Goal: Use online tool/utility: Use online tool/utility

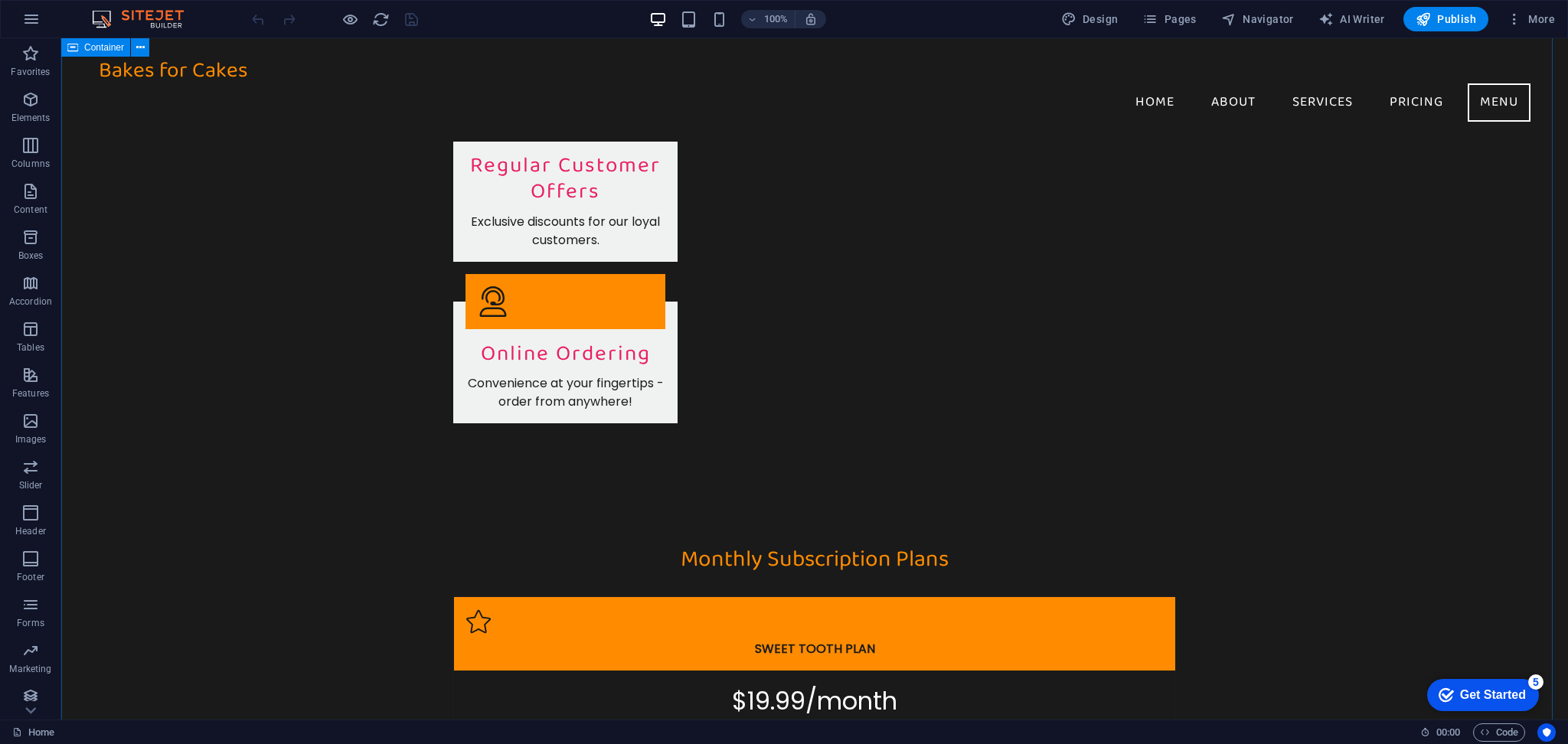
scroll to position [2473, 0]
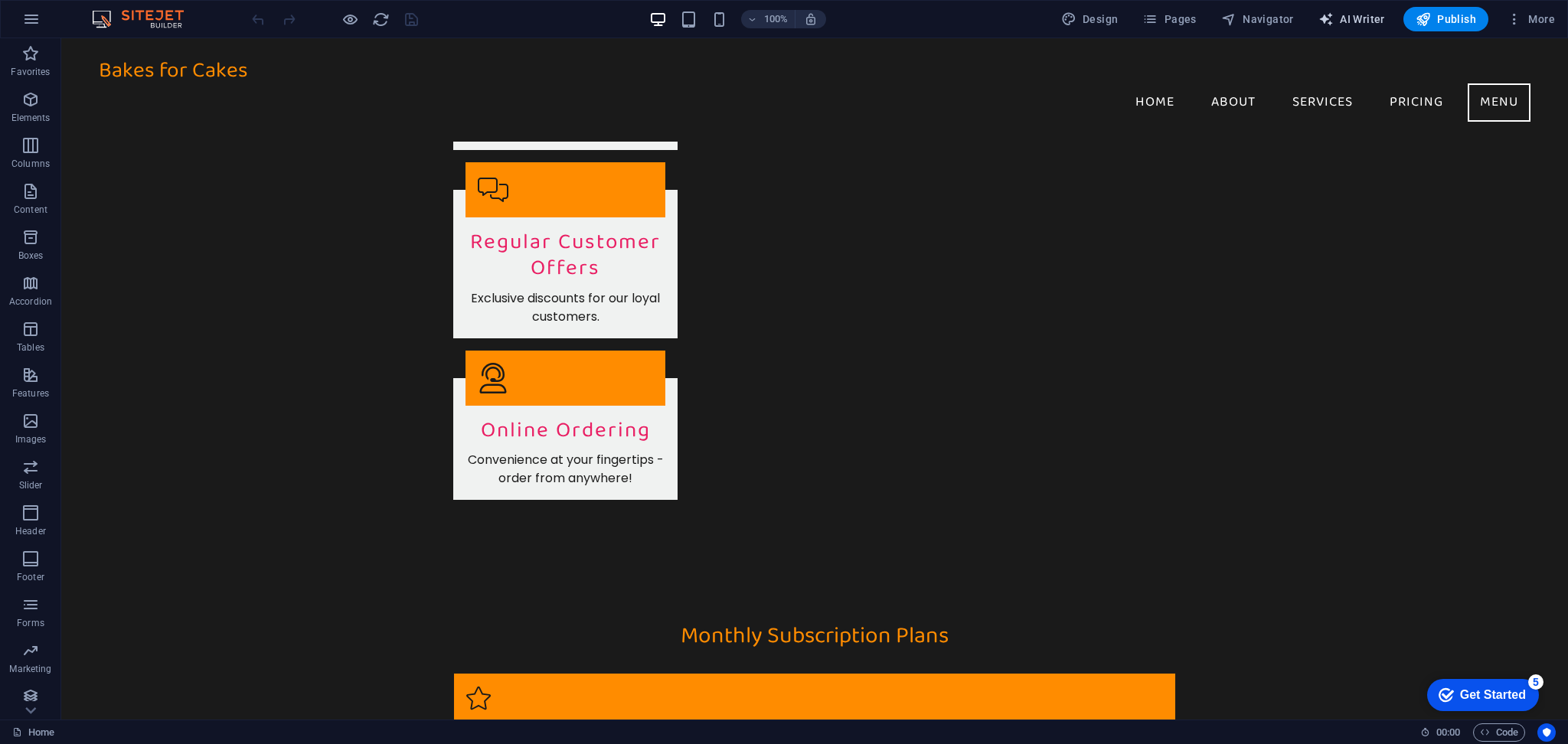
click at [1344, 16] on span "AI Writer" at bounding box center [1351, 19] width 67 height 16
select select "English"
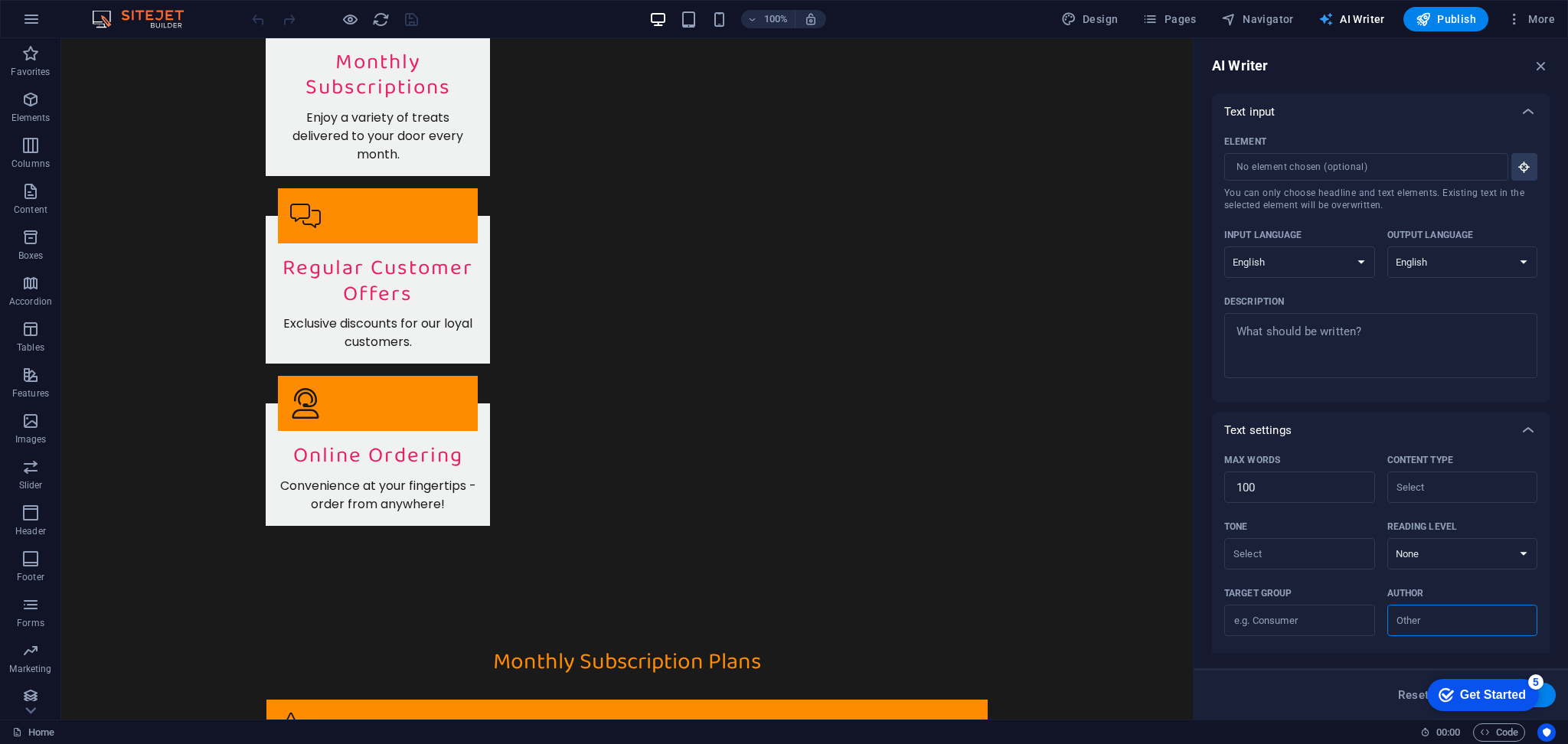
scroll to position [2550, 0]
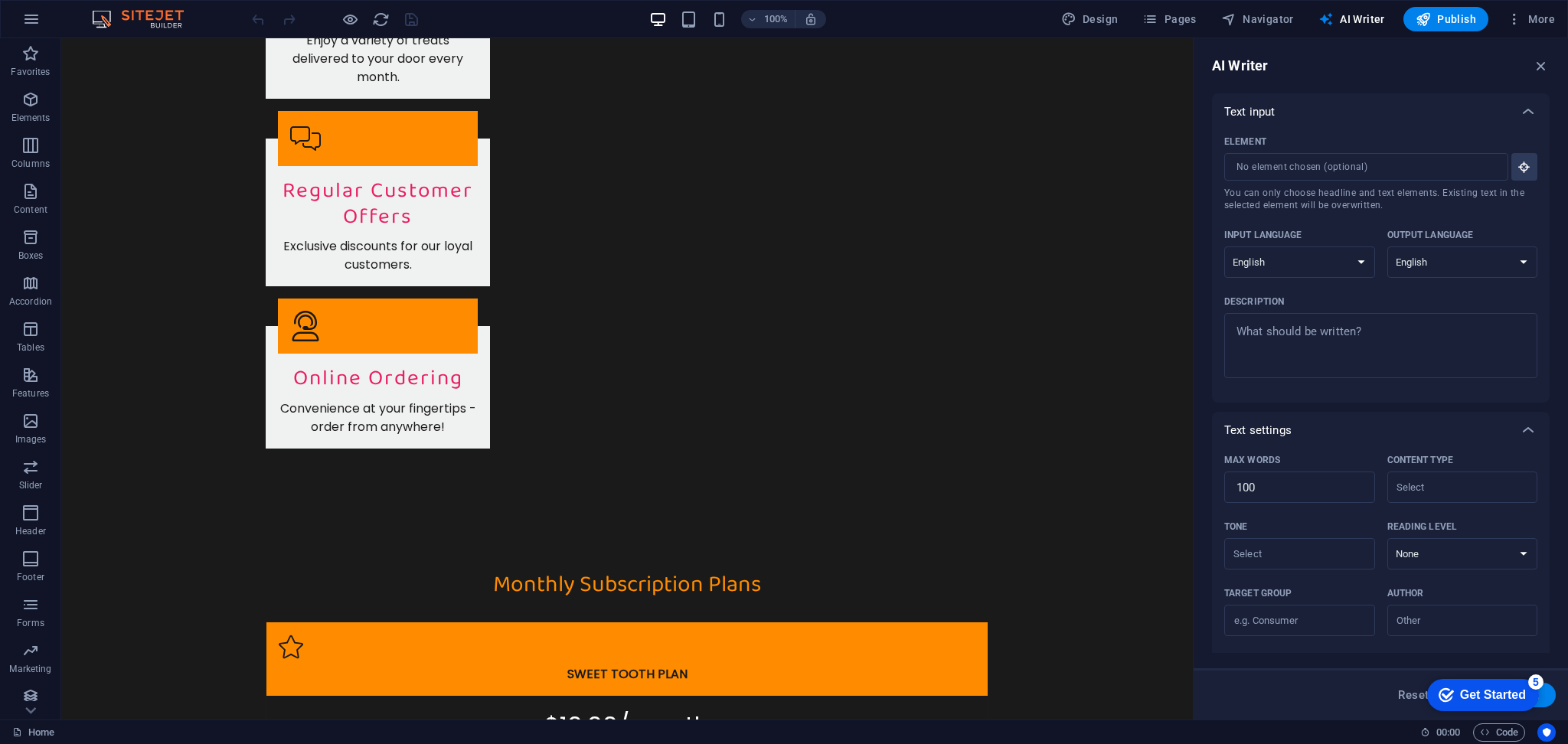
click at [1513, 699] on div "Get Started" at bounding box center [1493, 694] width 66 height 14
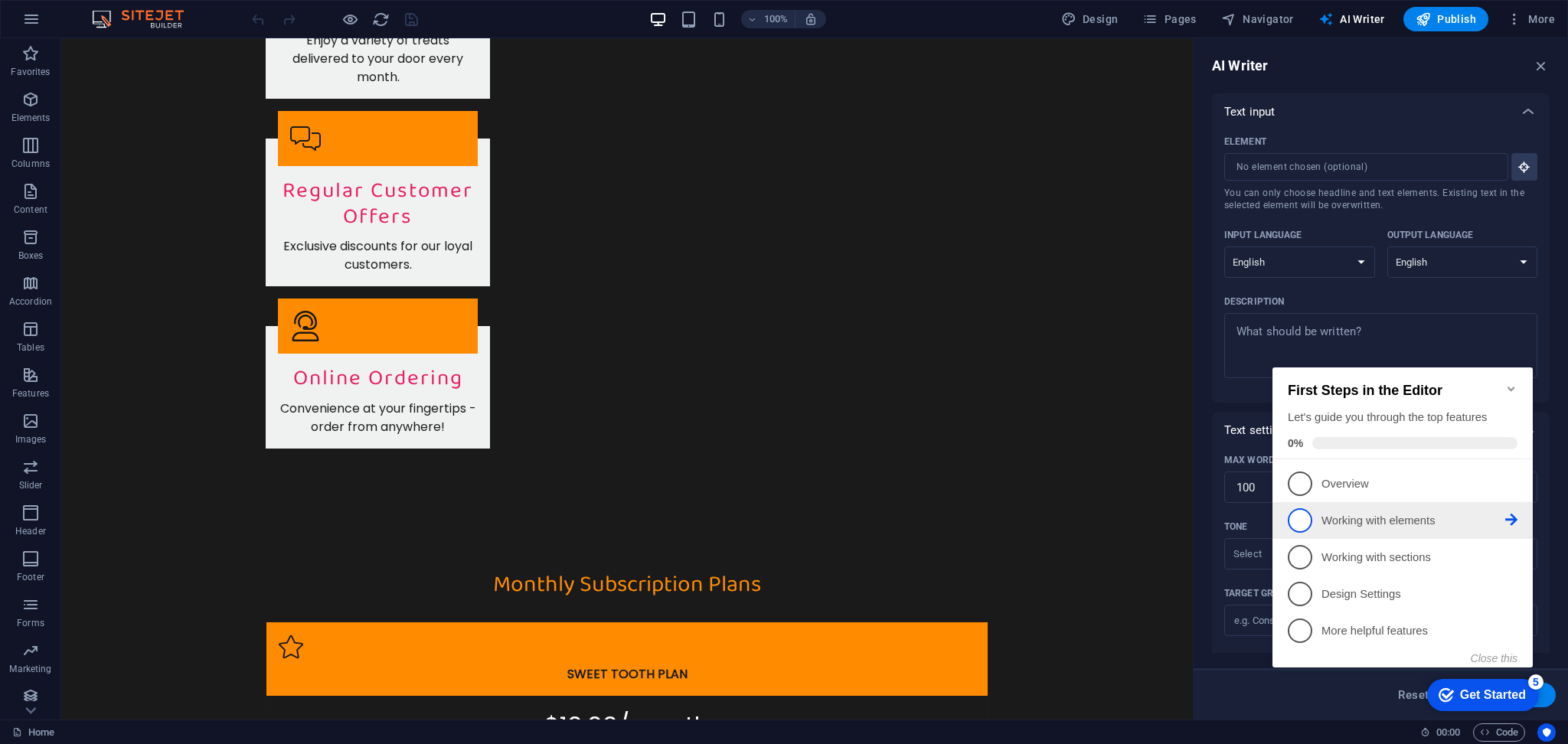
click at [1403, 502] on li "2 Working with elements - incomplete" at bounding box center [1402, 521] width 260 height 37
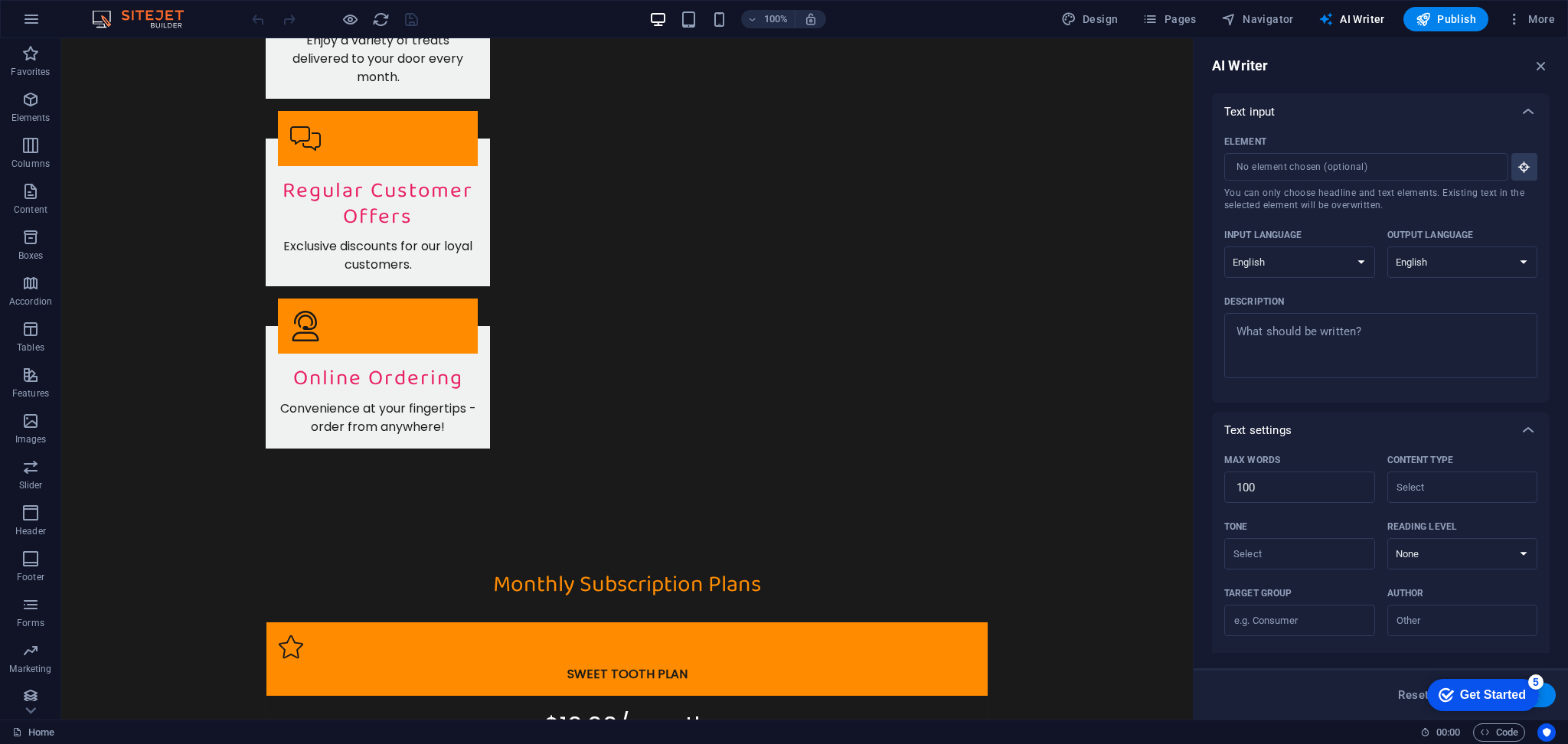
click at [1503, 701] on div "Get Started" at bounding box center [1493, 694] width 66 height 14
click at [1509, 697] on span "Generate text" at bounding box center [1502, 694] width 73 height 12
type textarea "x"
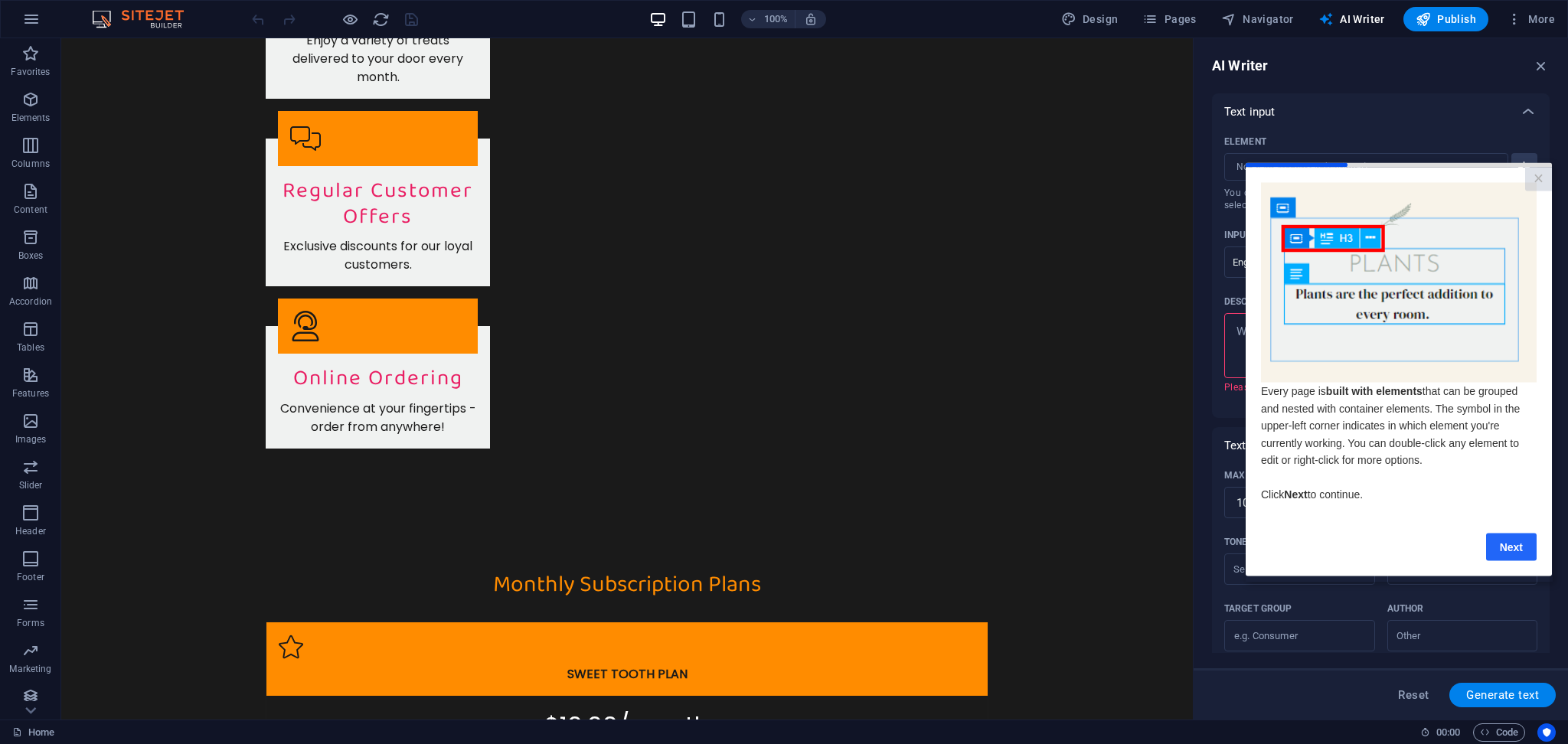
click at [1515, 553] on link "Next" at bounding box center [1511, 547] width 51 height 28
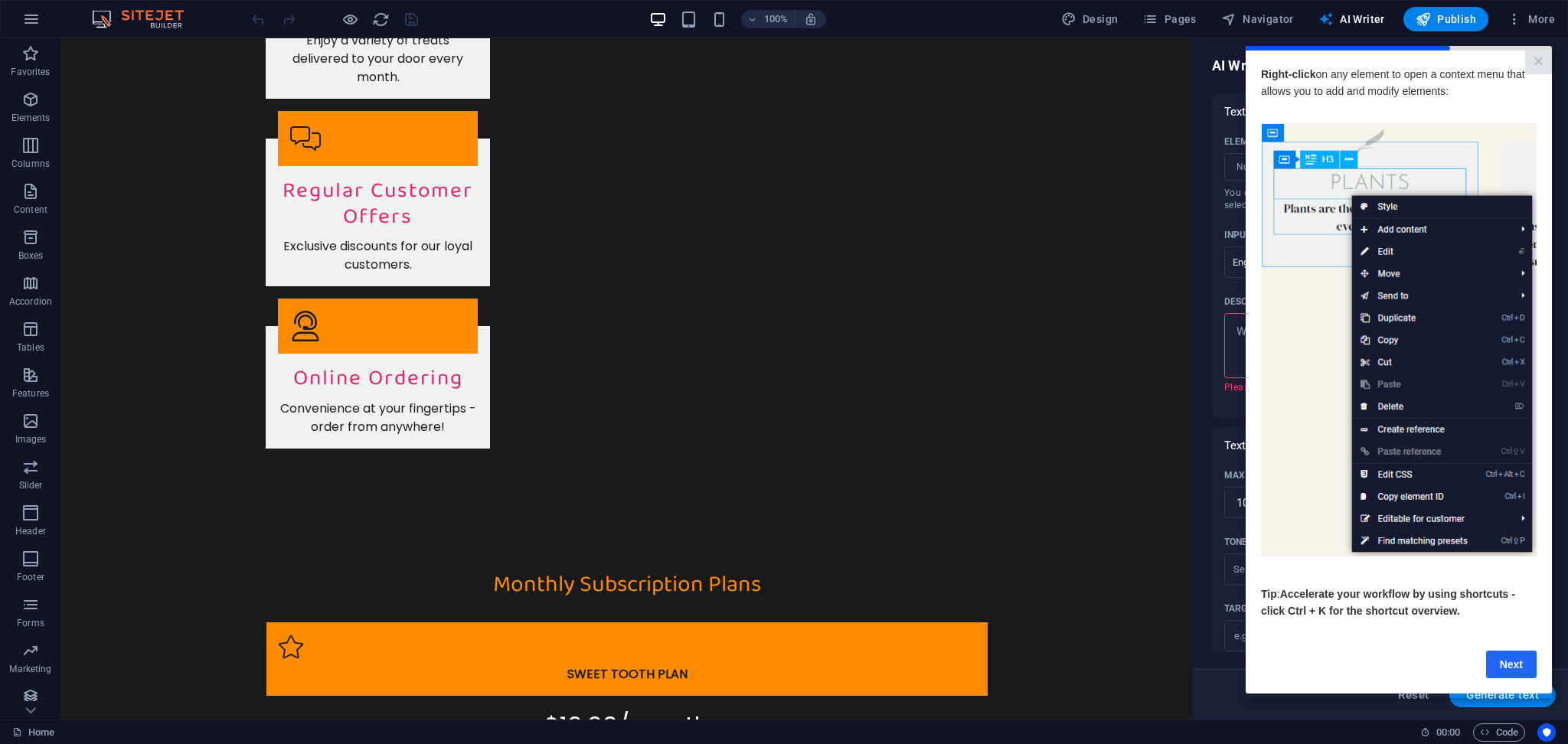
click at [1524, 672] on link "Next" at bounding box center [1511, 664] width 51 height 28
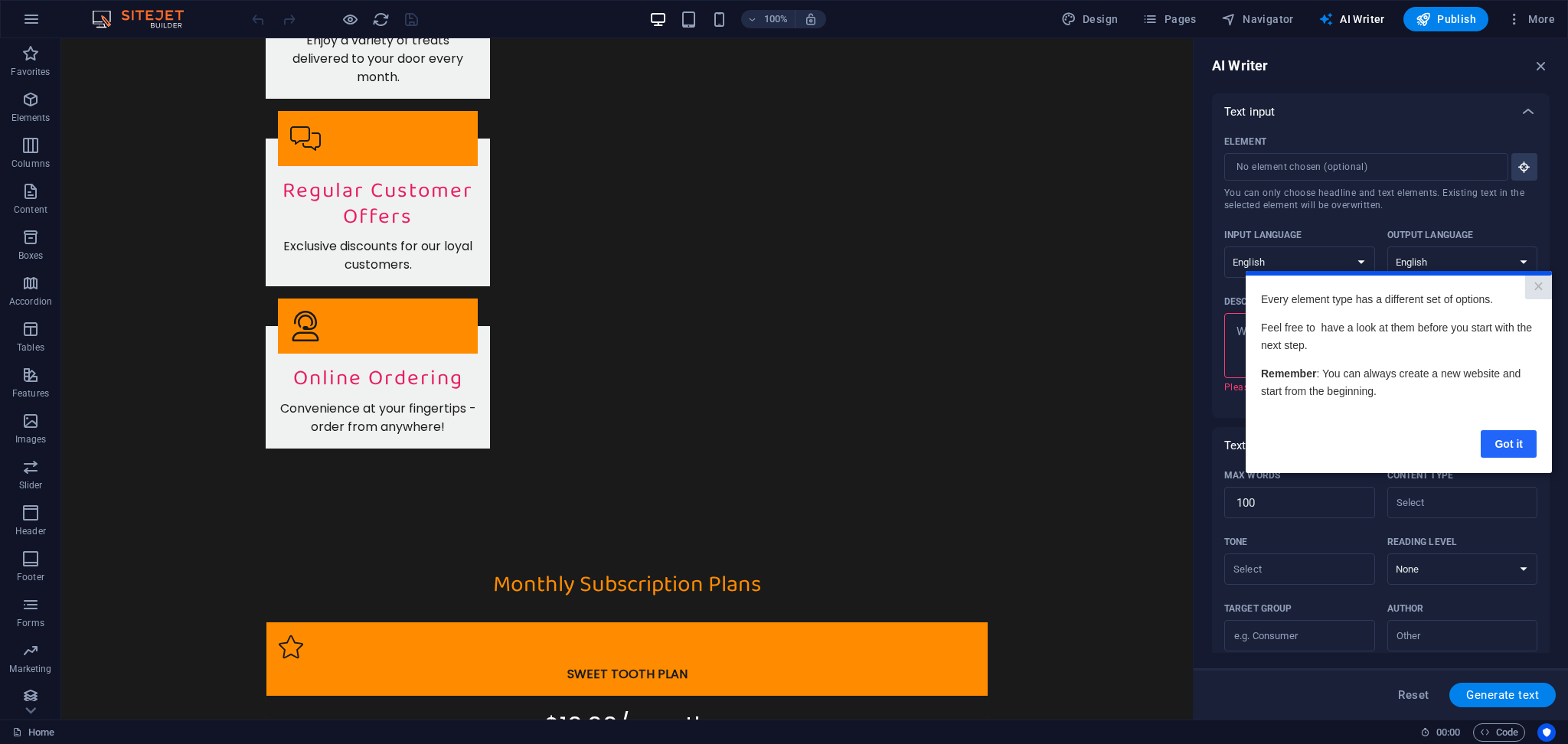
click at [1515, 445] on link "Got it" at bounding box center [1508, 444] width 56 height 28
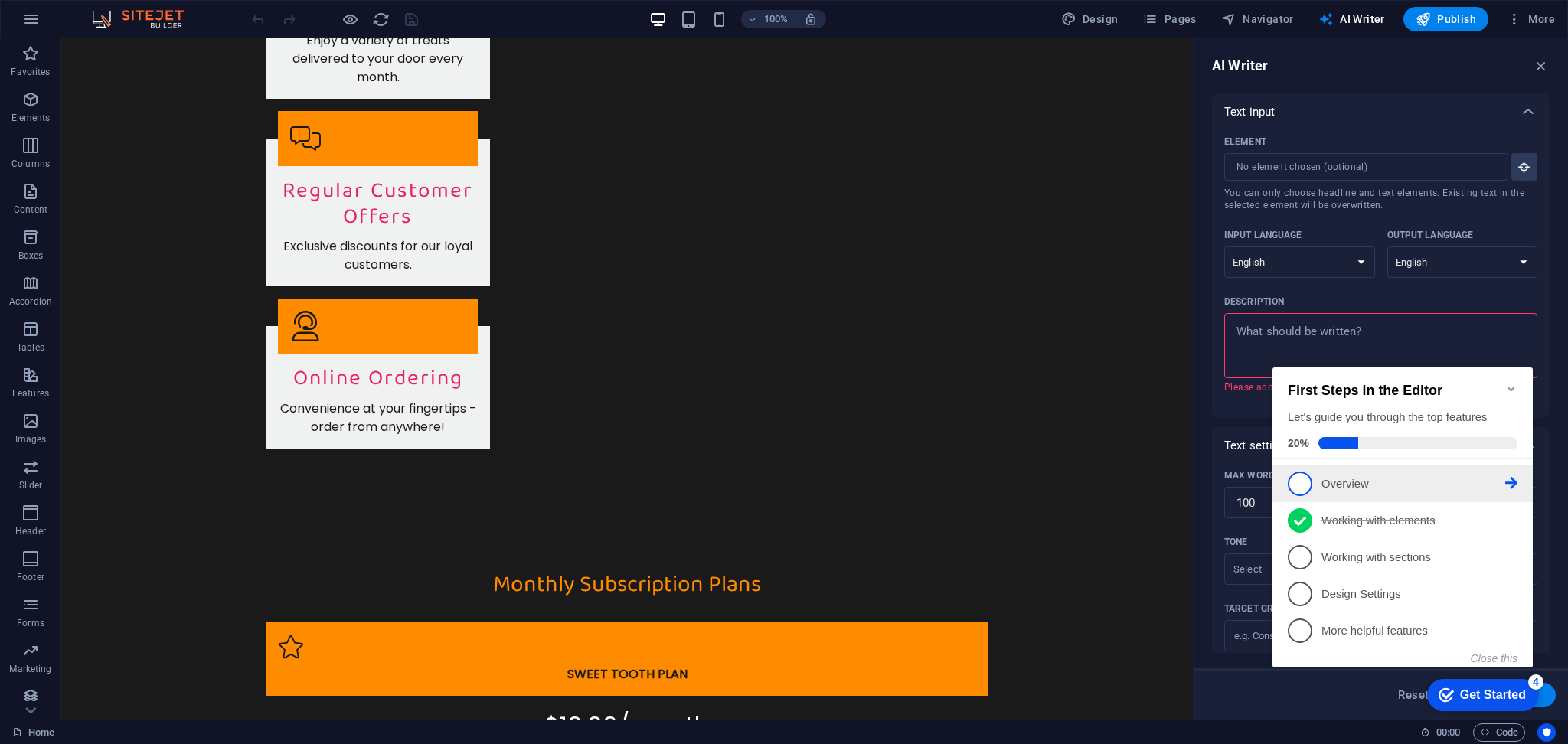
click at [1465, 471] on link "1 Overview - incomplete" at bounding box center [1403, 483] width 230 height 25
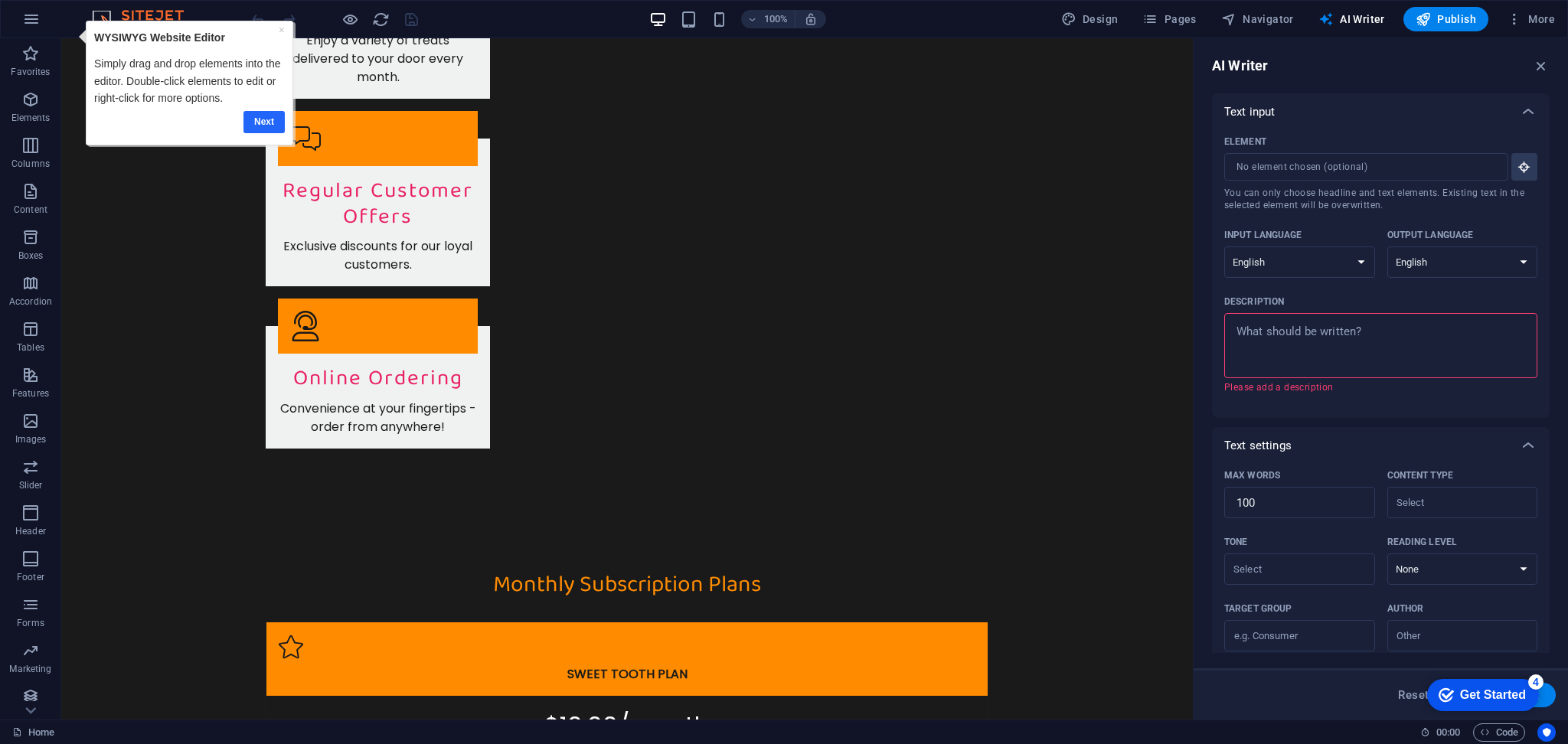
click at [268, 122] on link "Next" at bounding box center [263, 122] width 41 height 22
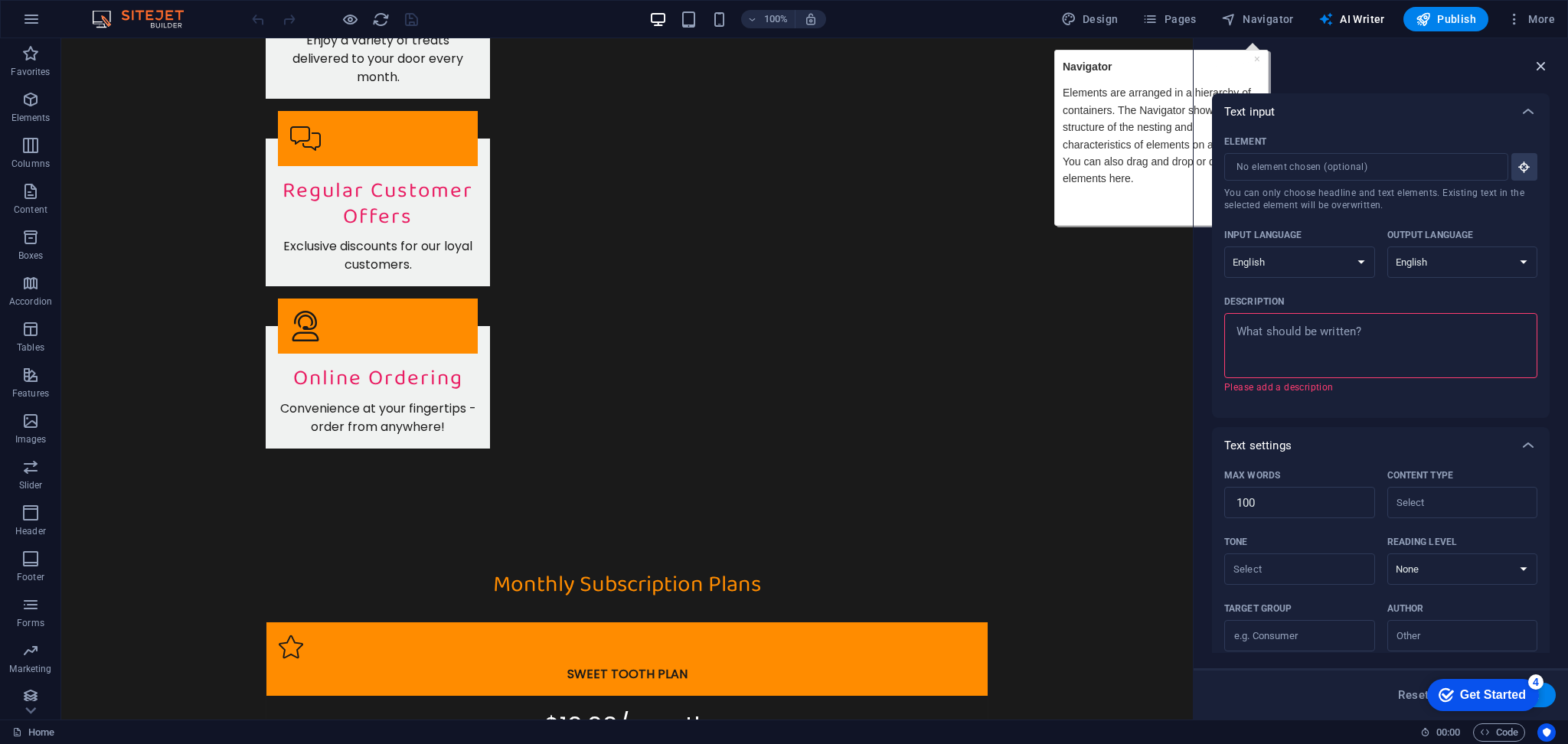
click at [1540, 72] on icon "button" at bounding box center [1541, 66] width 17 height 17
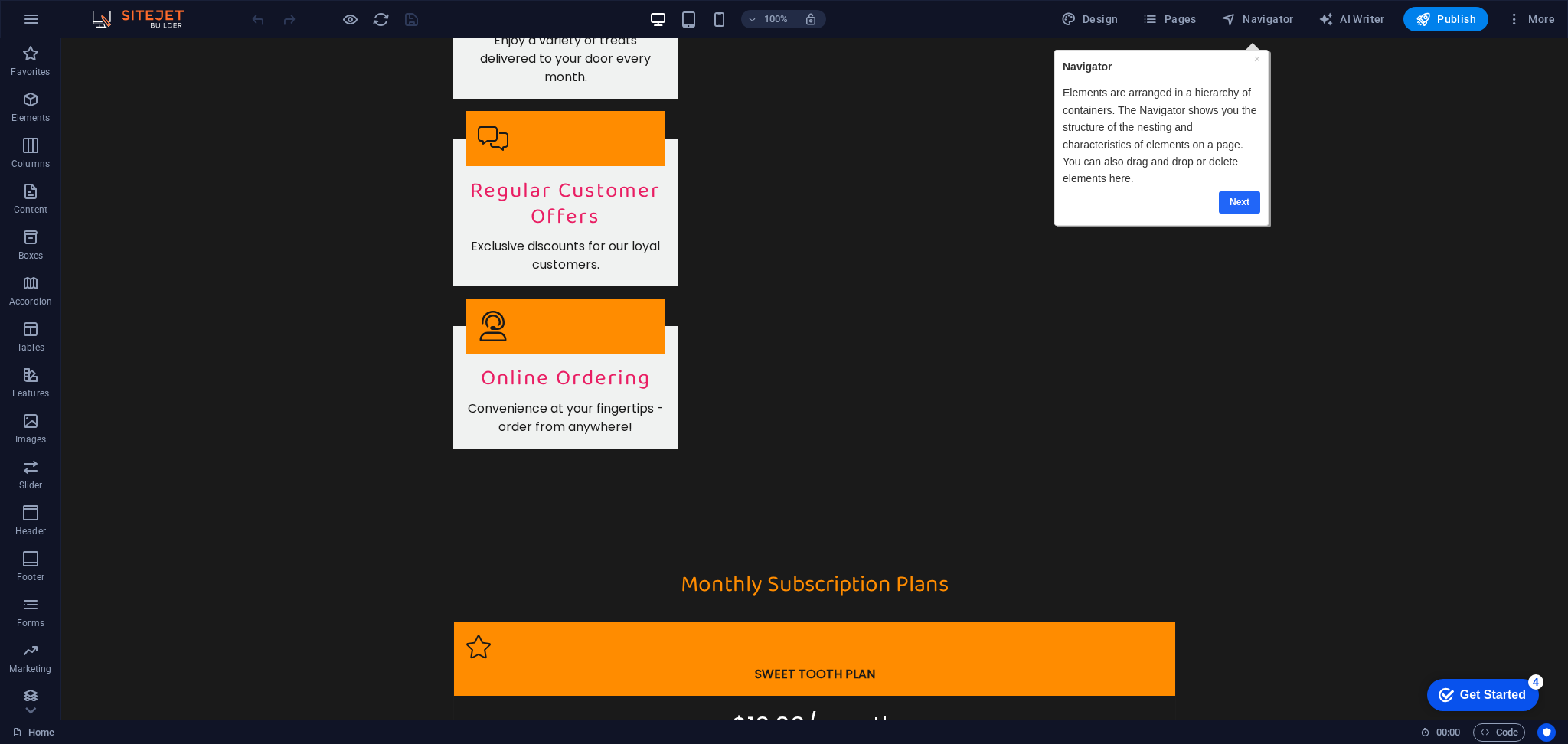
click at [1235, 196] on link "Next" at bounding box center [1239, 202] width 41 height 22
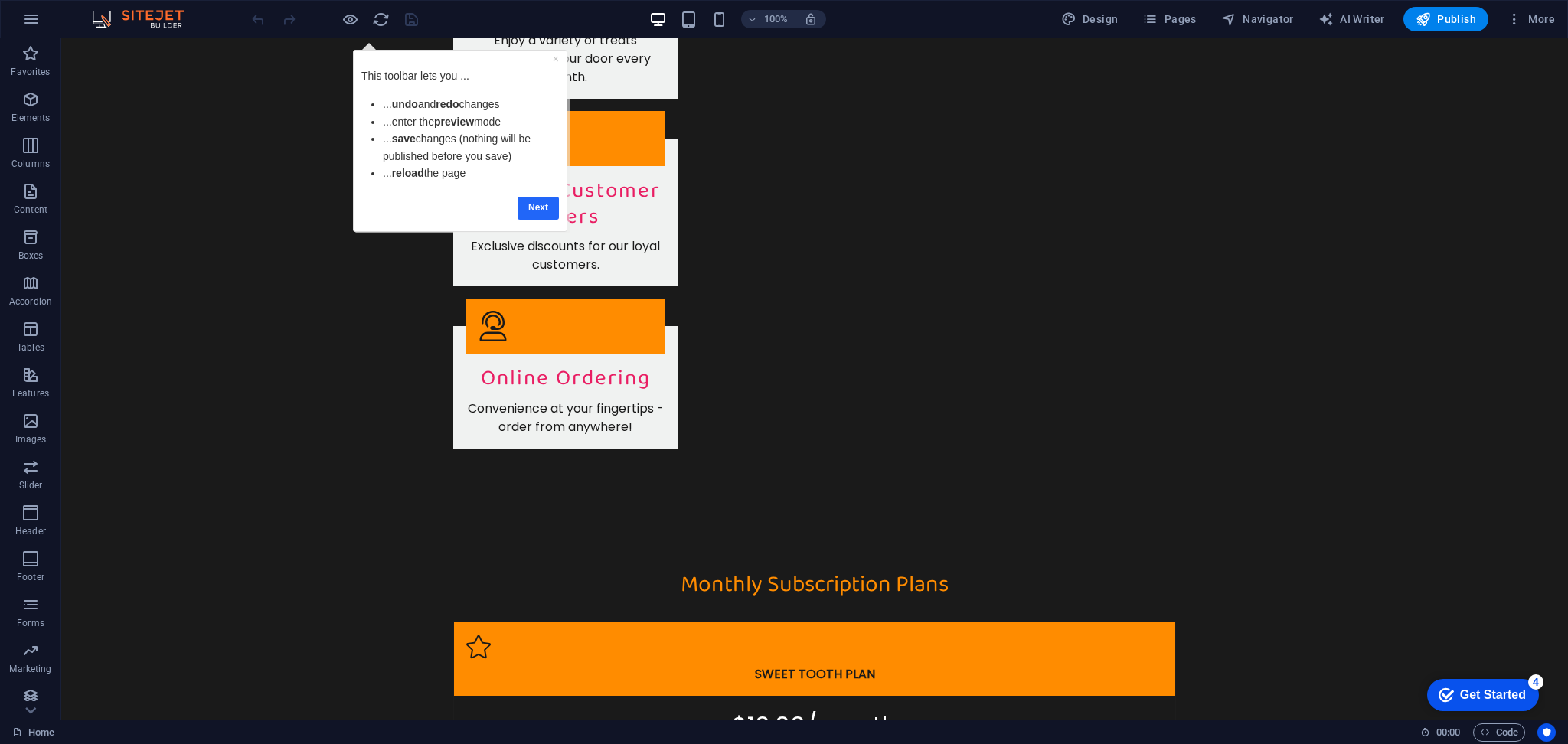
click at [536, 201] on link "Next" at bounding box center [537, 208] width 41 height 22
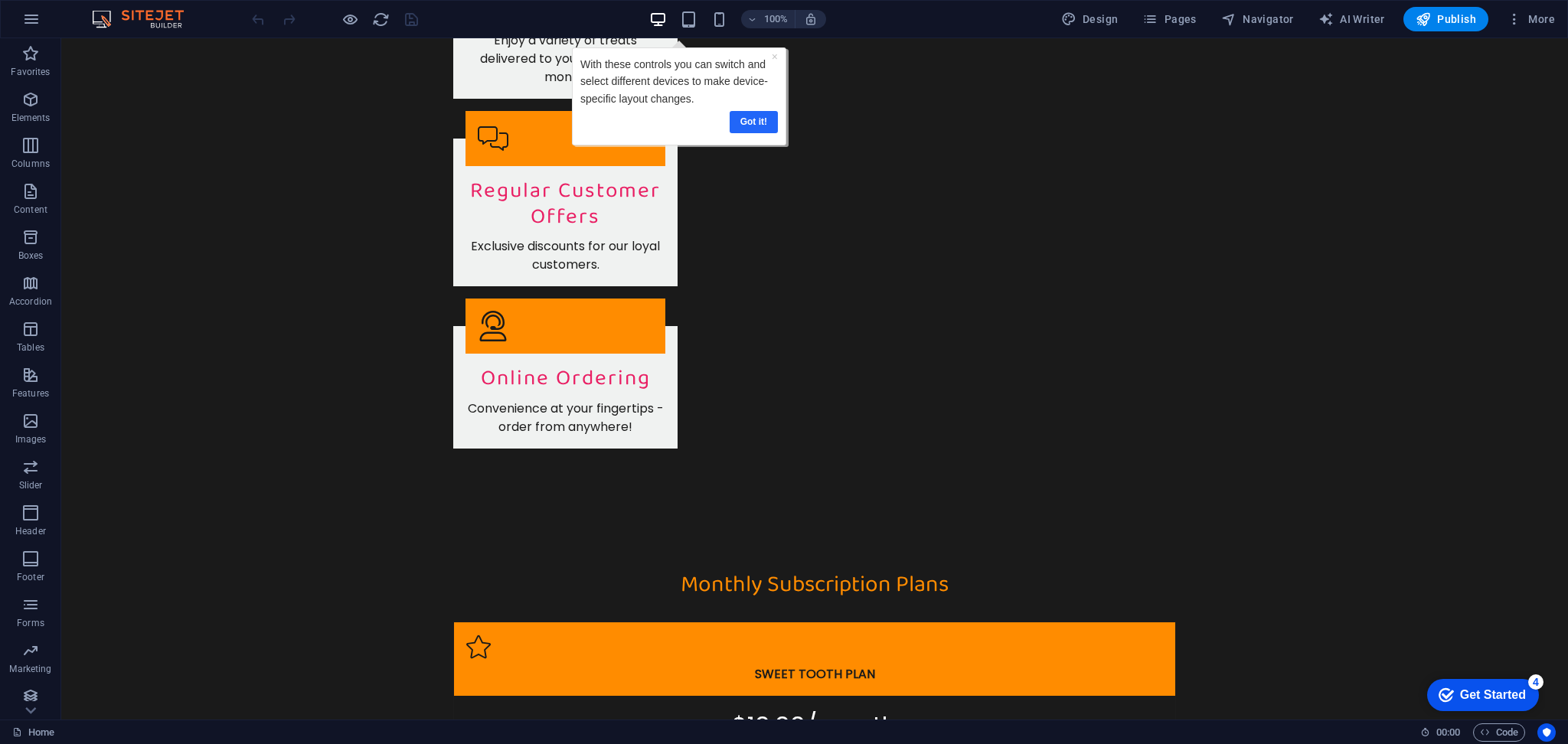
click at [750, 120] on link "Got it!" at bounding box center [752, 122] width 49 height 22
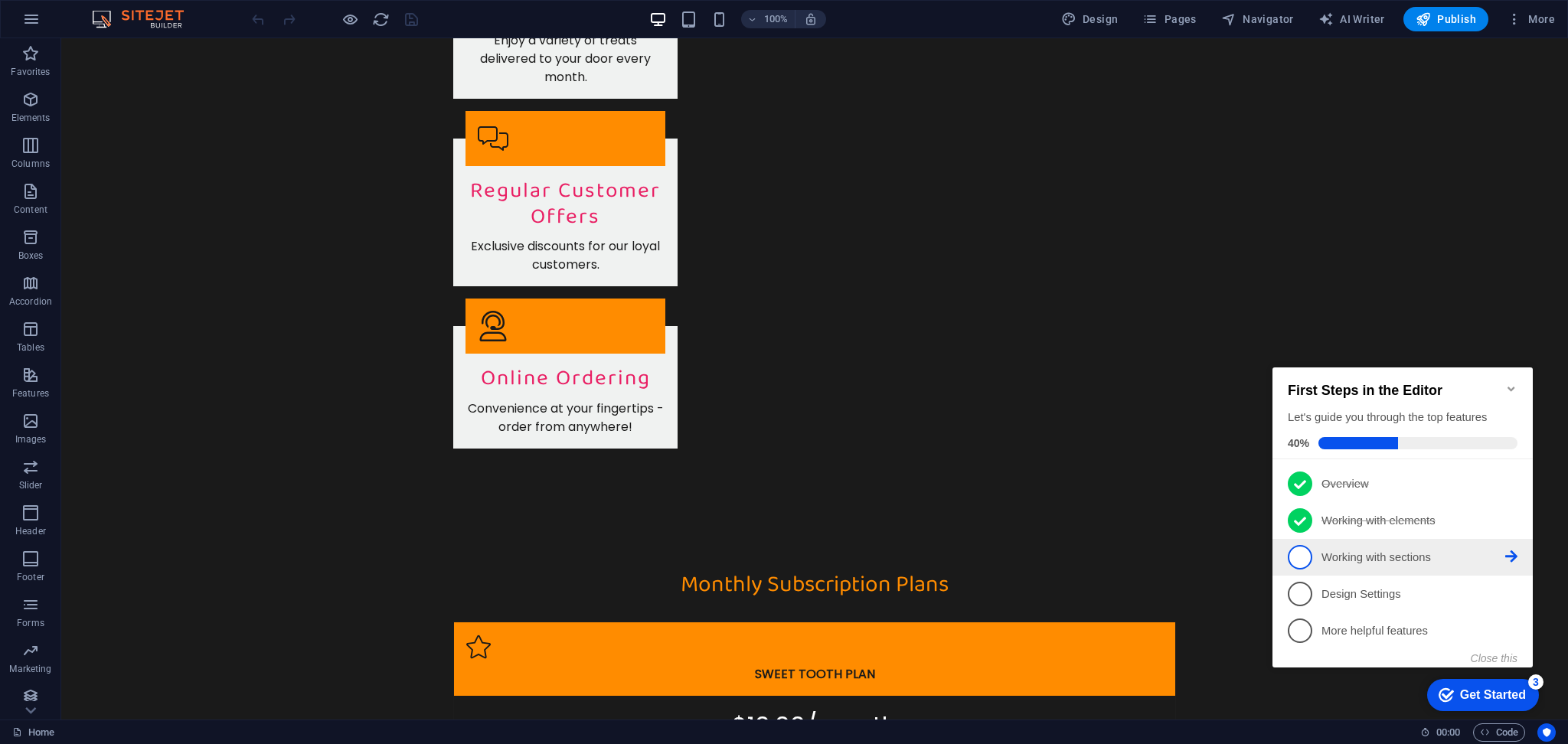
click at [1517, 546] on link "3 Working with sections - incomplete" at bounding box center [1403, 557] width 230 height 25
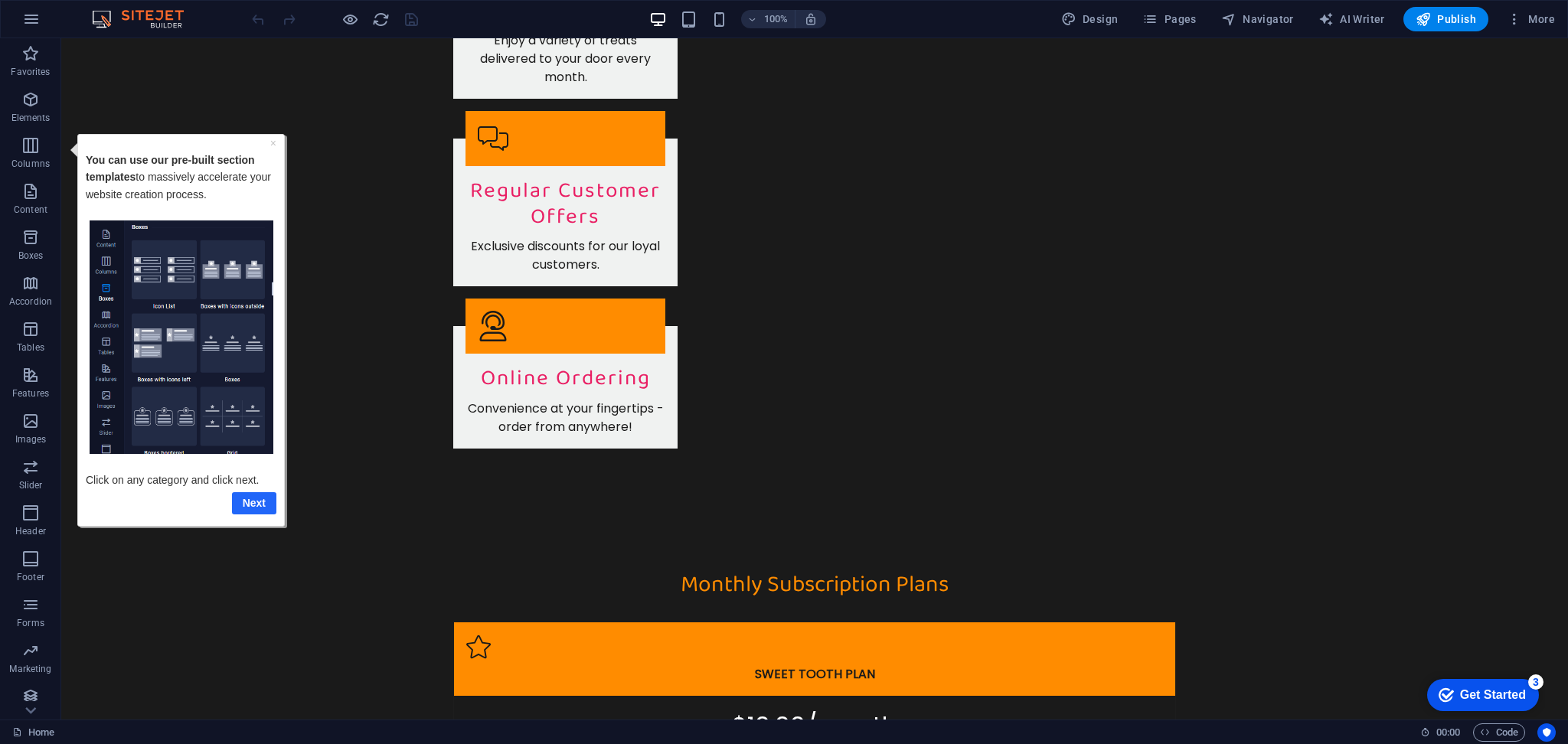
click at [260, 501] on link "Next" at bounding box center [254, 502] width 44 height 22
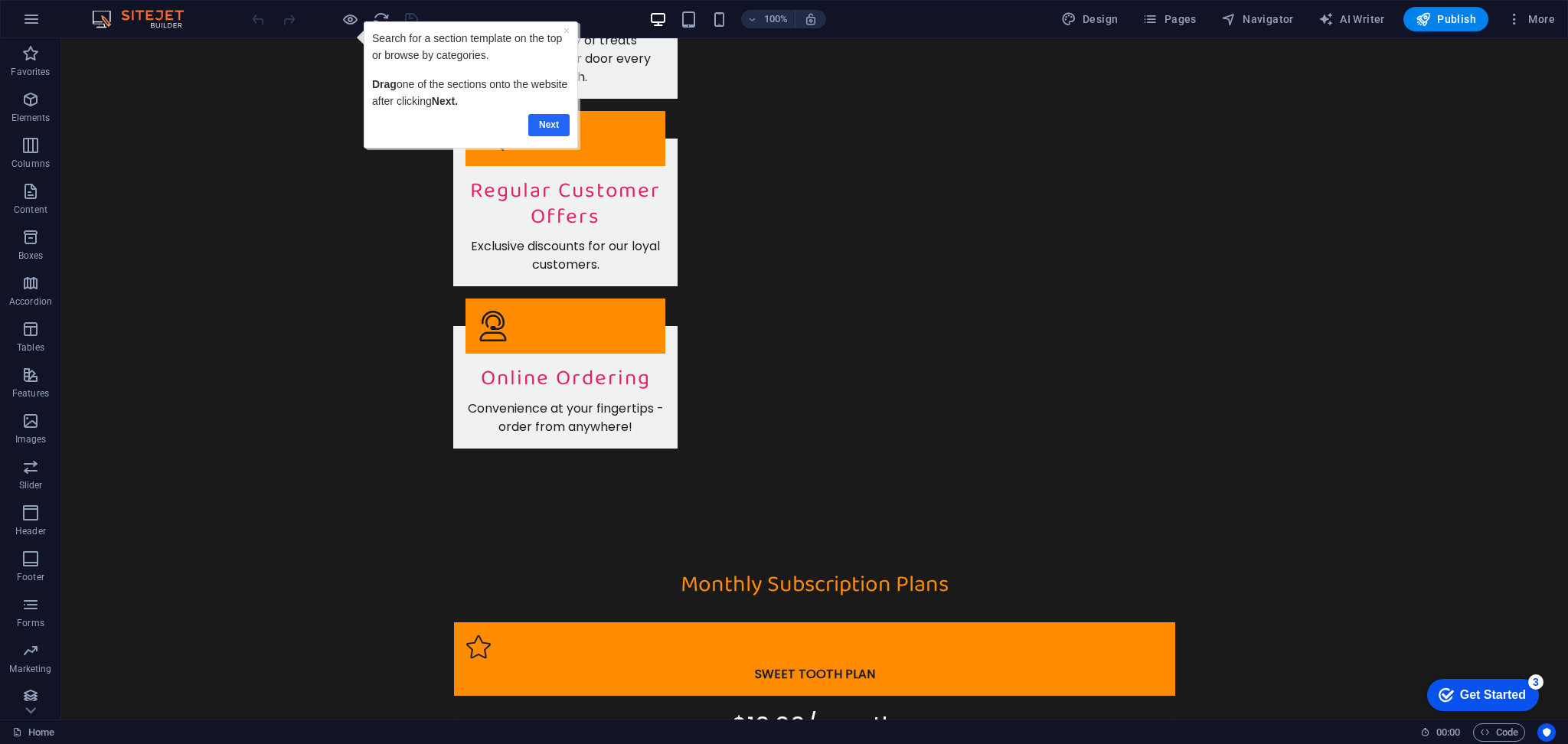
click at [548, 127] on link "Next" at bounding box center [548, 125] width 41 height 22
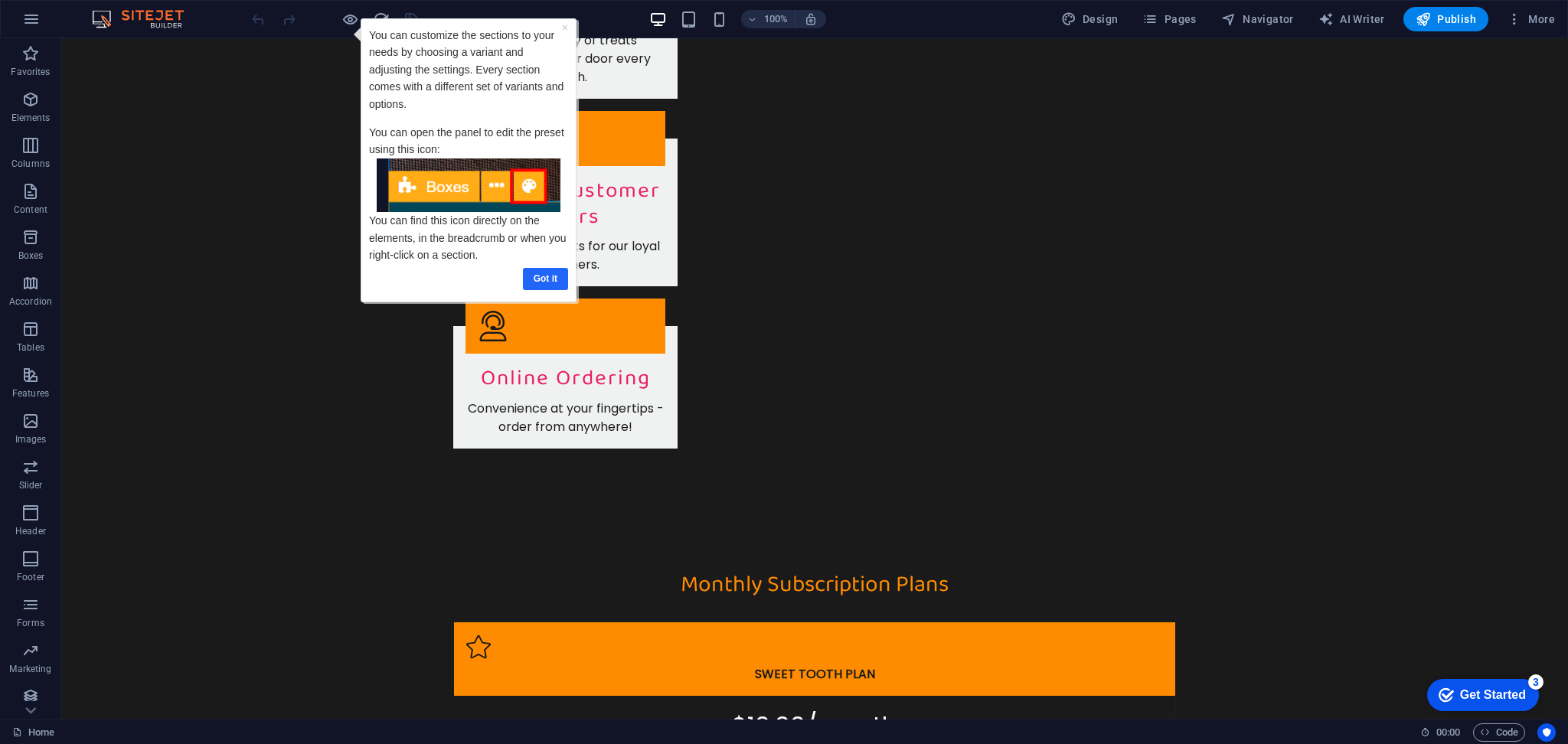
click at [539, 273] on link "Got it" at bounding box center [545, 279] width 45 height 22
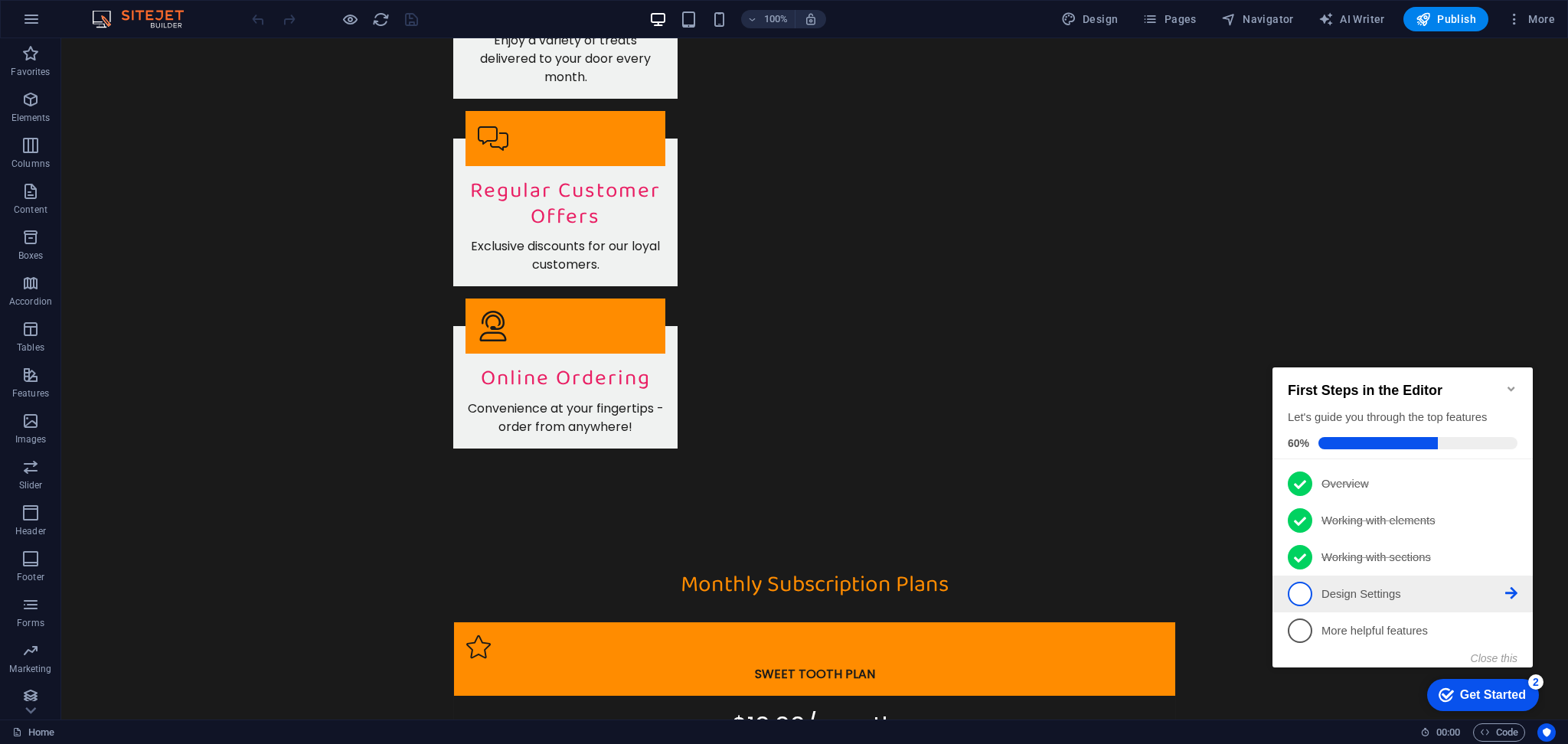
click at [1506, 587] on icon at bounding box center [1511, 592] width 12 height 12
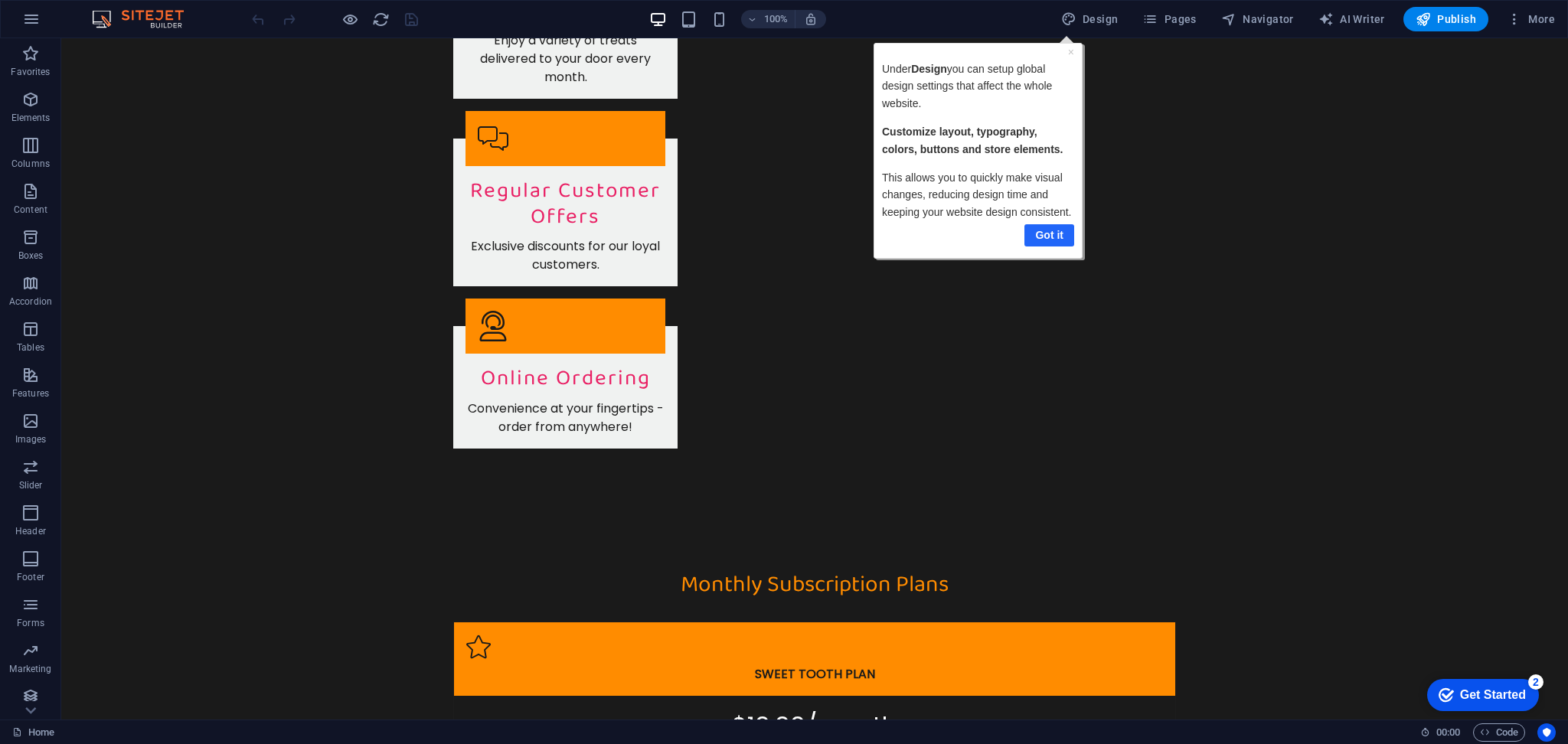
click at [1055, 231] on link "Got it" at bounding box center [1048, 235] width 50 height 22
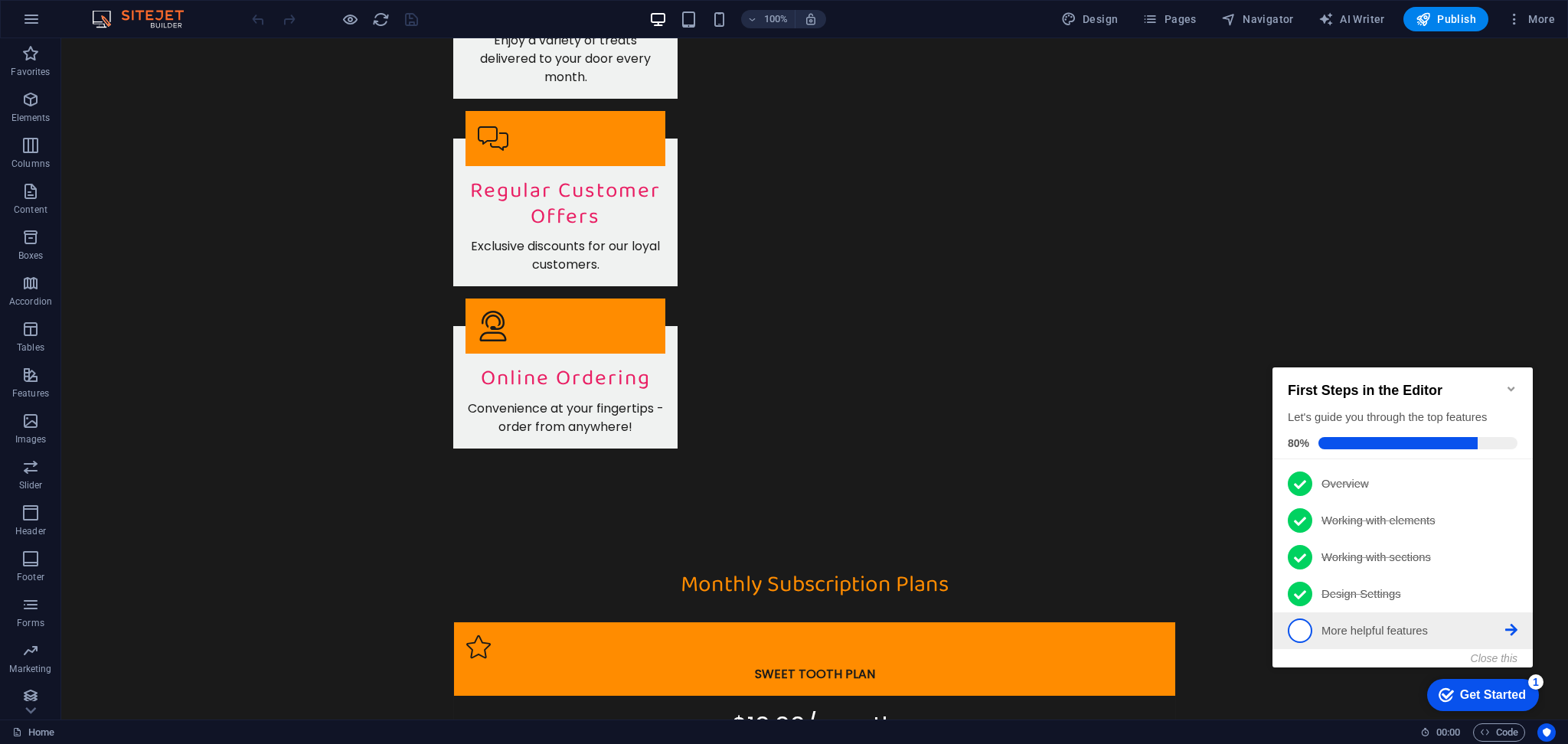
click at [1514, 619] on link "5 More helpful features - incomplete" at bounding box center [1403, 630] width 230 height 25
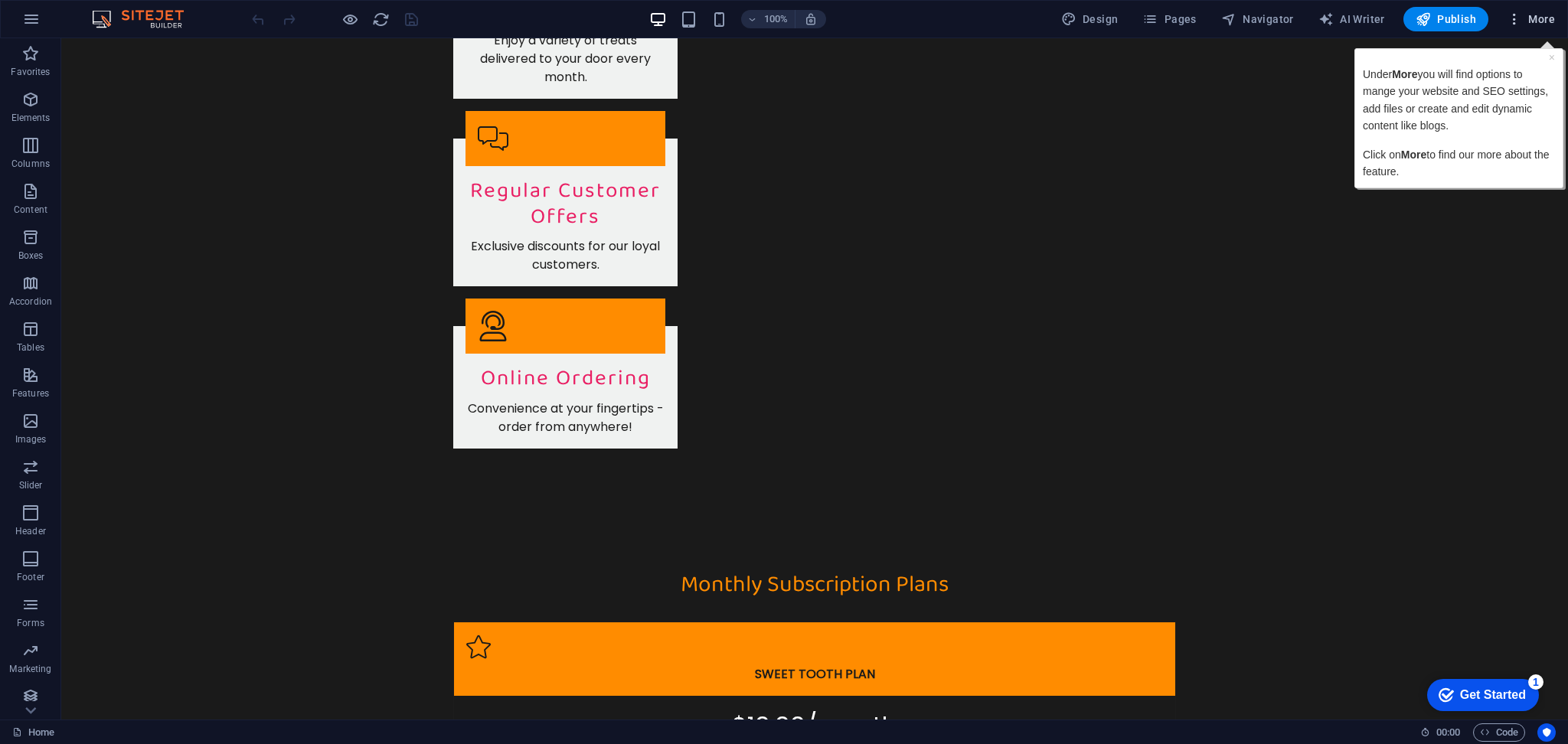
click at [1539, 20] on span "More" at bounding box center [1530, 19] width 49 height 16
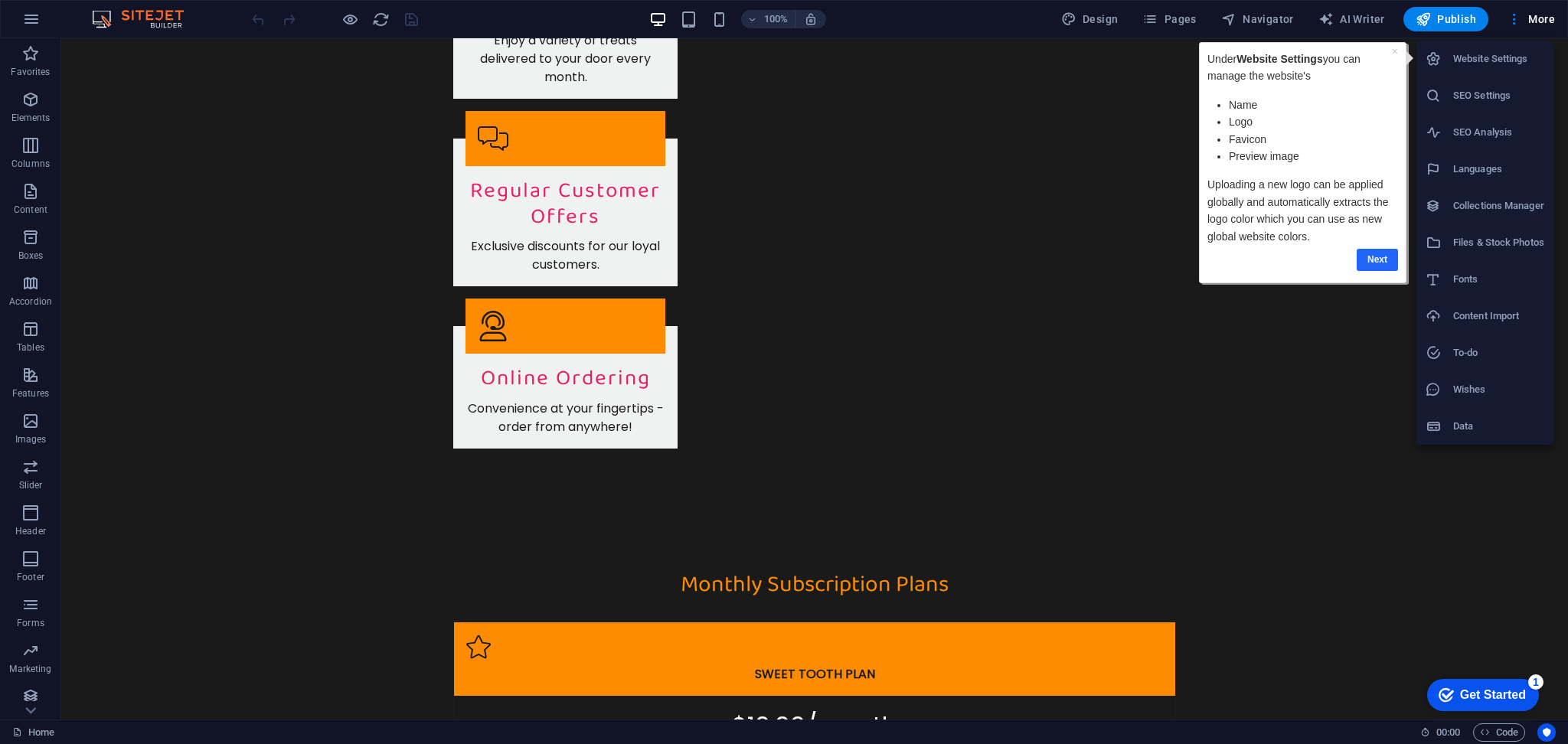
click at [1374, 252] on link "Next" at bounding box center [1377, 260] width 41 height 22
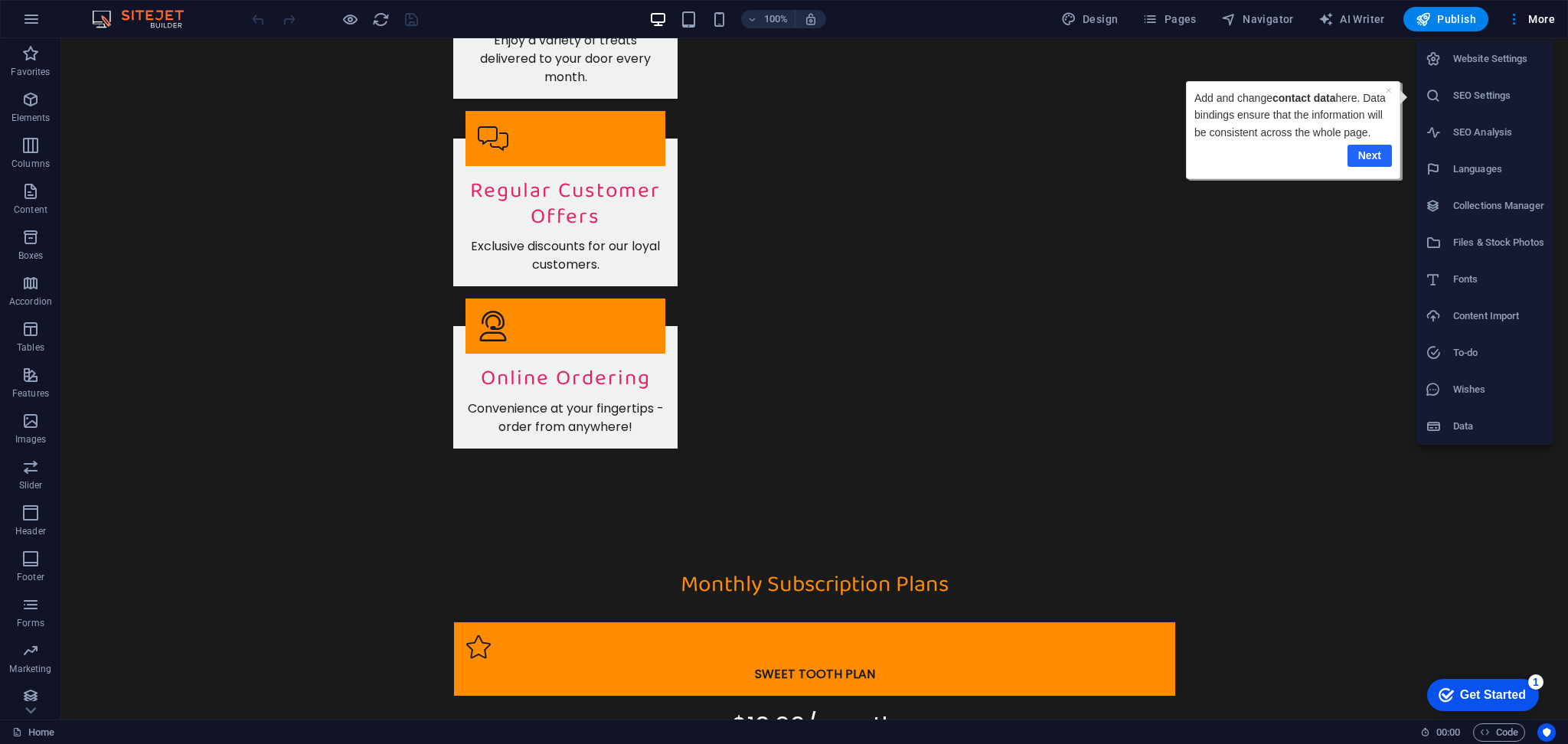
click at [1372, 151] on link "Next" at bounding box center [1370, 156] width 44 height 22
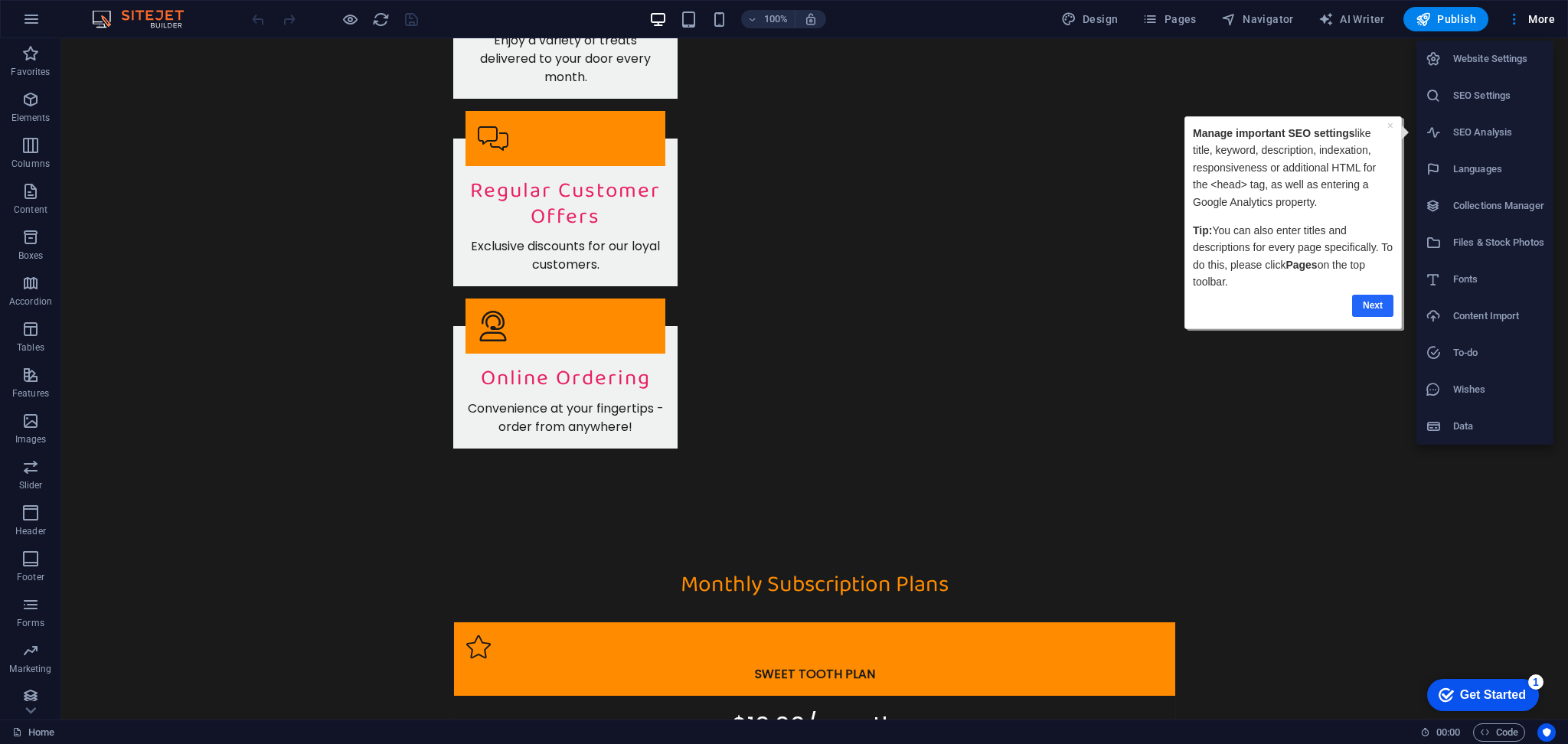
click at [1388, 306] on link "Next" at bounding box center [1372, 306] width 41 height 22
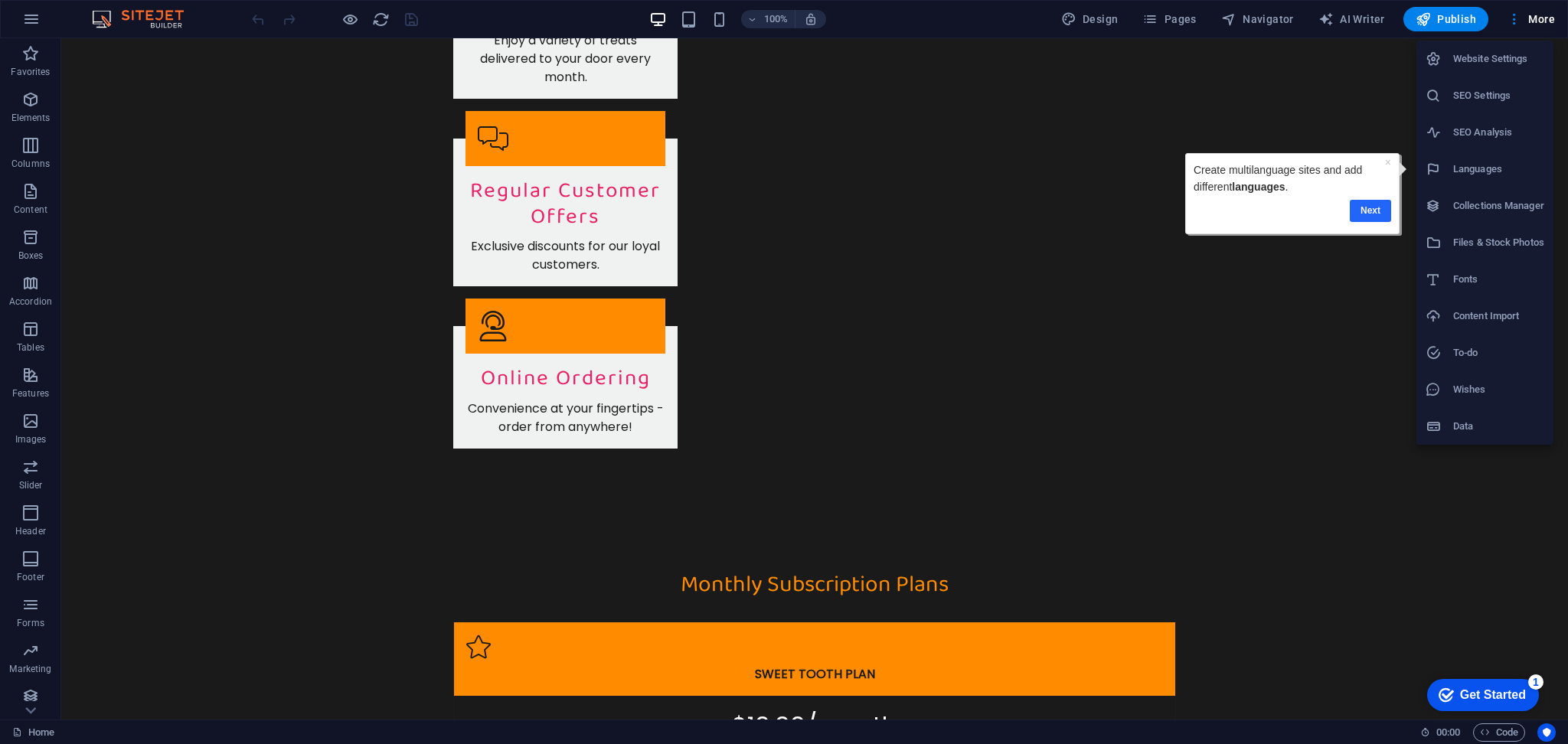
click at [1377, 214] on link "Next" at bounding box center [1370, 211] width 41 height 22
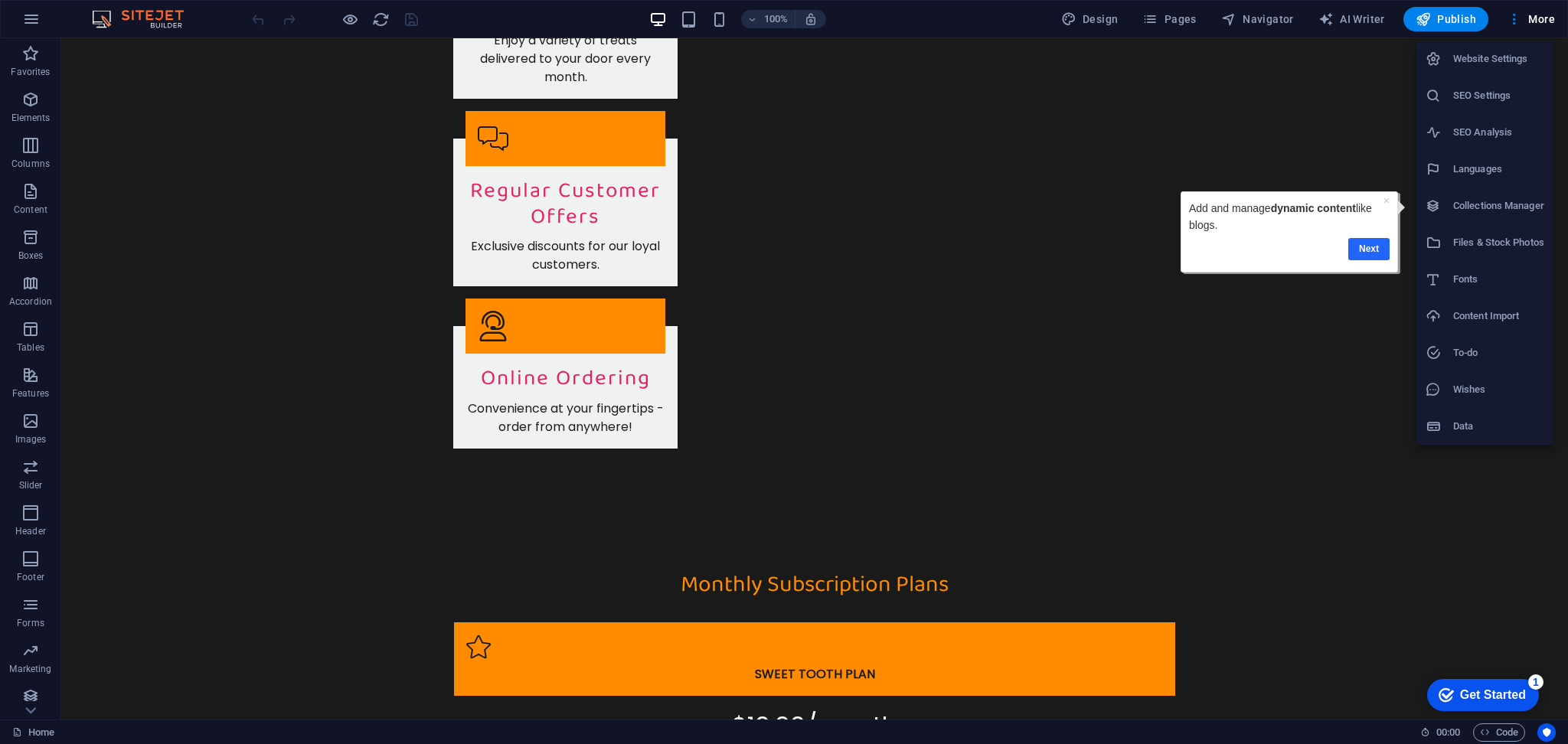
click at [1377, 241] on link "Next" at bounding box center [1369, 249] width 41 height 22
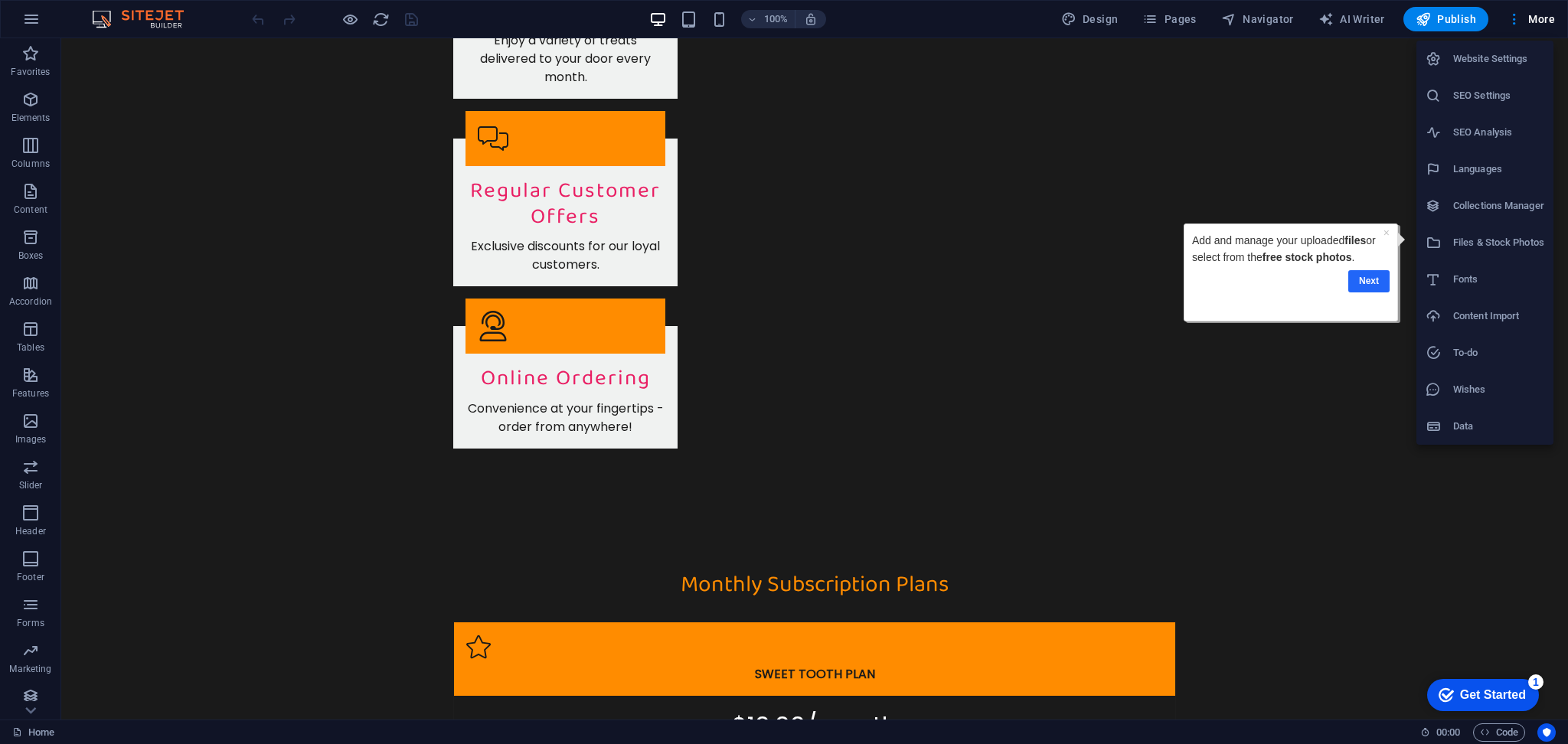
click at [1370, 277] on link "Next" at bounding box center [1369, 281] width 41 height 22
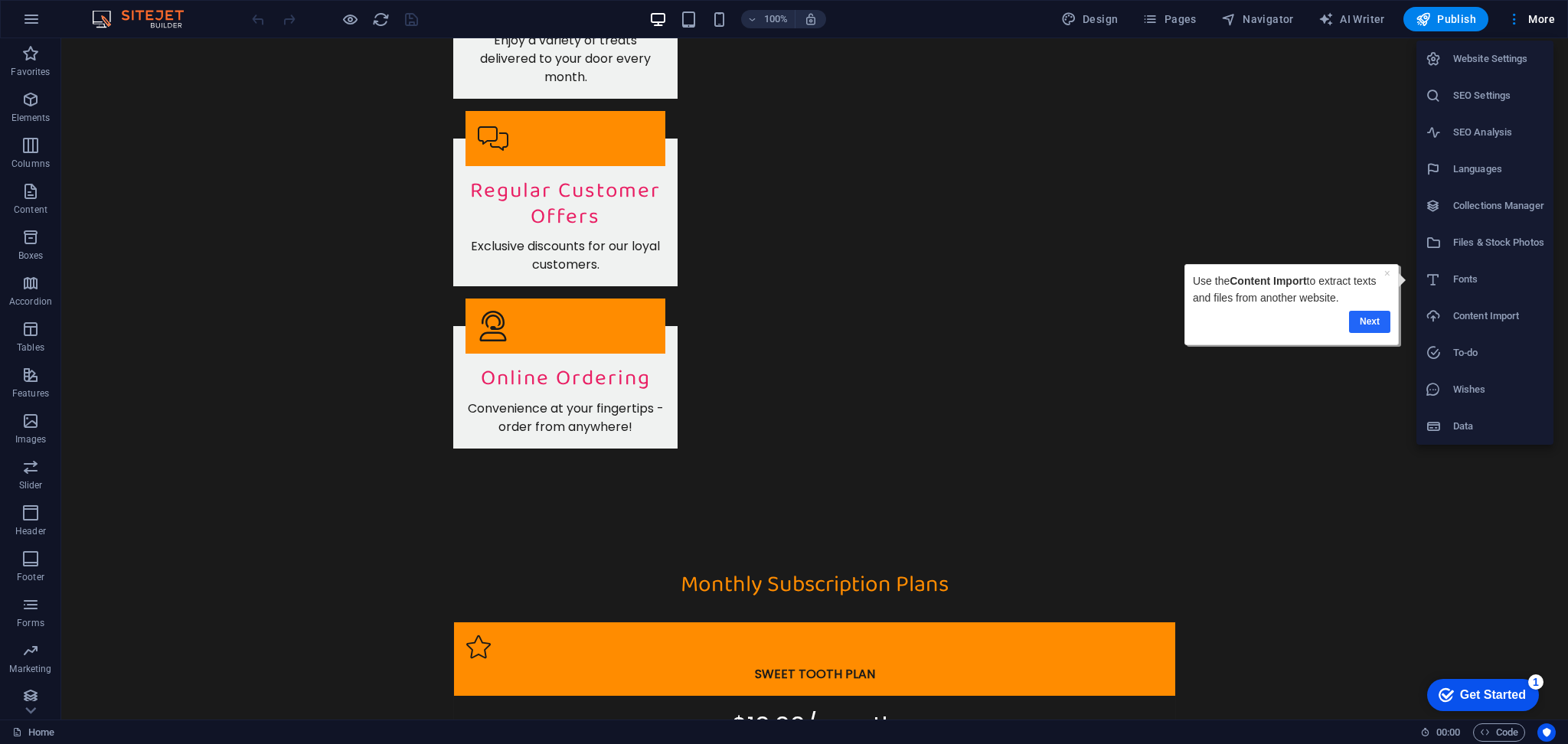
click at [1363, 319] on link "Next" at bounding box center [1370, 321] width 41 height 22
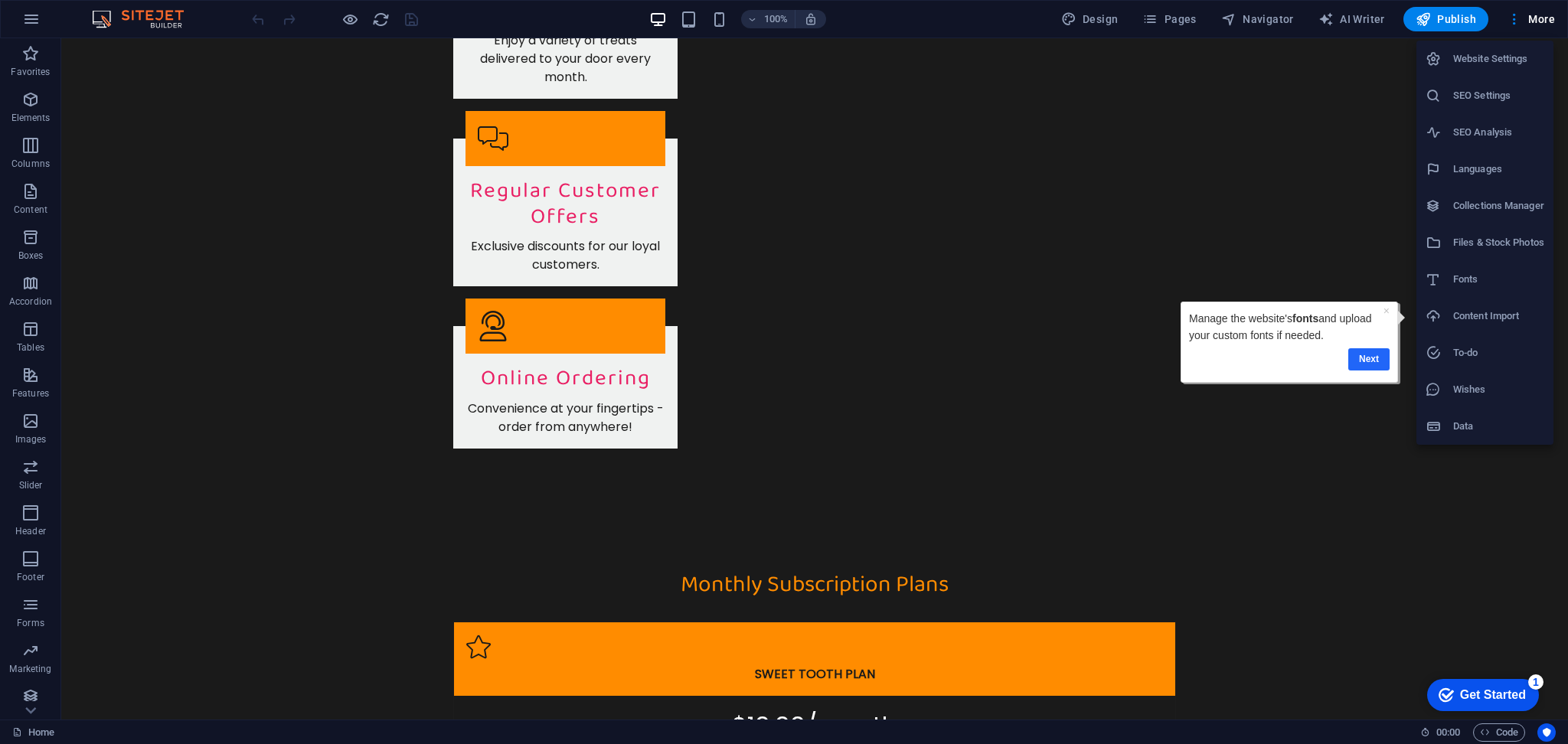
click at [1366, 361] on link "Next" at bounding box center [1368, 359] width 41 height 22
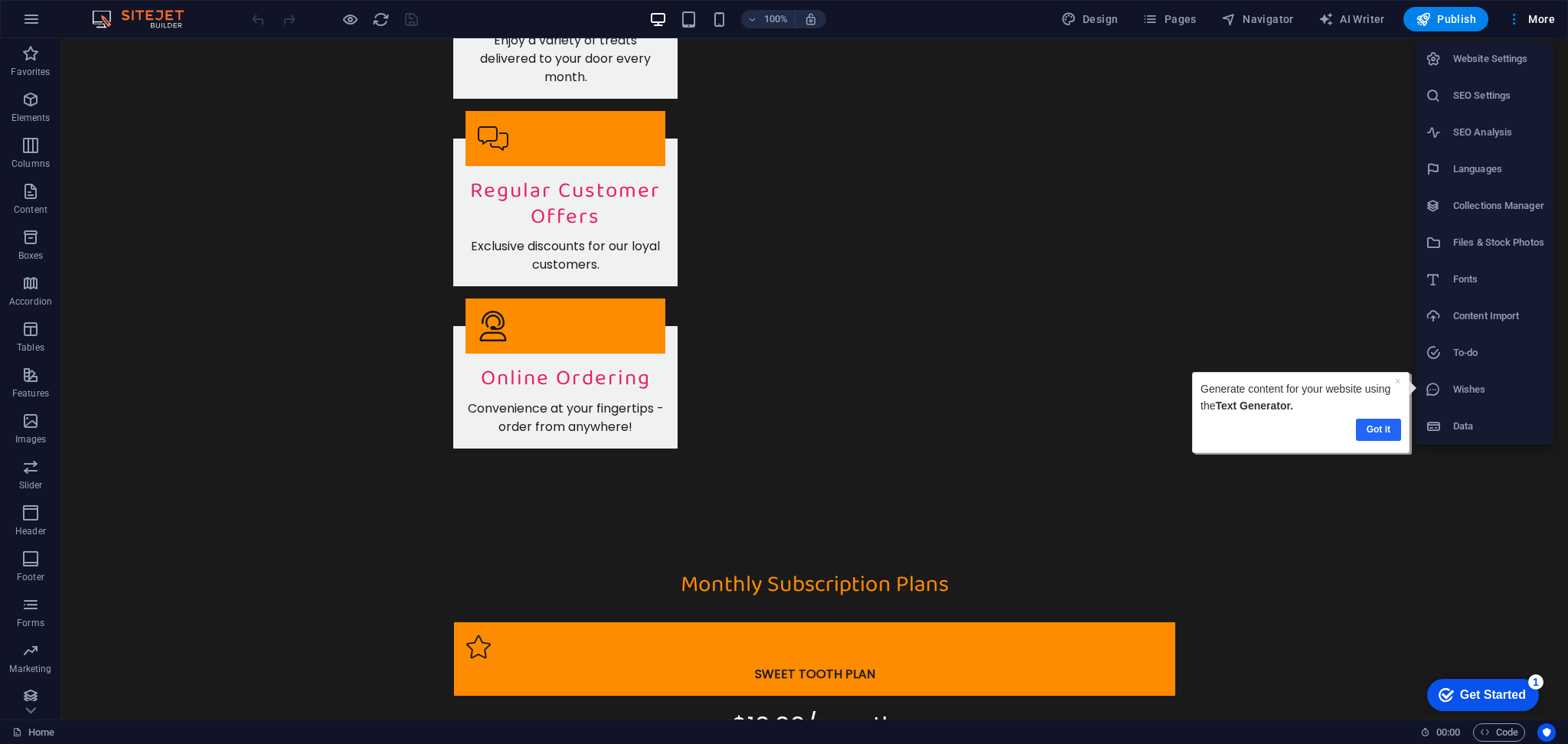
click at [1368, 428] on link "Got it" at bounding box center [1378, 430] width 45 height 22
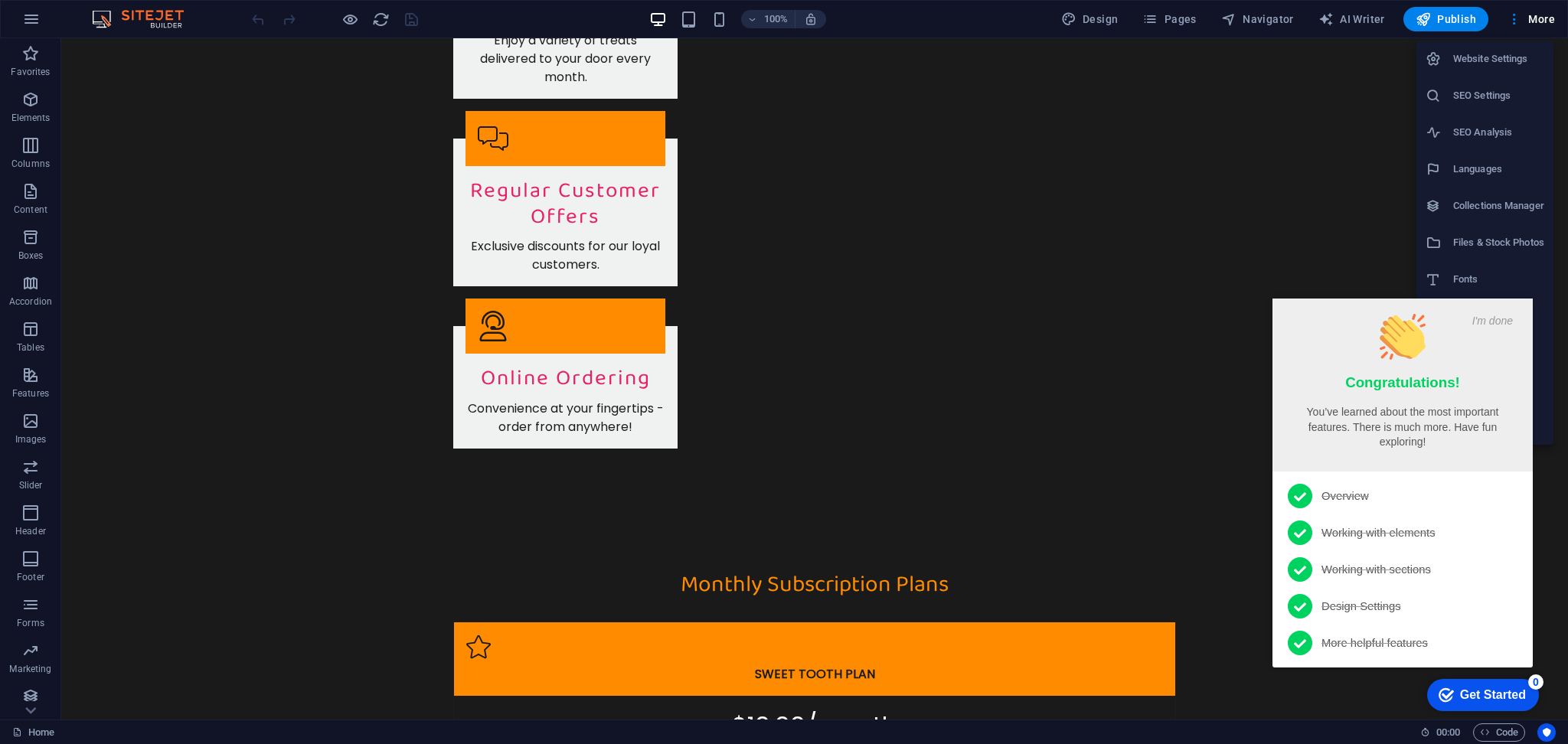
click at [1232, 578] on div at bounding box center [784, 372] width 1568 height 744
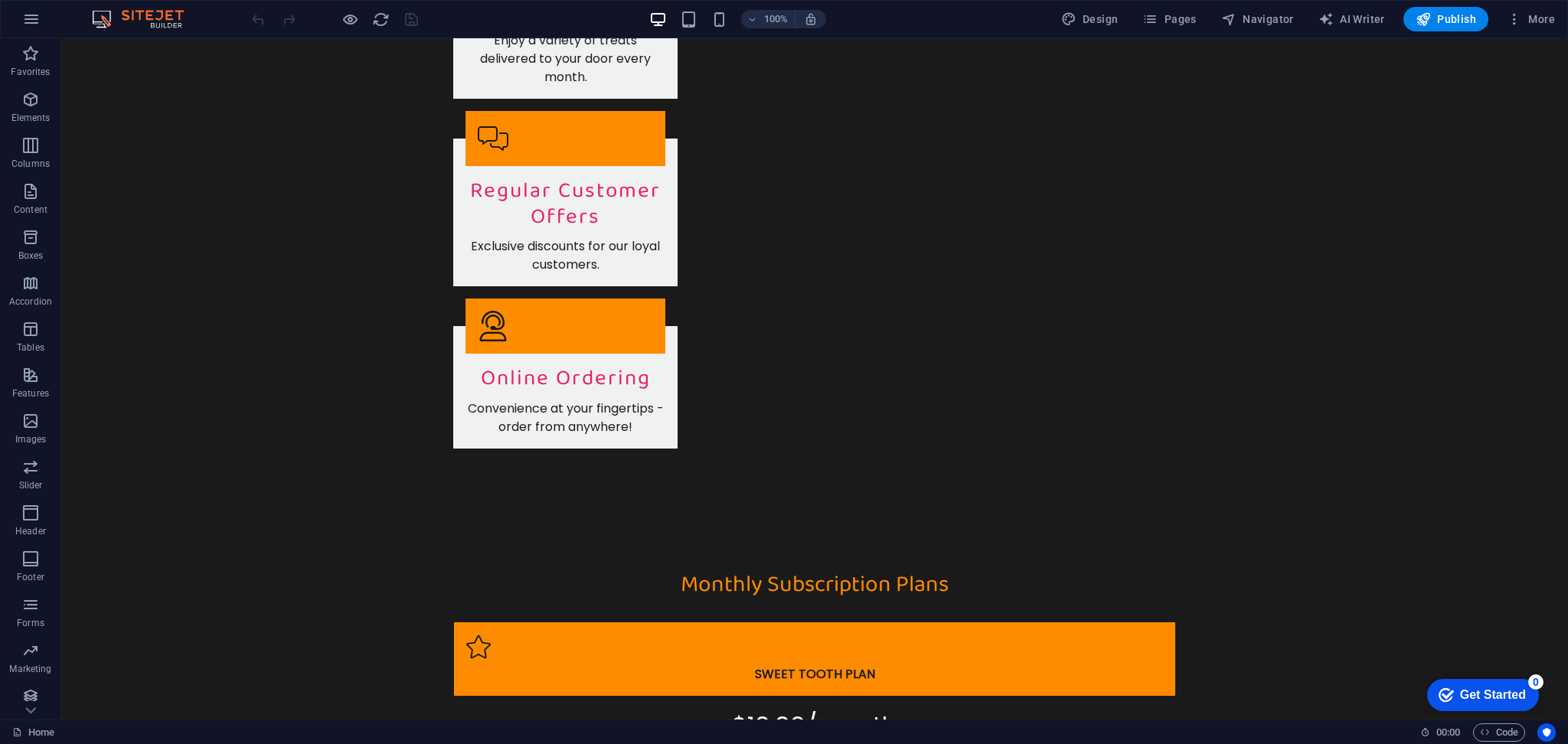
click at [1473, 691] on div "Get Started" at bounding box center [1493, 694] width 66 height 14
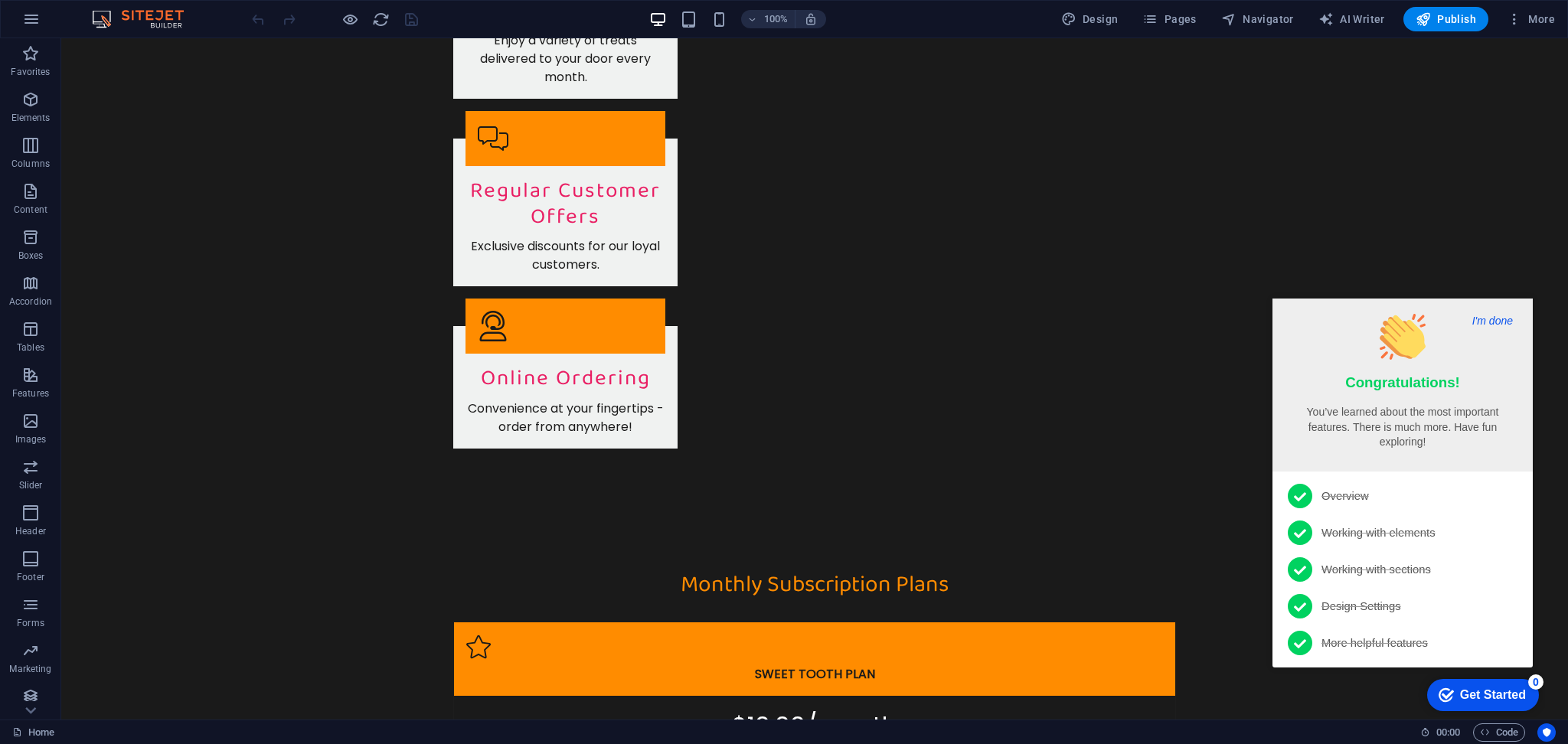
click at [1485, 322] on button "I'm done" at bounding box center [1493, 321] width 50 height 14
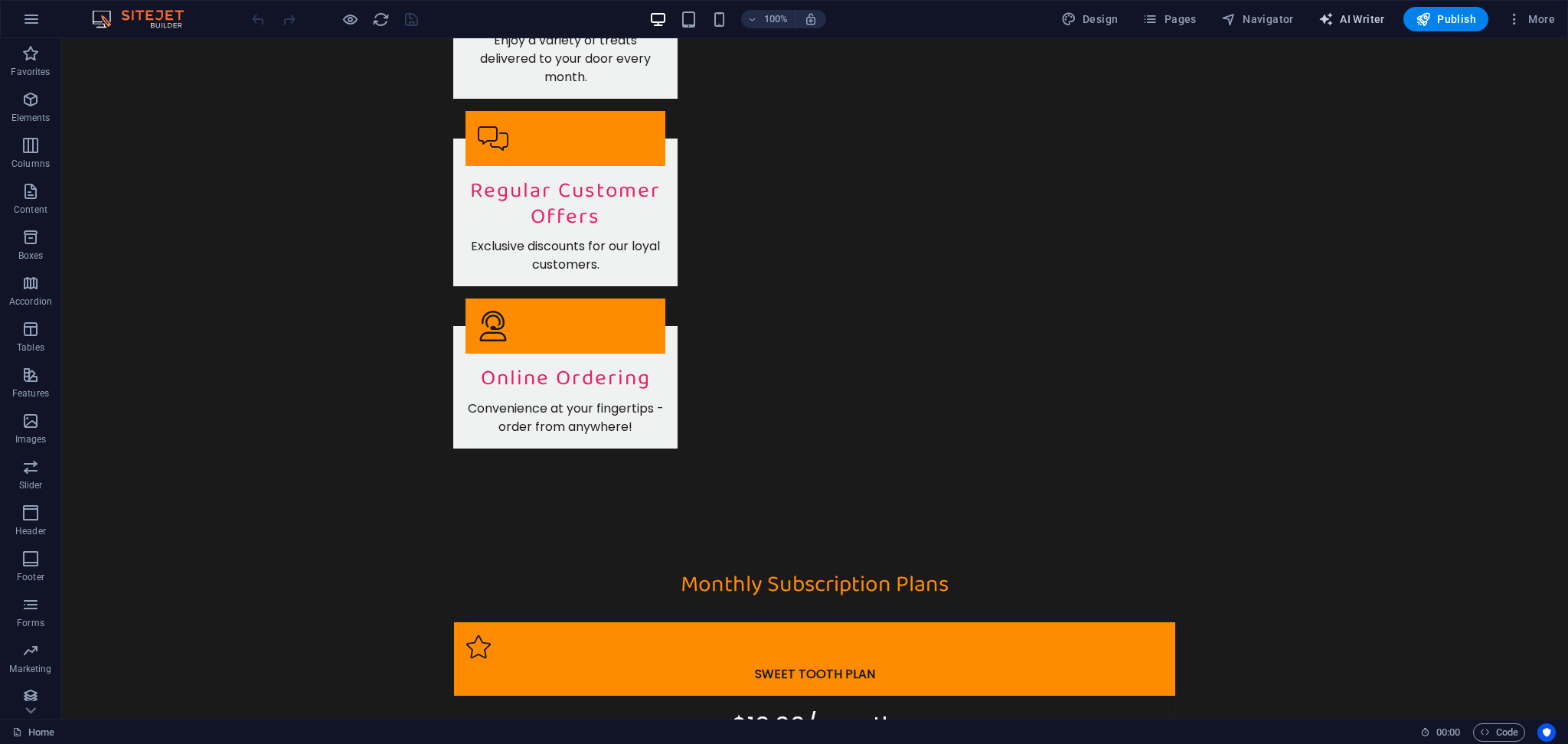
click at [1337, 16] on span "AI Writer" at bounding box center [1351, 19] width 67 height 16
select select "English"
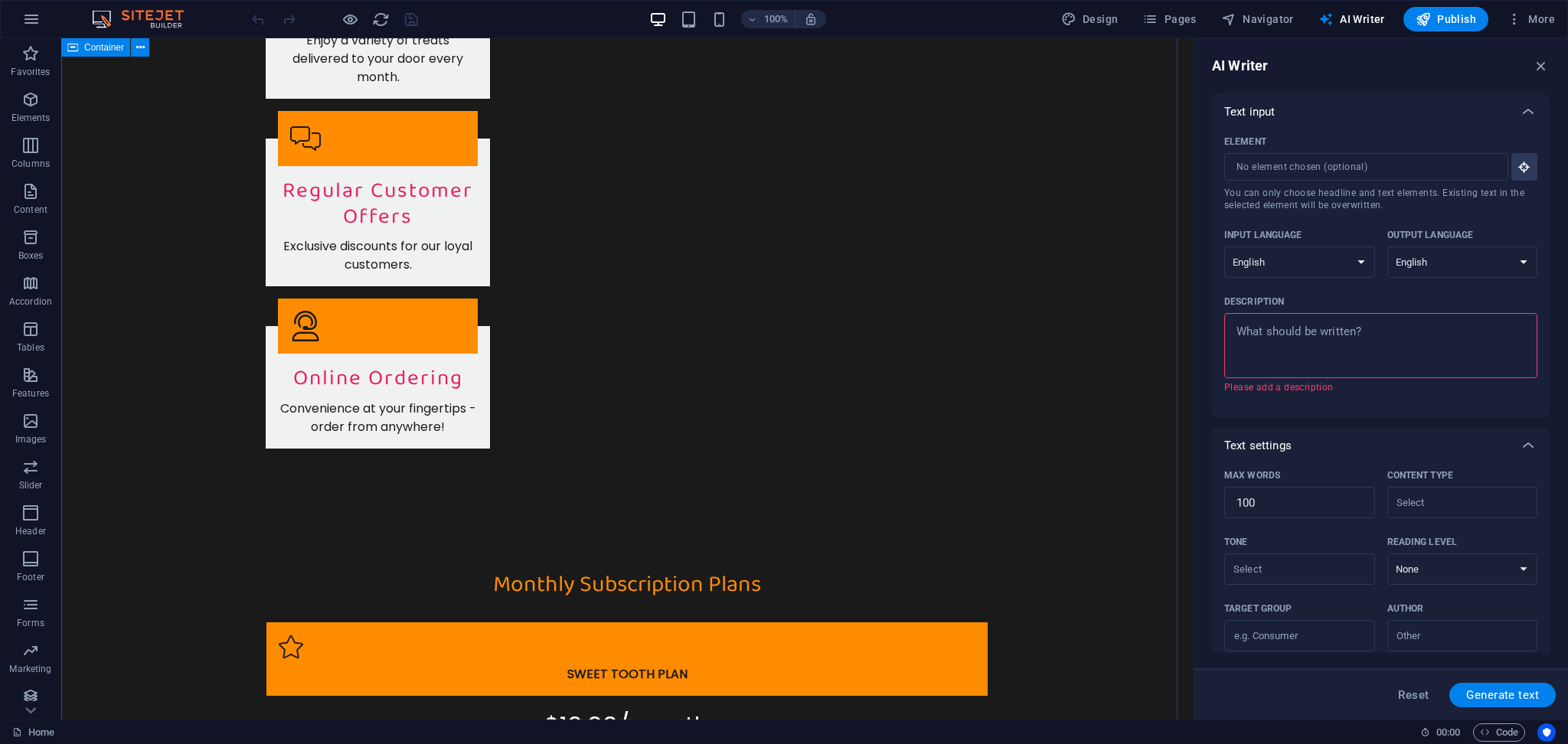
click at [1386, 297] on div "Description" at bounding box center [1378, 301] width 307 height 23
click at [1386, 321] on textarea "Description x ​ Please add a description" at bounding box center [1381, 345] width 298 height 50
click at [1379, 118] on div "Text input" at bounding box center [1367, 111] width 286 height 16
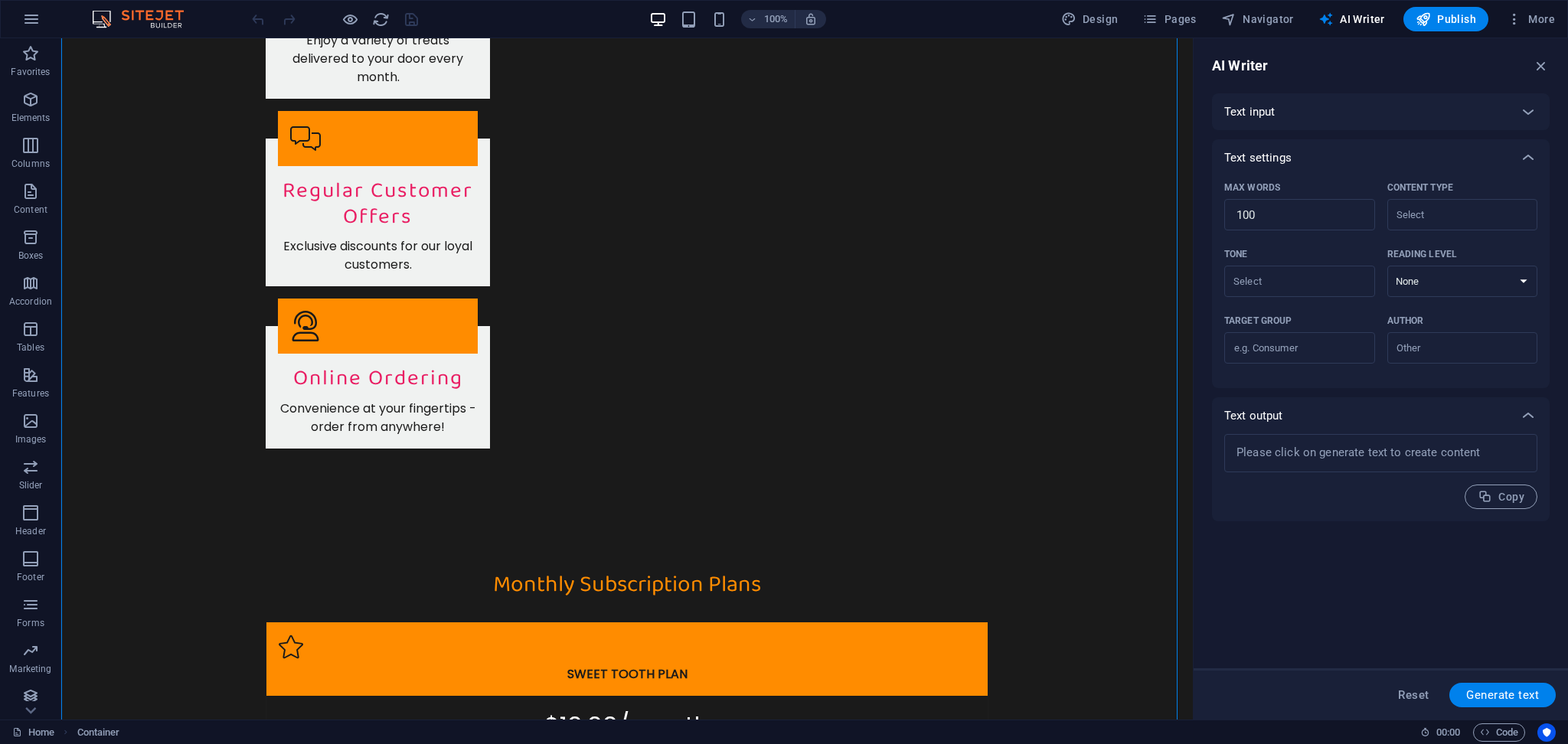
click at [1402, 103] on div "Text input" at bounding box center [1381, 112] width 338 height 37
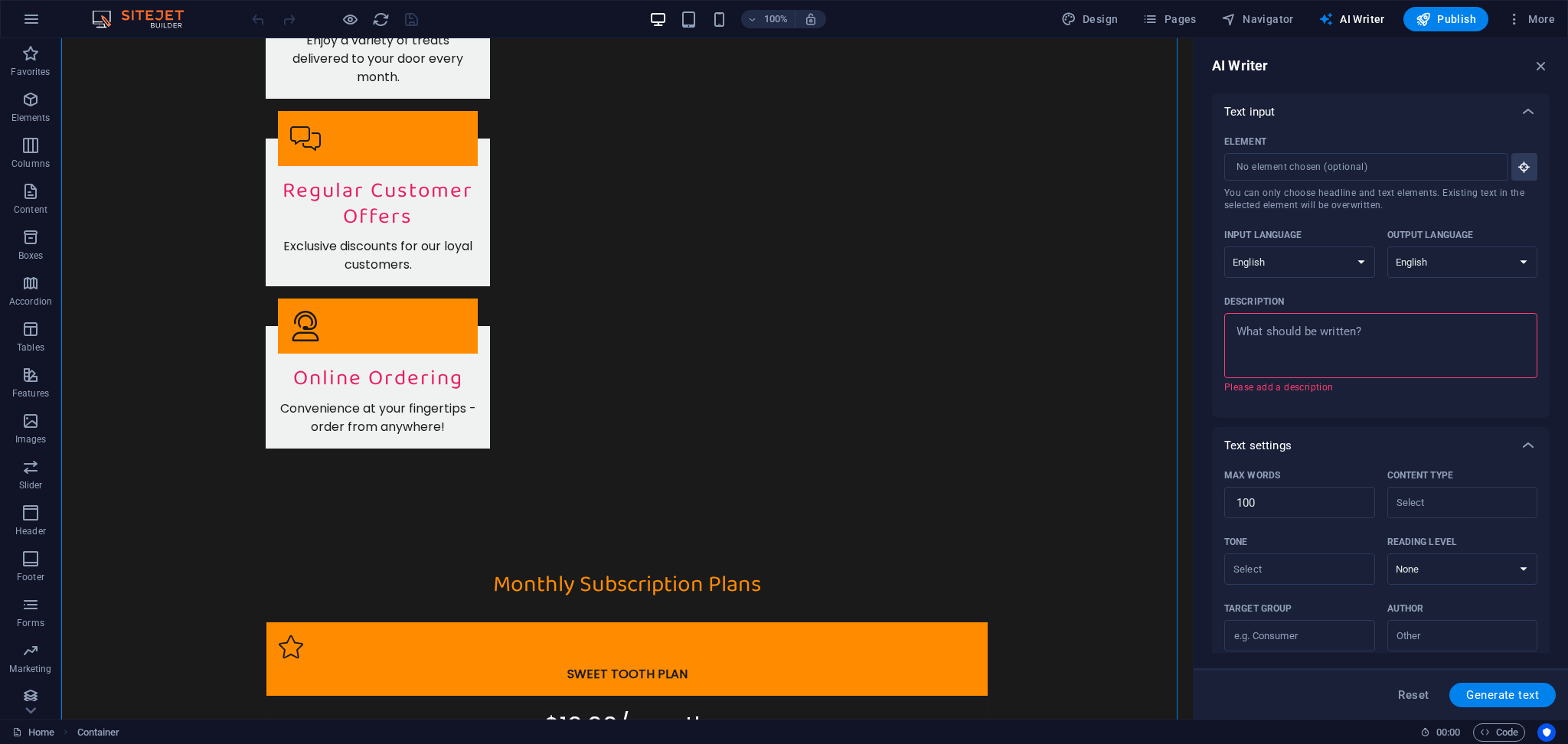
click at [1359, 333] on textarea "Description x ​ Please add a description" at bounding box center [1381, 345] width 298 height 50
type textarea "x"
click at [1538, 68] on icon "button" at bounding box center [1541, 66] width 17 height 17
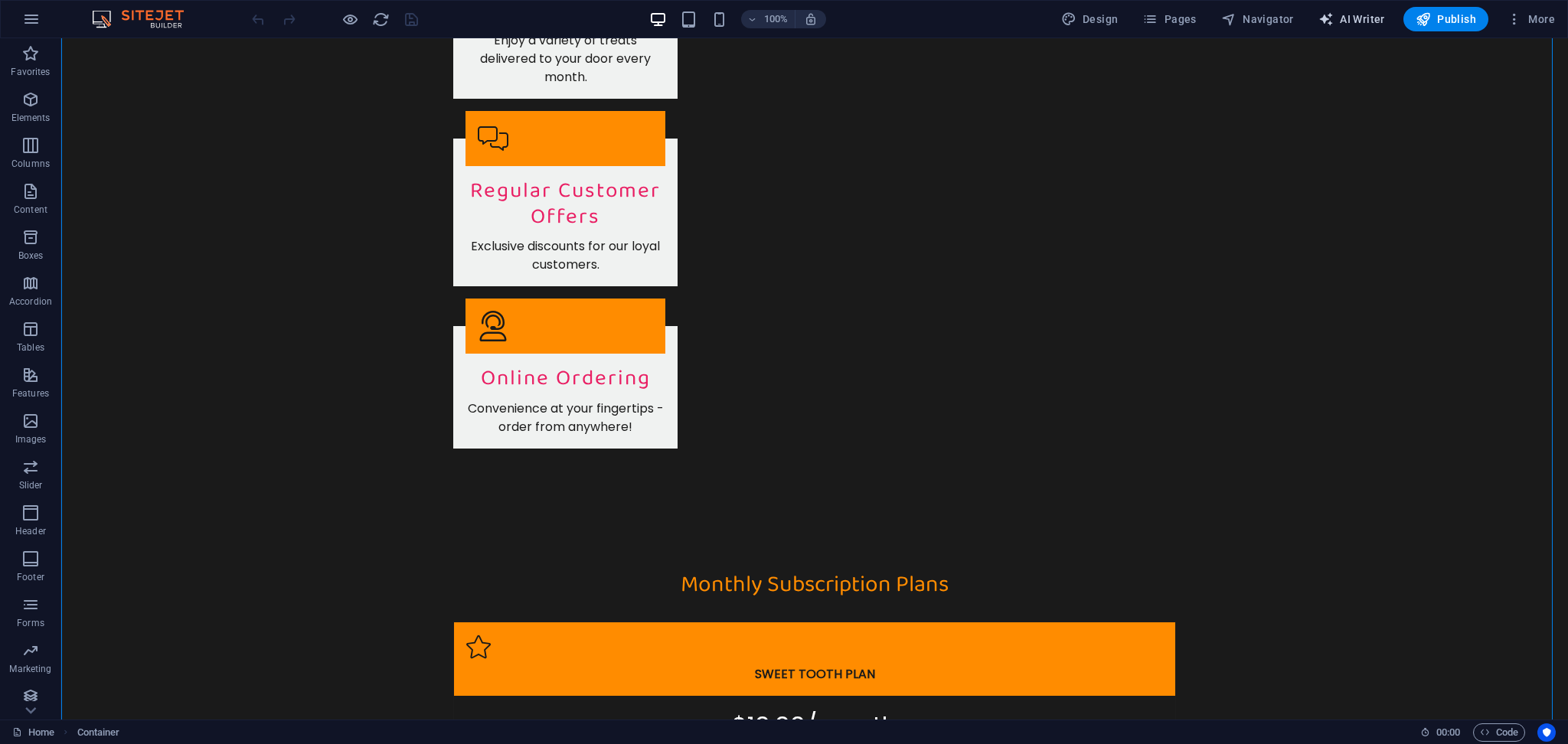
click at [1368, 17] on span "AI Writer" at bounding box center [1351, 19] width 67 height 16
select select "English"
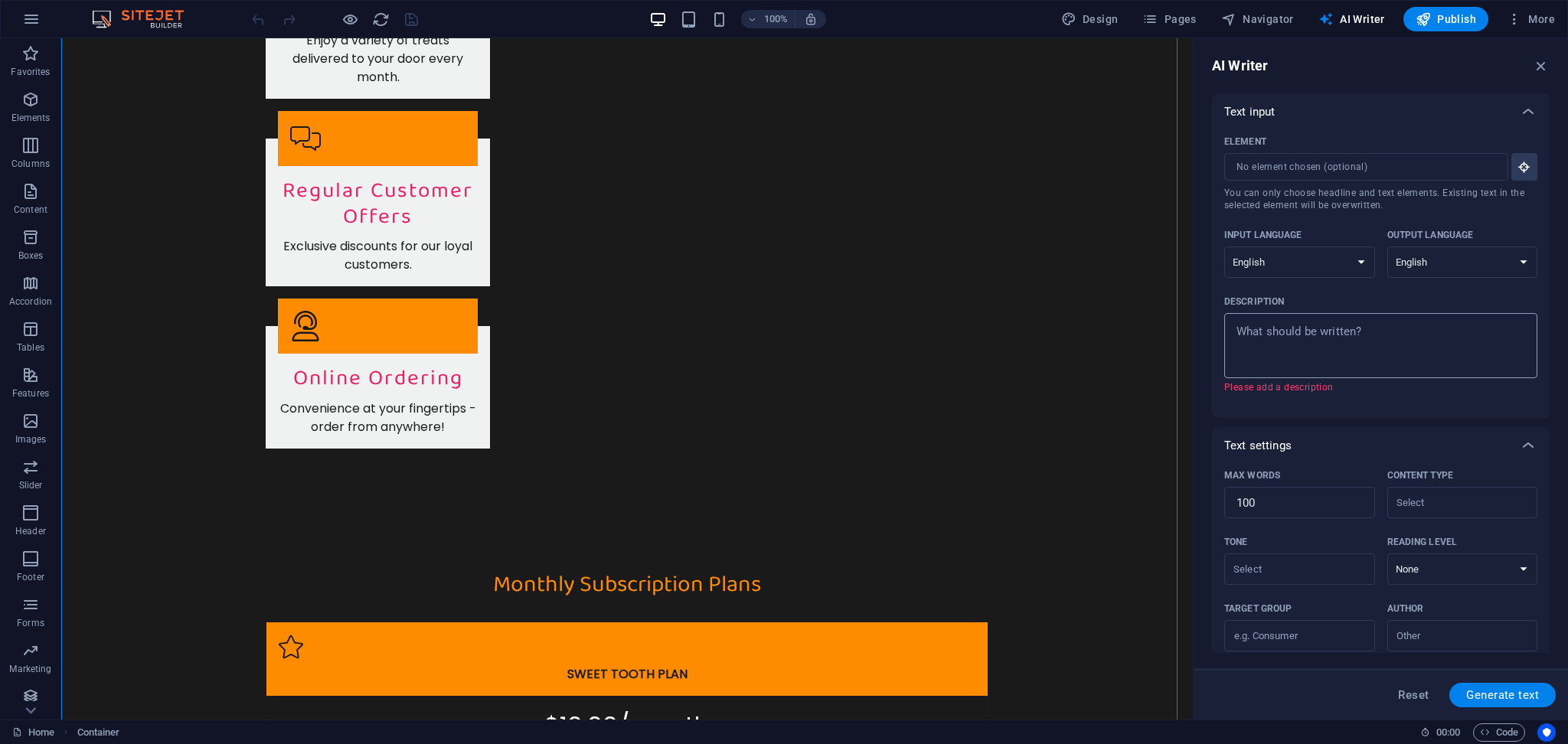
click at [1346, 313] on div "x ​" at bounding box center [1381, 345] width 313 height 65
click at [1346, 321] on textarea "Description x ​ Please add a description" at bounding box center [1381, 345] width 298 height 50
type textarea "x"
type textarea "d"
type textarea "x"
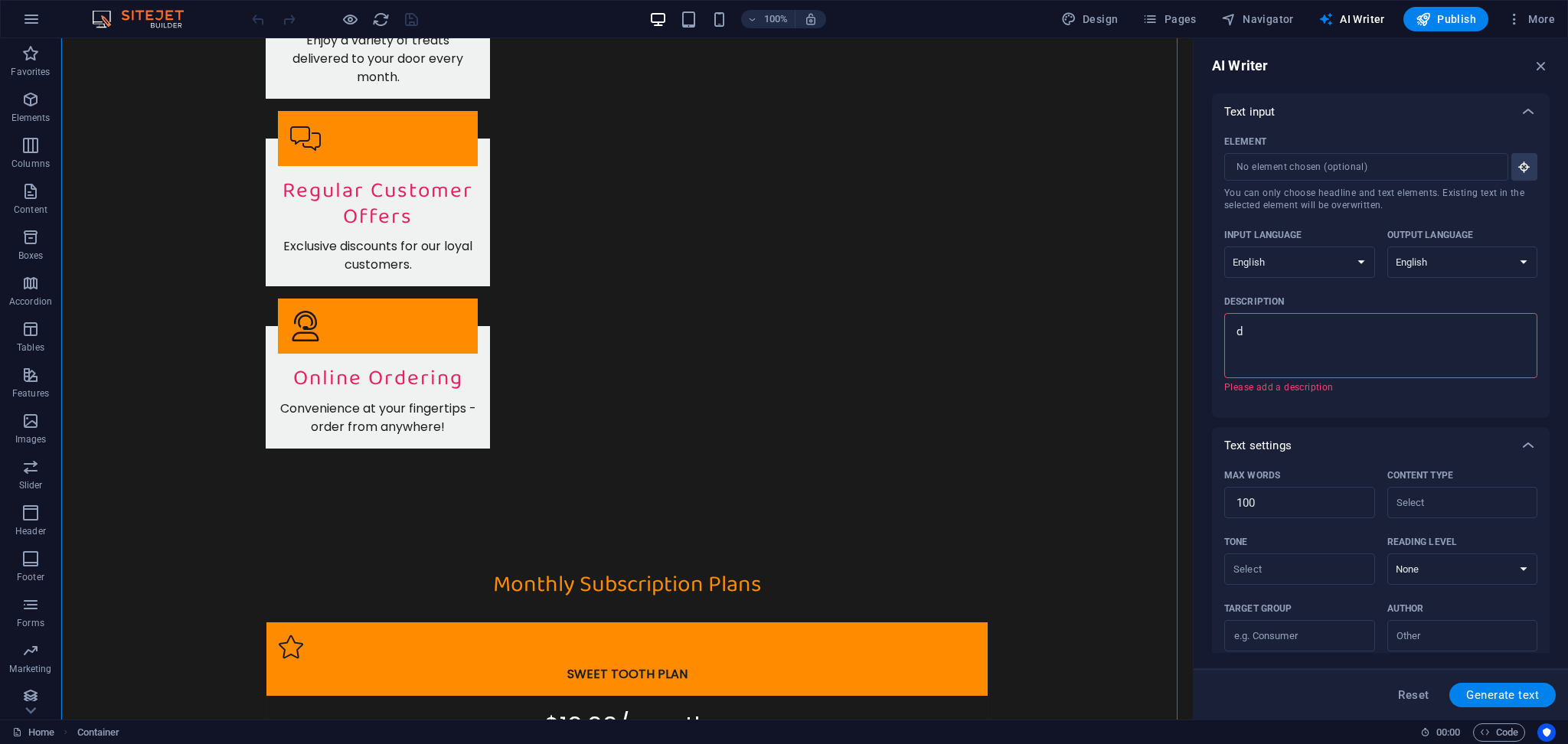
type textarea "x"
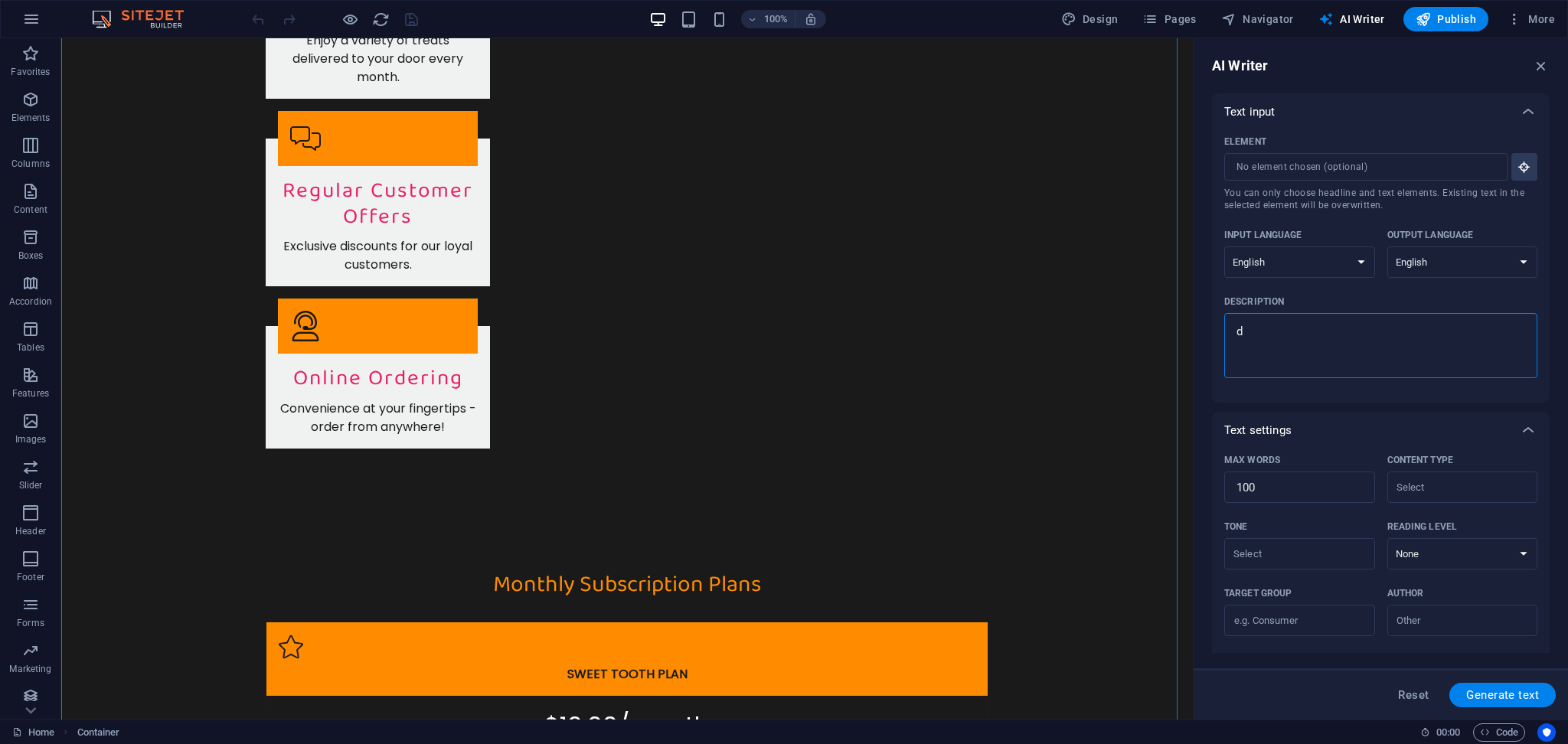
type textarea "dd"
type textarea "x"
type textarea "d"
type textarea "x"
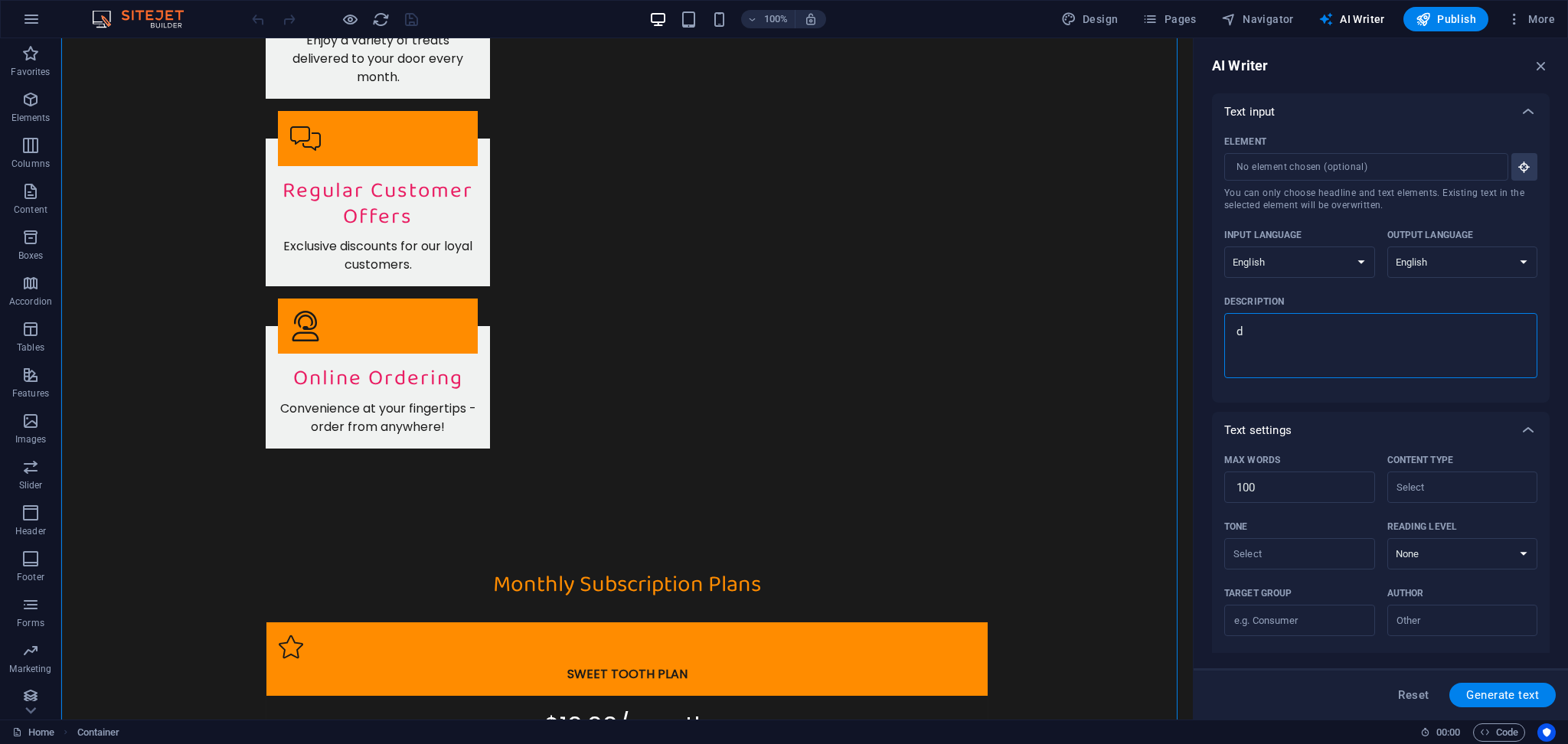
type textarea "x"
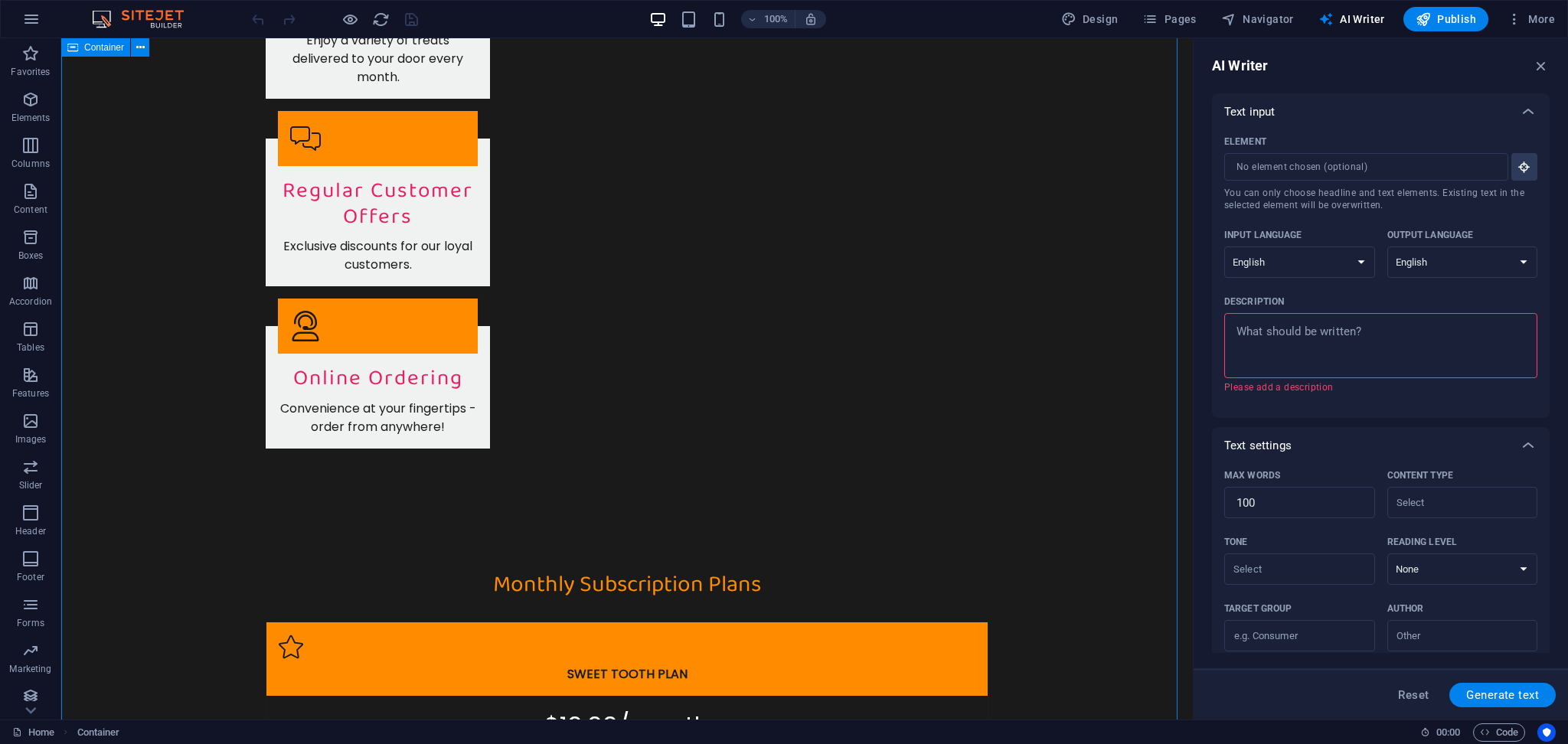
click at [1382, 290] on div "Description" at bounding box center [1378, 301] width 307 height 23
click at [1382, 321] on textarea "Description x ​ Please add a description" at bounding box center [1381, 345] width 298 height 50
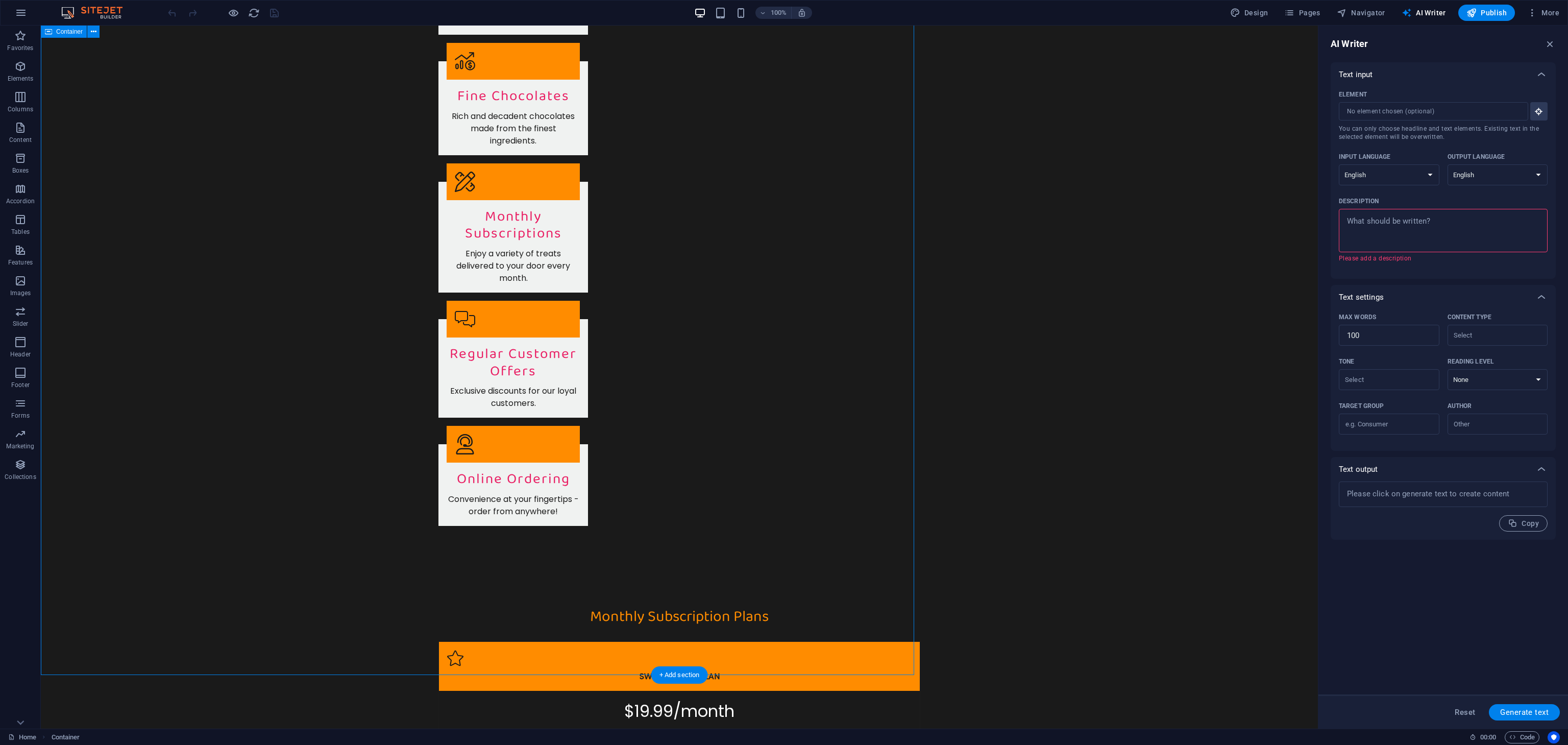
type textarea "x"
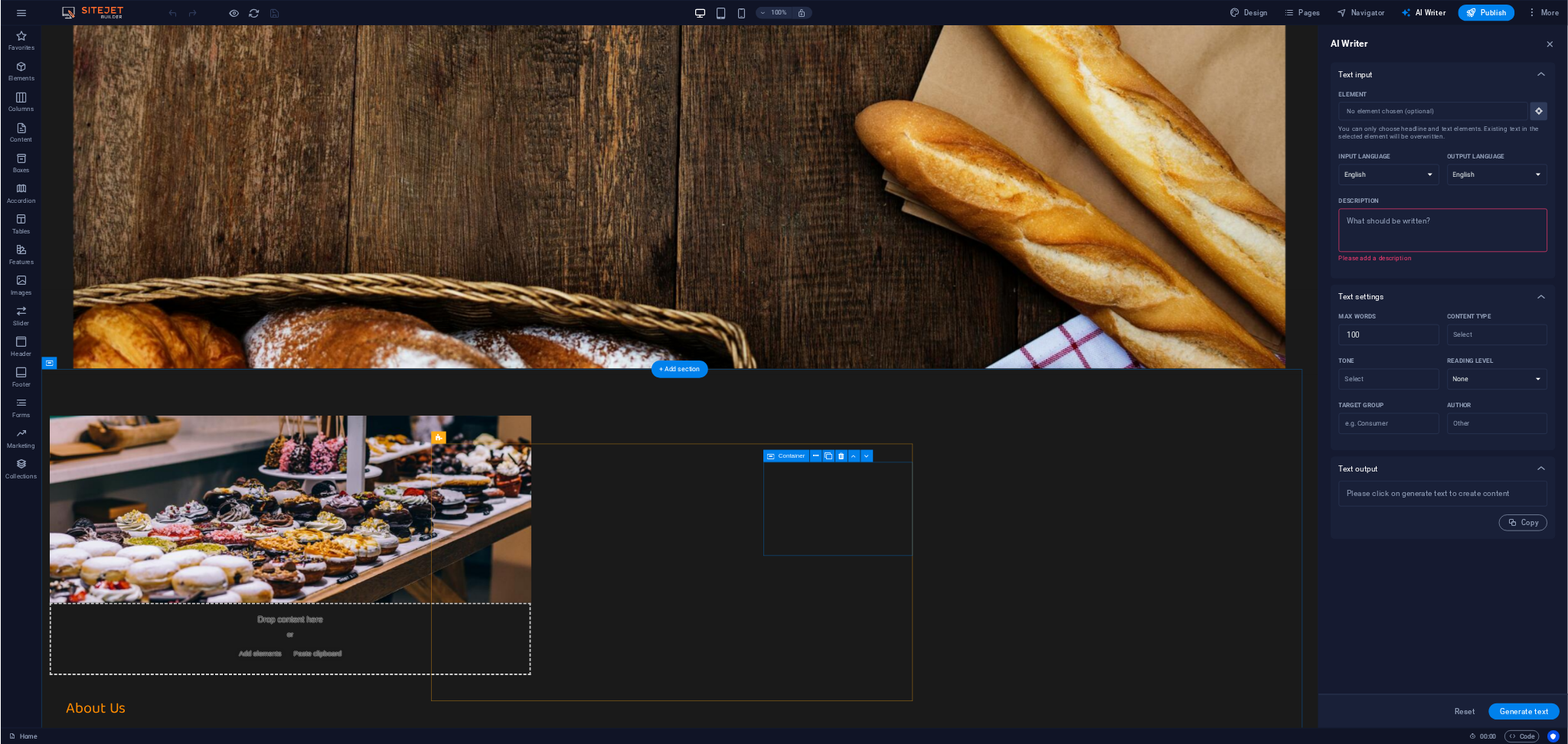
scroll to position [919, 0]
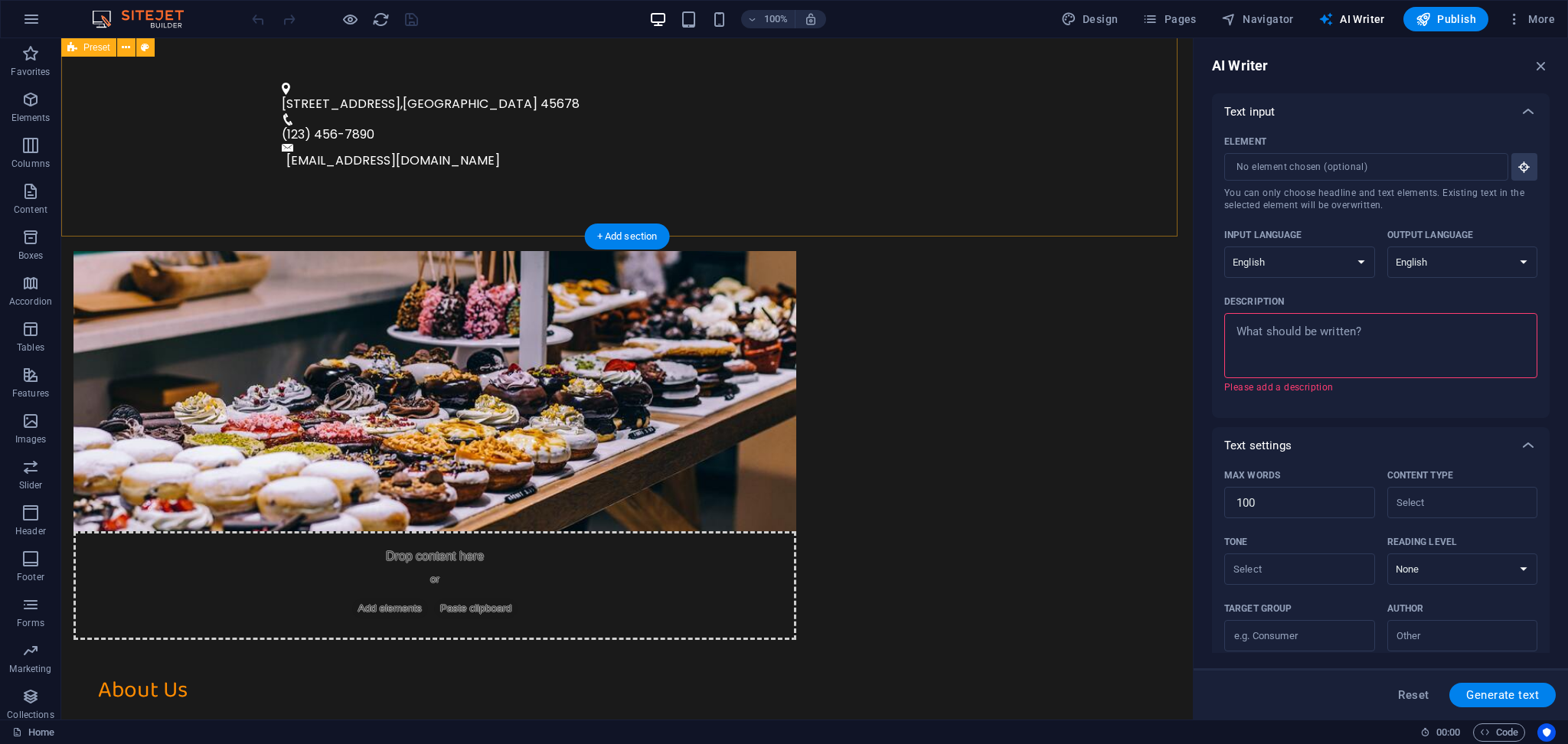
type textarea "x"
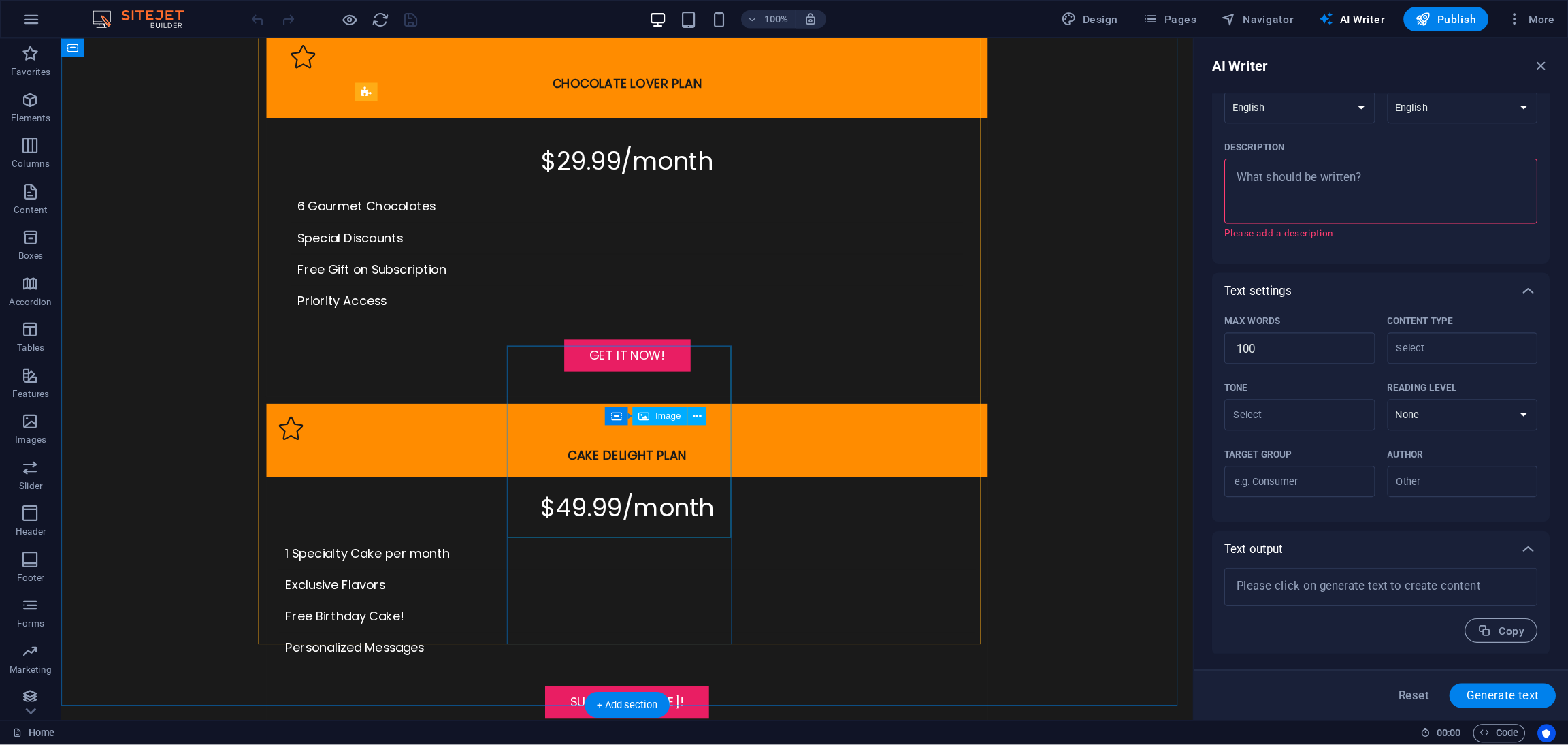
scroll to position [3177, 0]
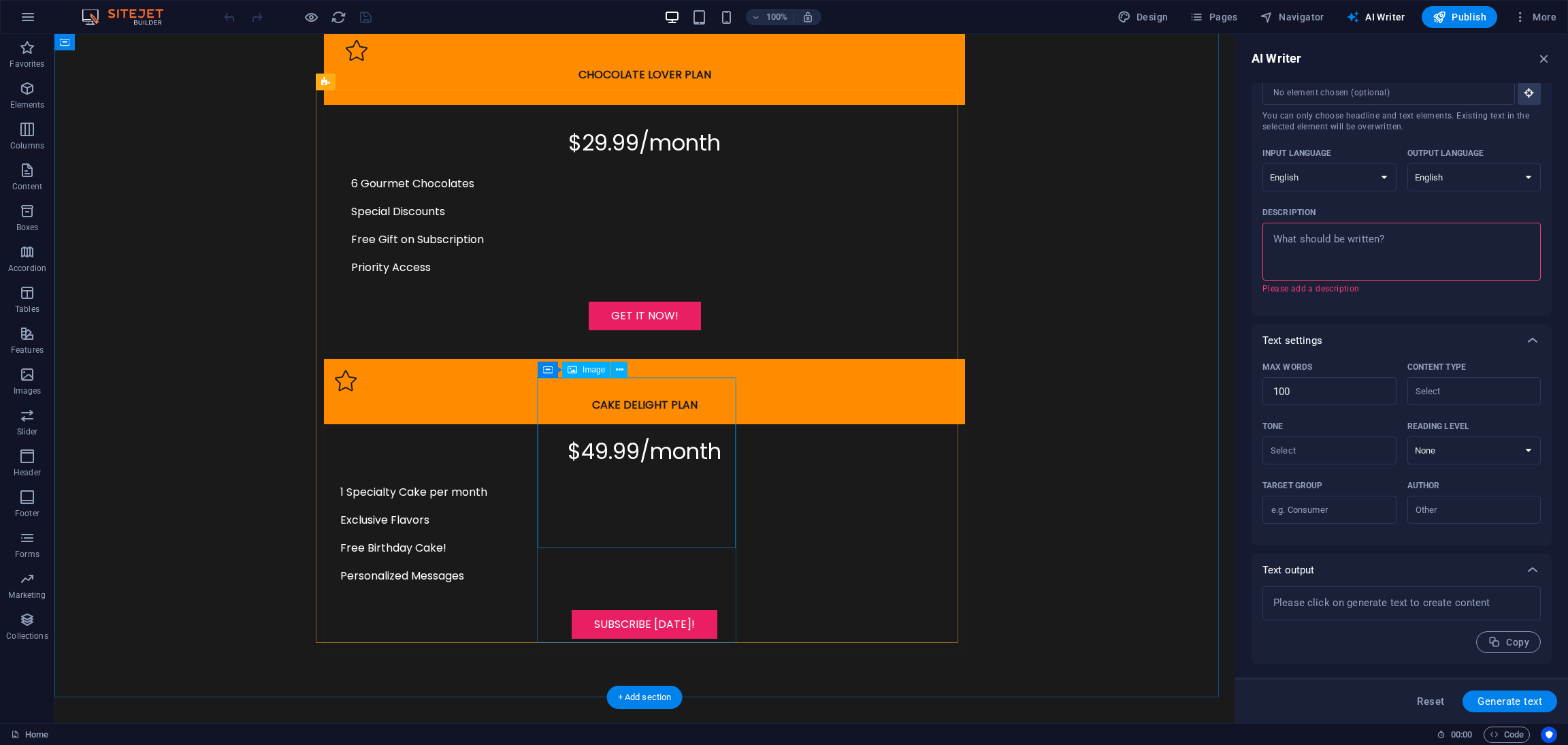
type textarea "x"
click at [1313, 240] on textarea "Description x ​ Please add a description" at bounding box center [1401, 253] width 265 height 44
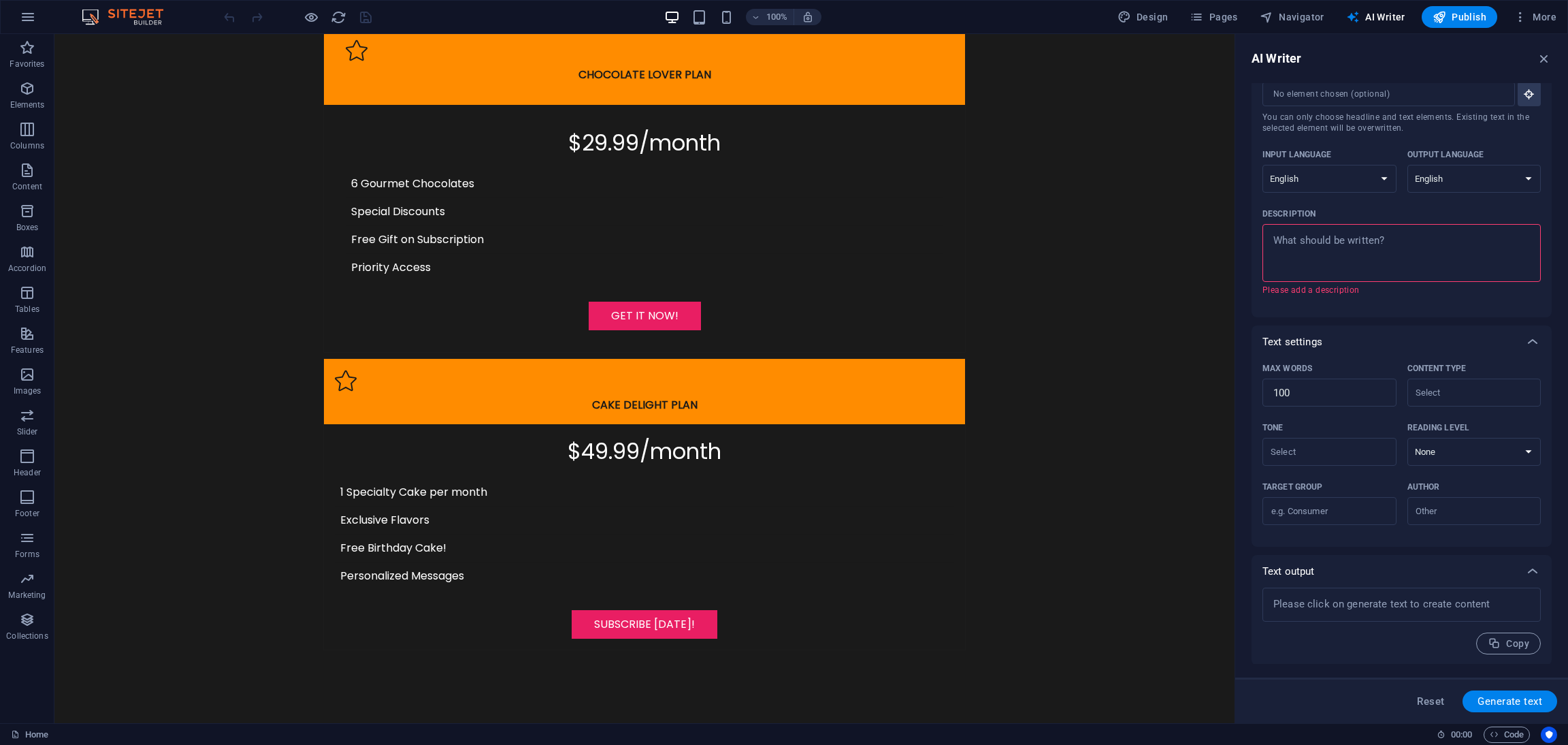
type textarea "W"
type textarea "x"
type textarea "Wr"
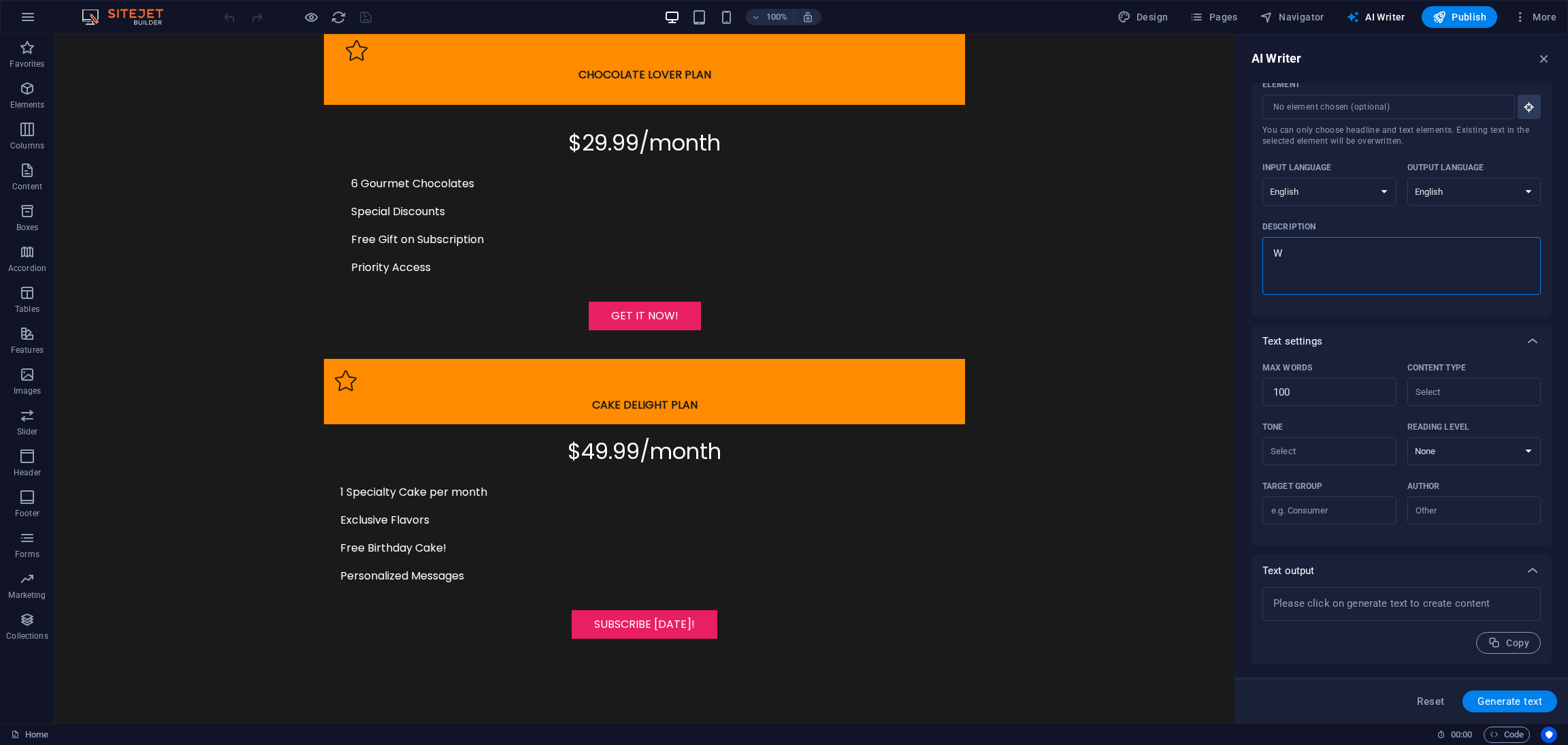
type textarea "x"
type textarea "Wri"
type textarea "x"
type textarea "Writ"
type textarea "x"
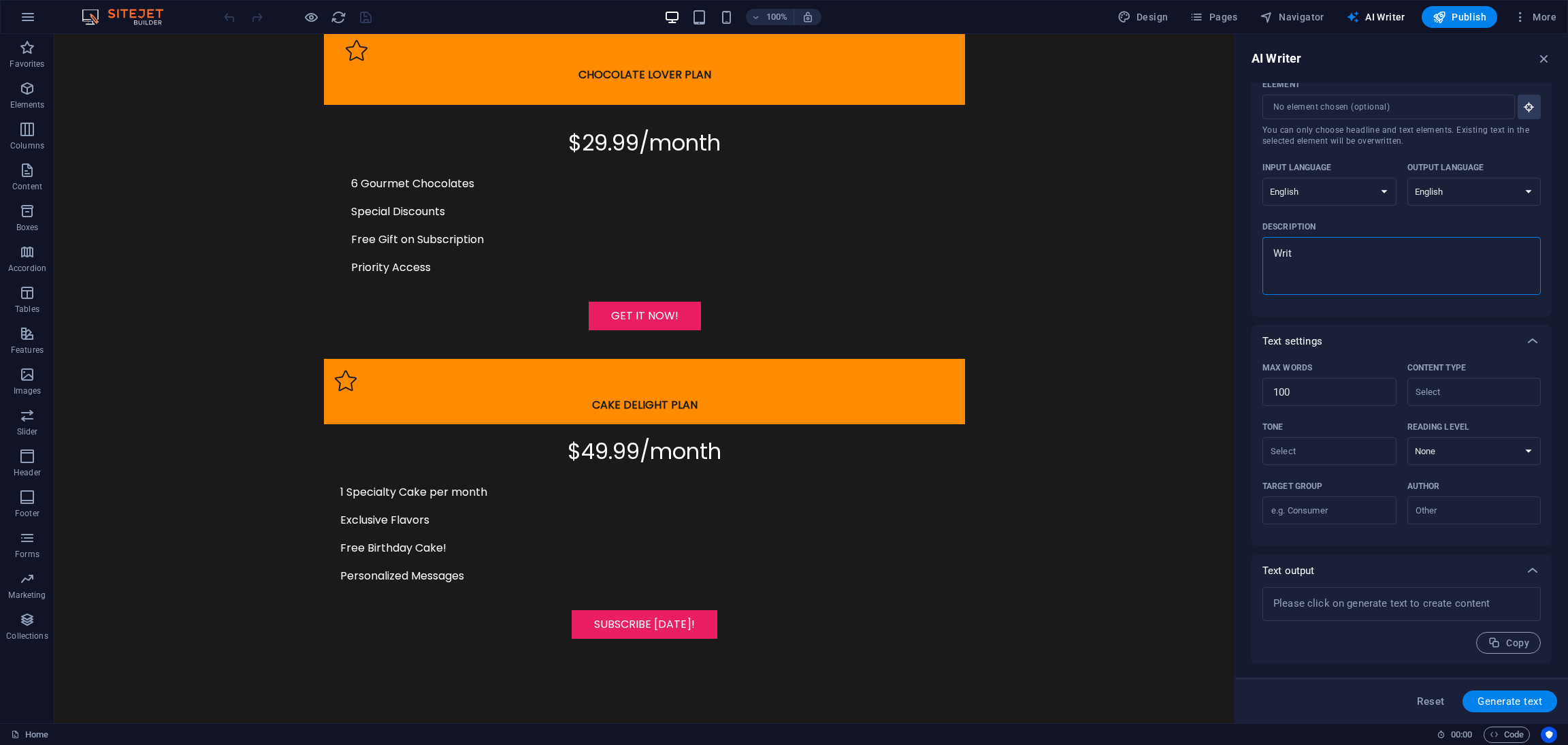
type textarea "Write"
type textarea "x"
type textarea "Write"
type textarea "x"
type textarea "Write a"
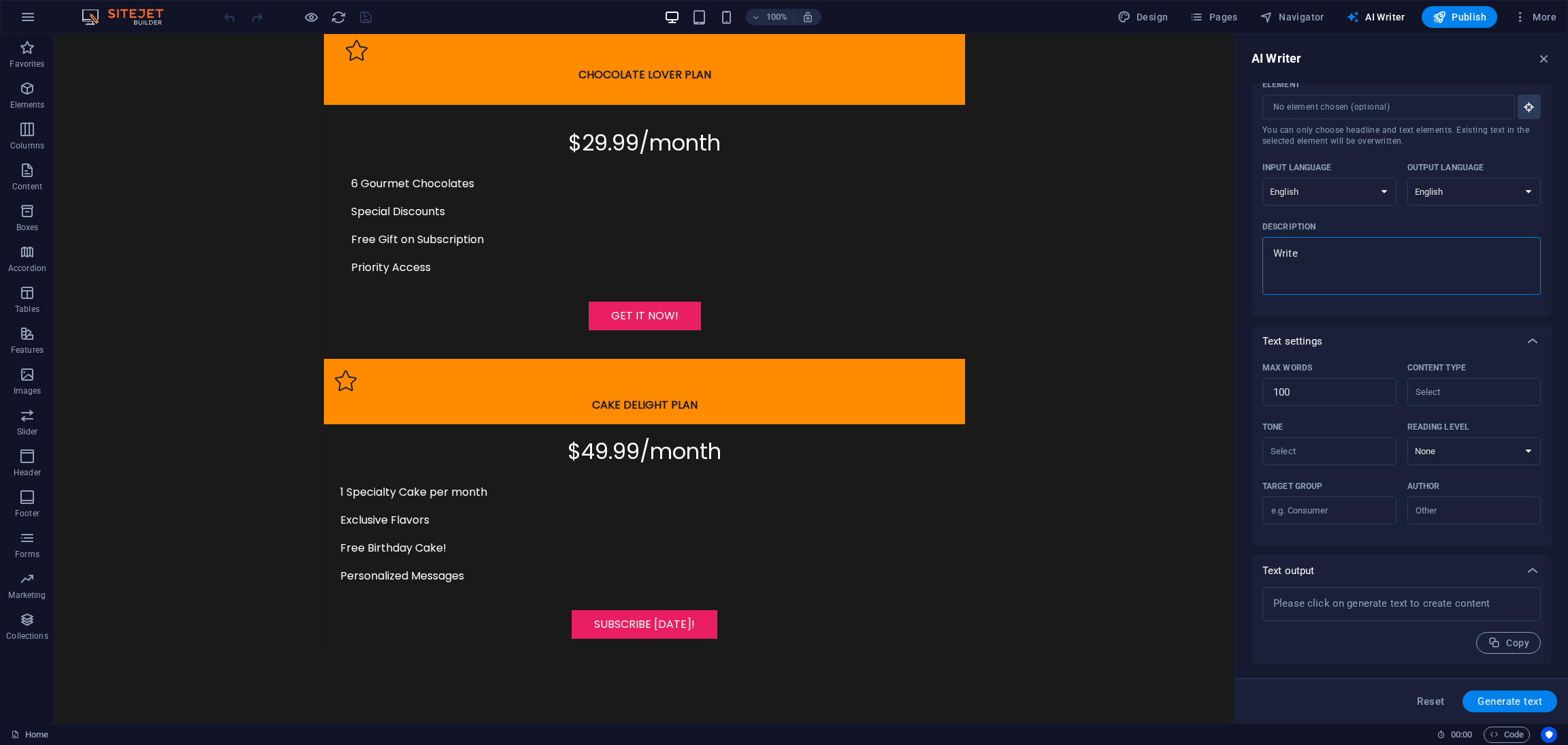
type textarea "x"
type textarea "Write ab"
type textarea "x"
type textarea "Write abo"
type textarea "x"
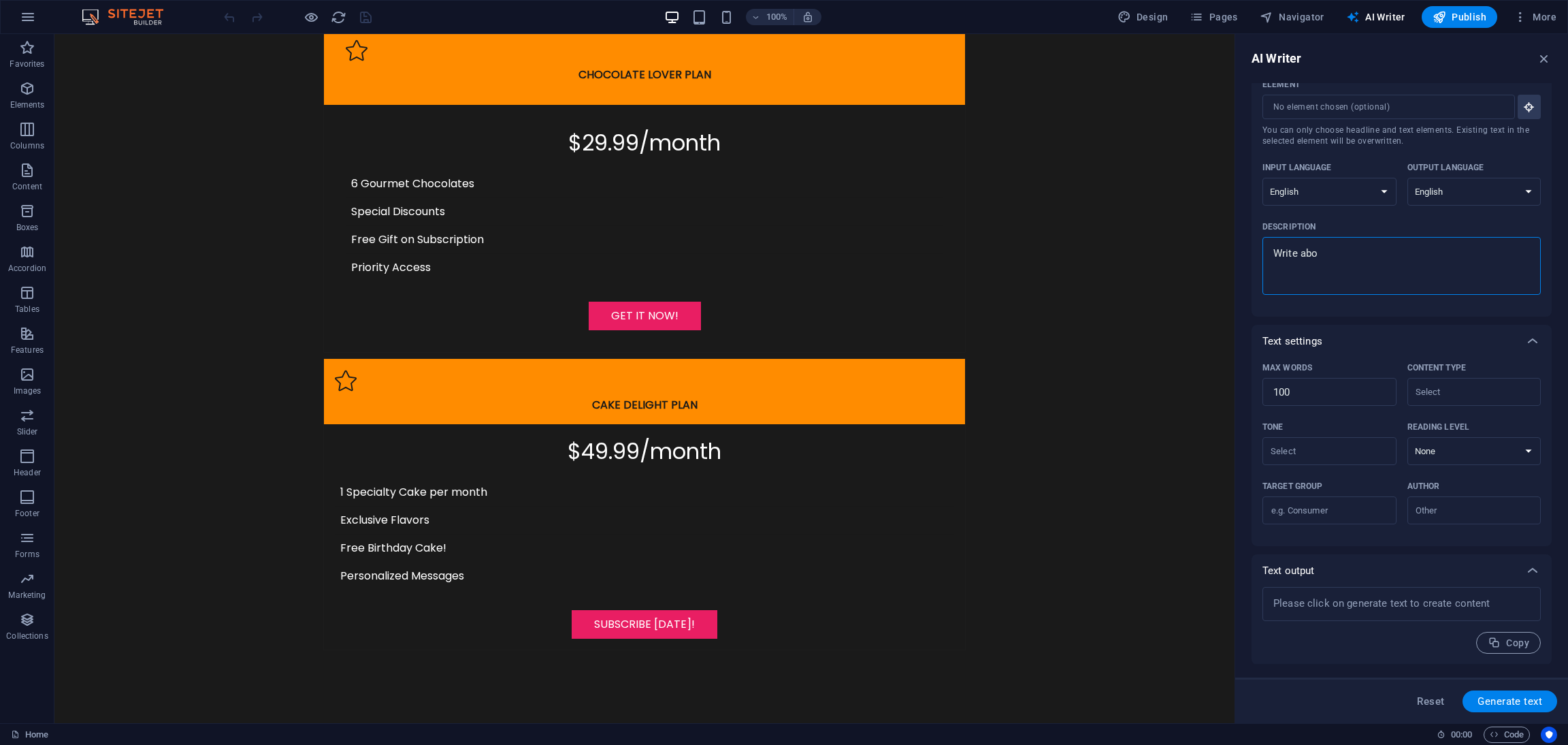
type textarea "Write abou"
type textarea "x"
type textarea "Write about"
type textarea "x"
type textarea "Write about"
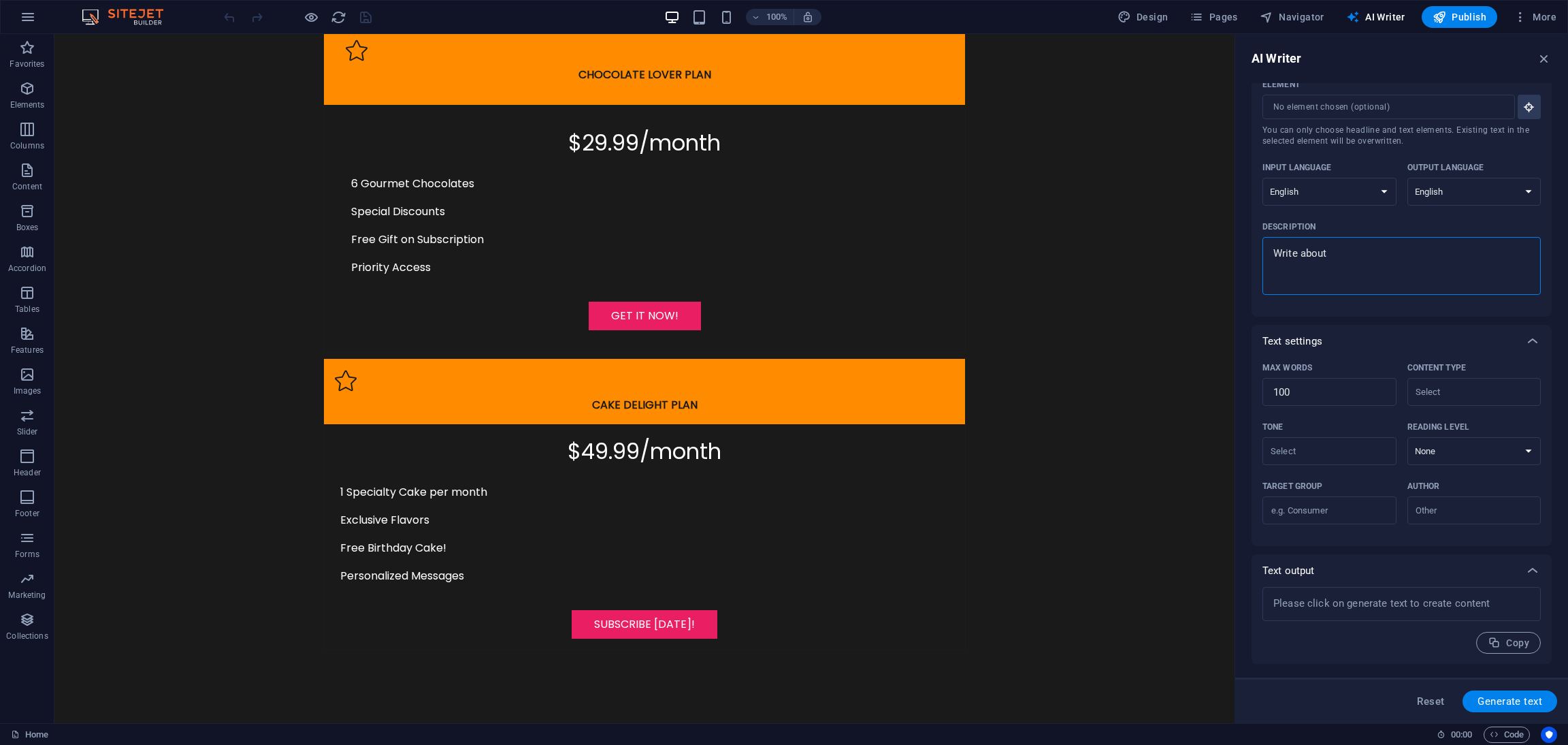
type textarea "x"
type textarea "Write about s"
type textarea "x"
type textarea "Write about so"
type textarea "x"
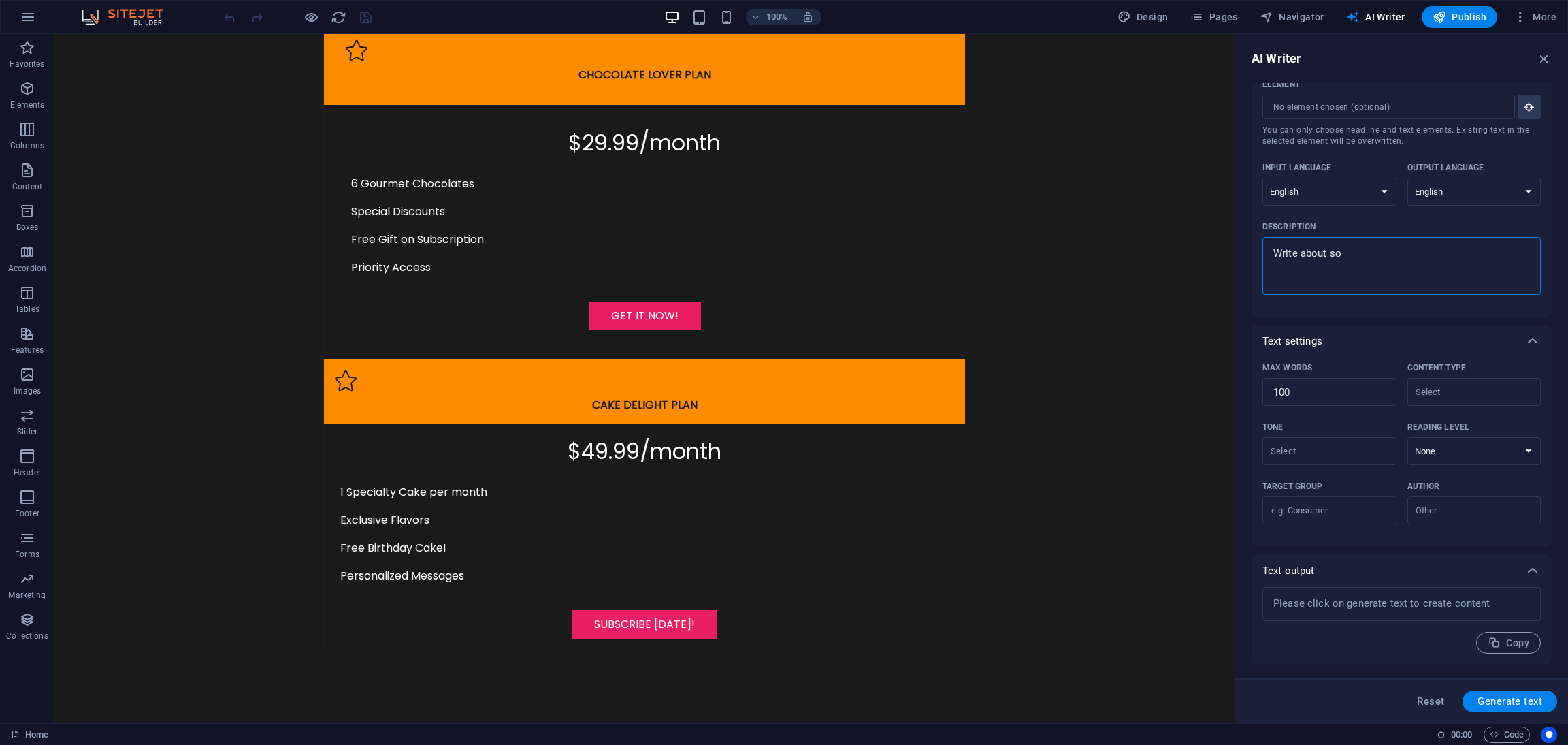
type textarea "Write about som"
type textarea "x"
type textarea "Write about some"
type textarea "x"
type textarea "Write about some"
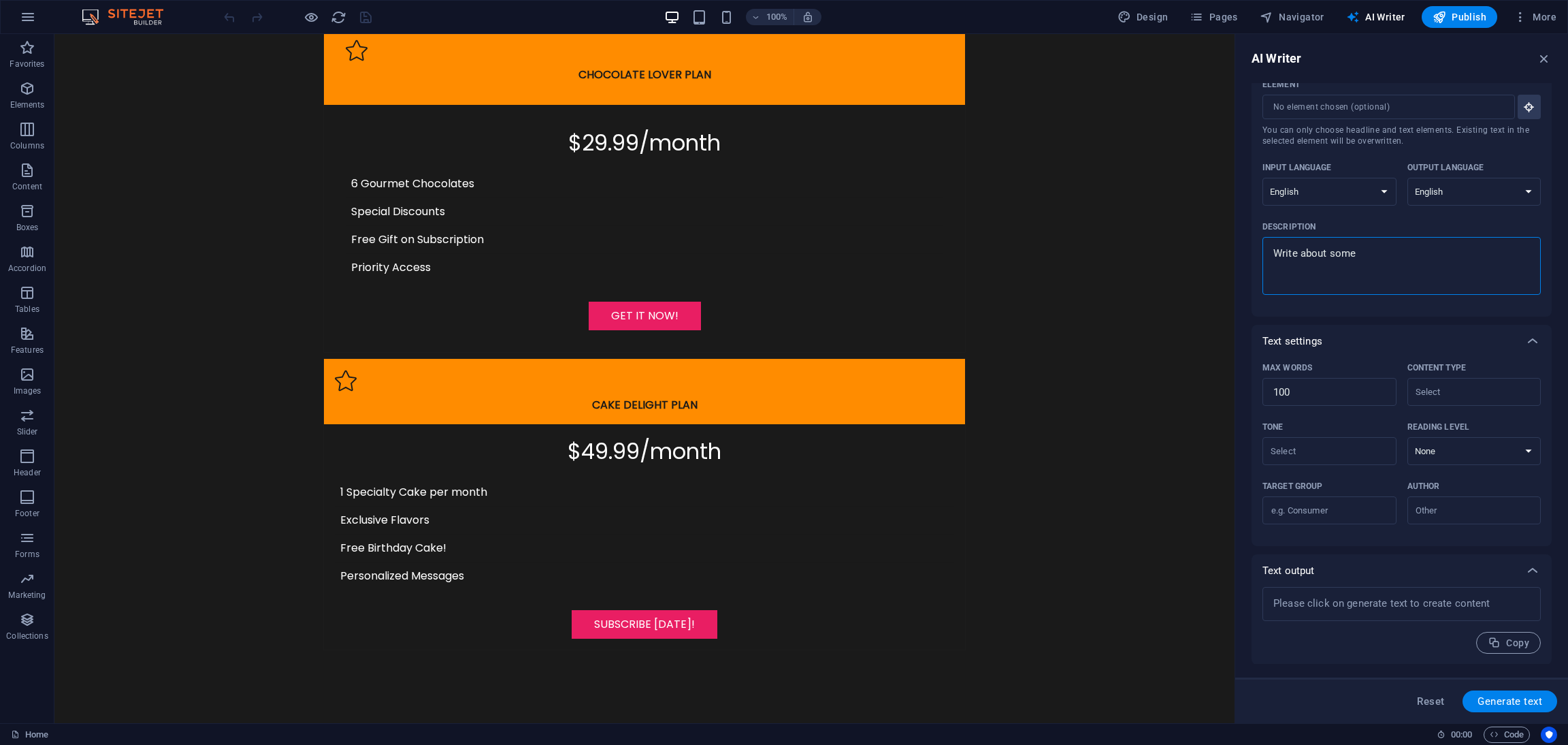
type textarea "x"
type textarea "Write about some s"
type textarea "x"
type textarea "Write about some sw"
type textarea "x"
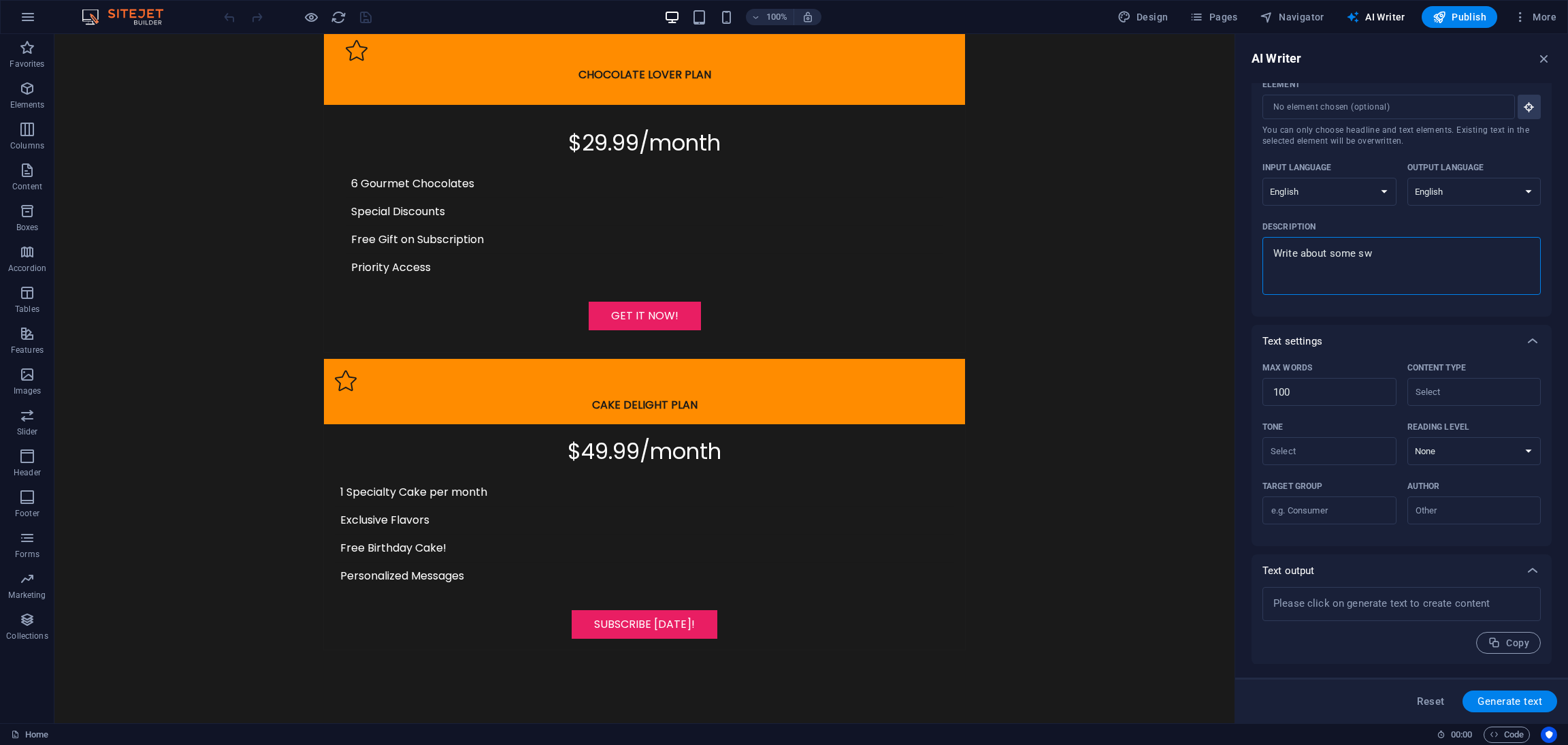
type textarea "Write about some swe"
type textarea "x"
type textarea "Write about some swee"
type textarea "x"
type textarea "Write about some sweet"
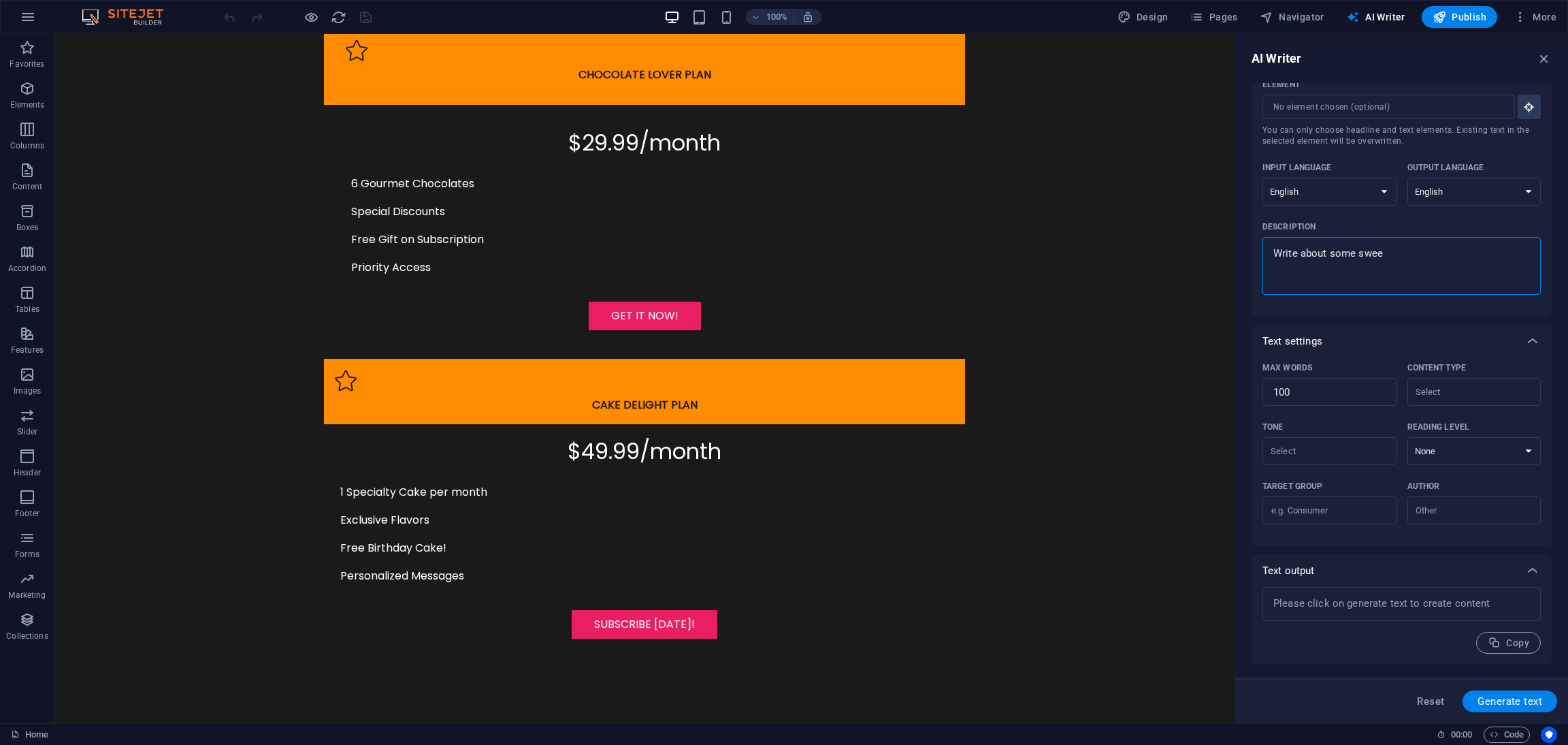
type textarea "x"
type textarea "Write about some sweets"
type textarea "x"
type textarea "Write about some sweets"
type textarea "x"
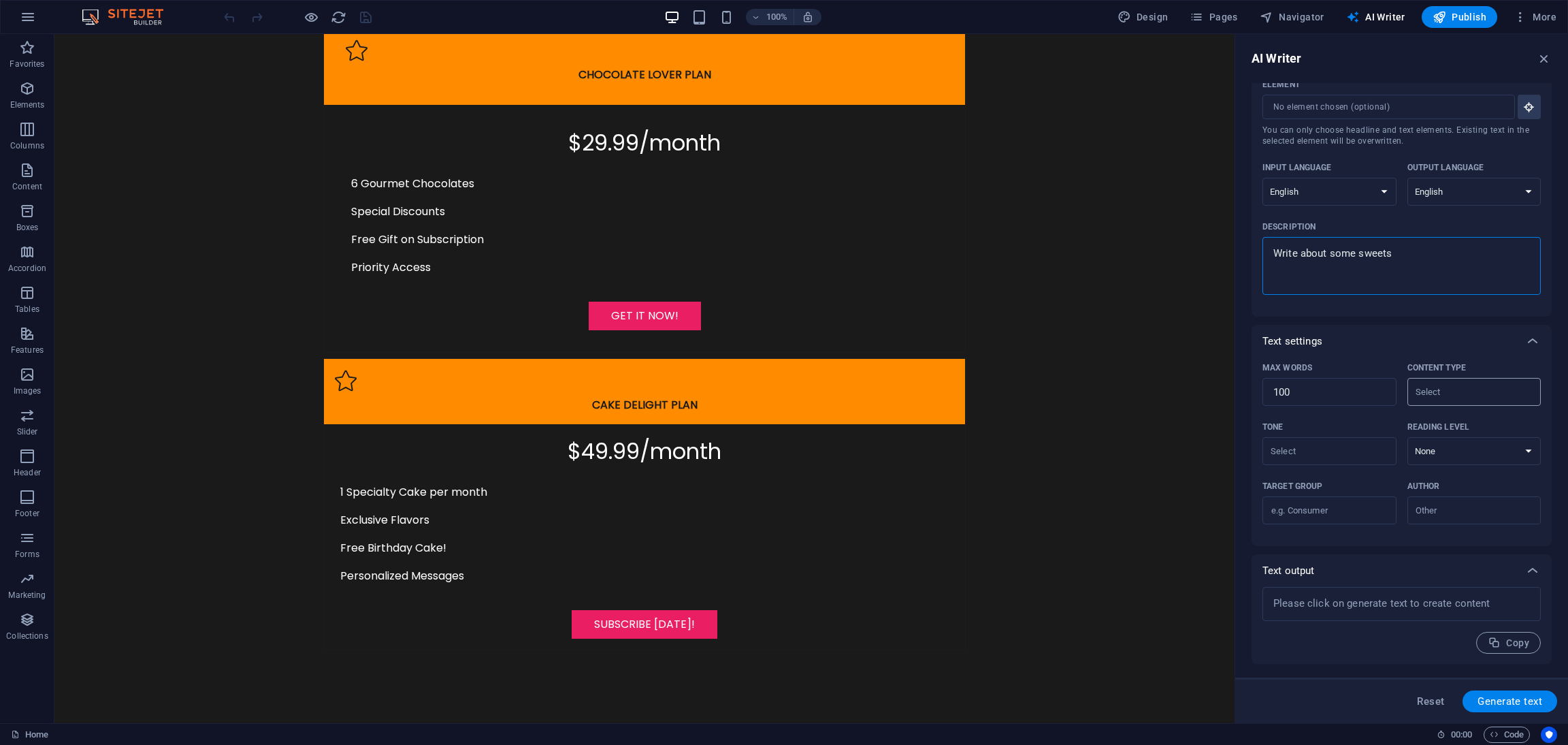
click at [1393, 390] on input "Content type ​" at bounding box center [1463, 392] width 104 height 20
click at [1393, 487] on li "Customer review" at bounding box center [1472, 491] width 131 height 22
type input "Customer review"
click at [1332, 454] on input "Tone ​" at bounding box center [1318, 451] width 104 height 20
click at [1333, 499] on li "Friendly" at bounding box center [1328, 506] width 131 height 22
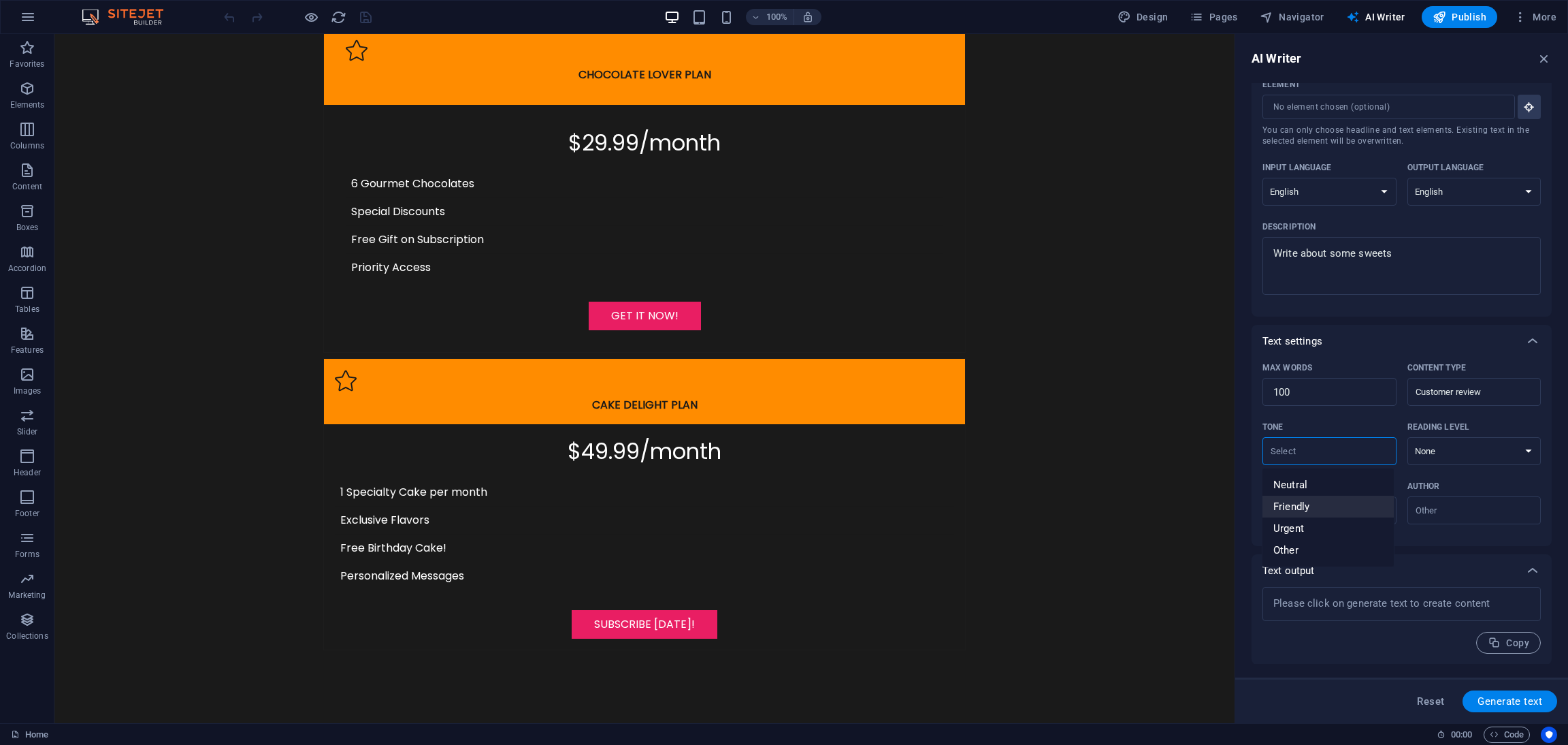
type input "Friendly"
click at [1393, 454] on select "None Academic Adult Teen Child" at bounding box center [1475, 451] width 134 height 28
select select "Teen"
click at [1393, 437] on select "None Academic Adult Teen Child" at bounding box center [1475, 451] width 134 height 28
click at [1306, 519] on input "Target group ​" at bounding box center [1330, 511] width 134 height 22
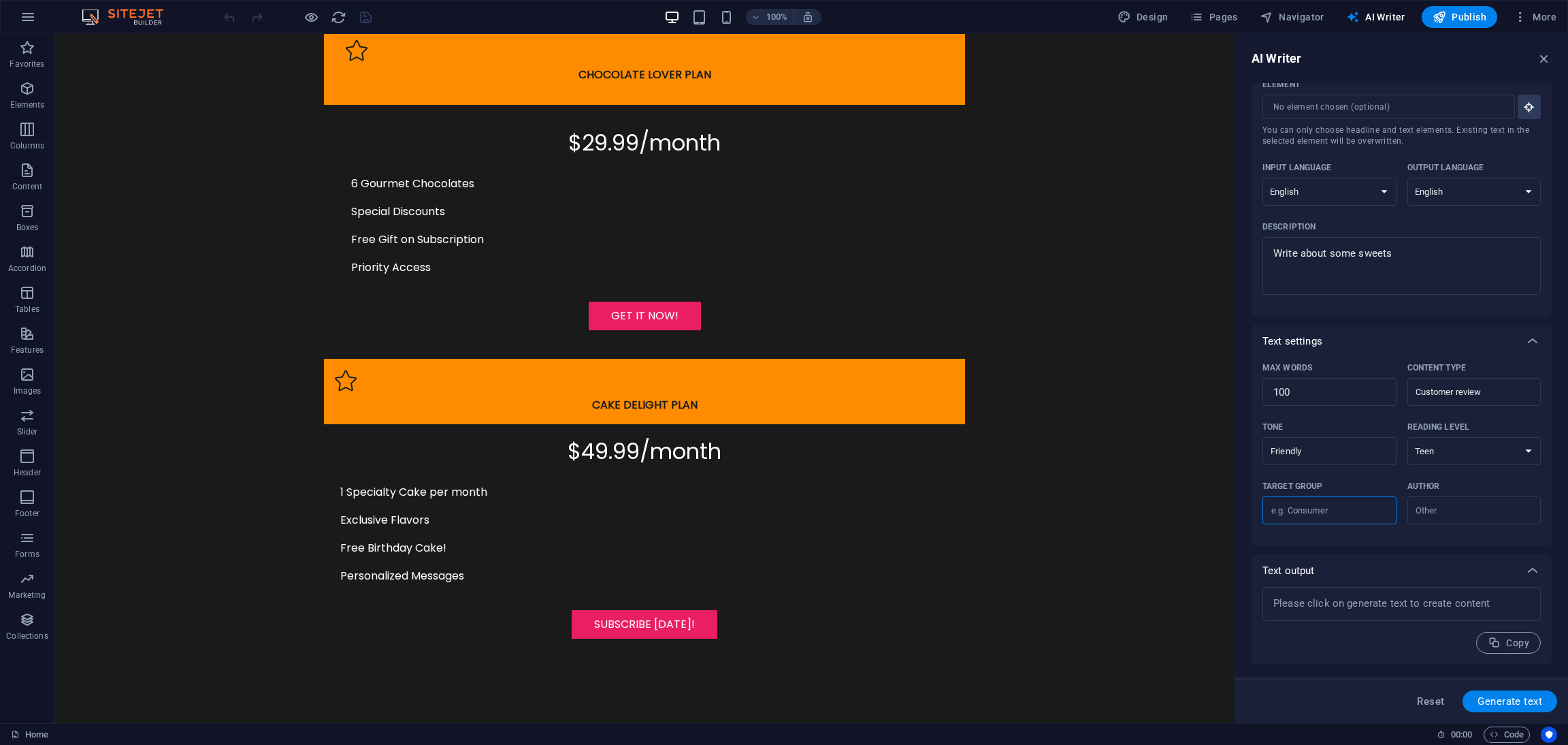
type input "consumer"
click at [1393, 513] on input "Author ​" at bounding box center [1463, 511] width 104 height 20
click at [1393, 580] on li "Customer" at bounding box center [1472, 587] width 131 height 22
type input "Customer"
click at [1393, 594] on textarea at bounding box center [1401, 604] width 265 height 20
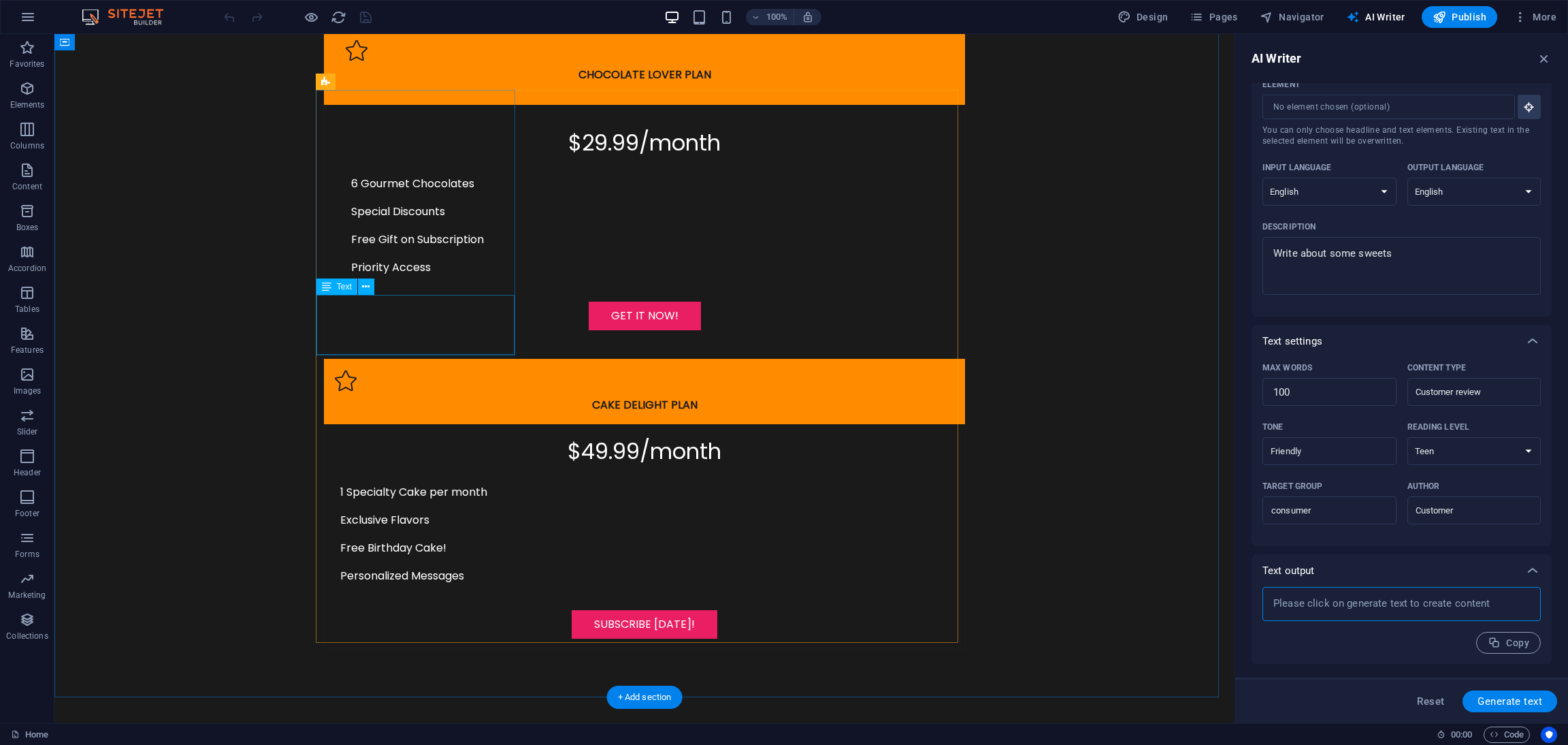
type textarea "x"
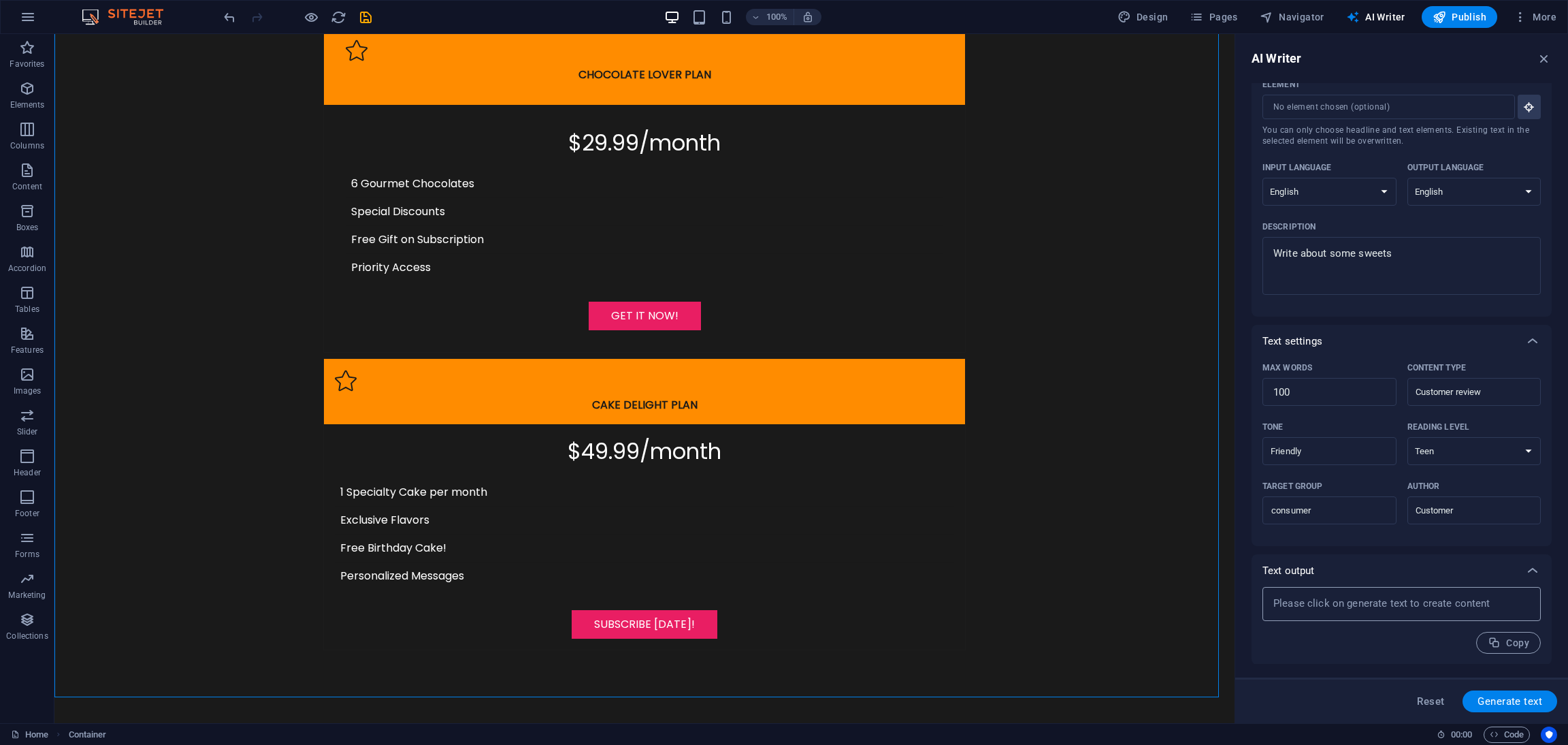
type textarea "x"
click at [1393, 594] on textarea at bounding box center [1401, 604] width 265 height 20
paste textarea
click at [1385, 605] on textarea at bounding box center [1401, 604] width 265 height 20
paste textarea
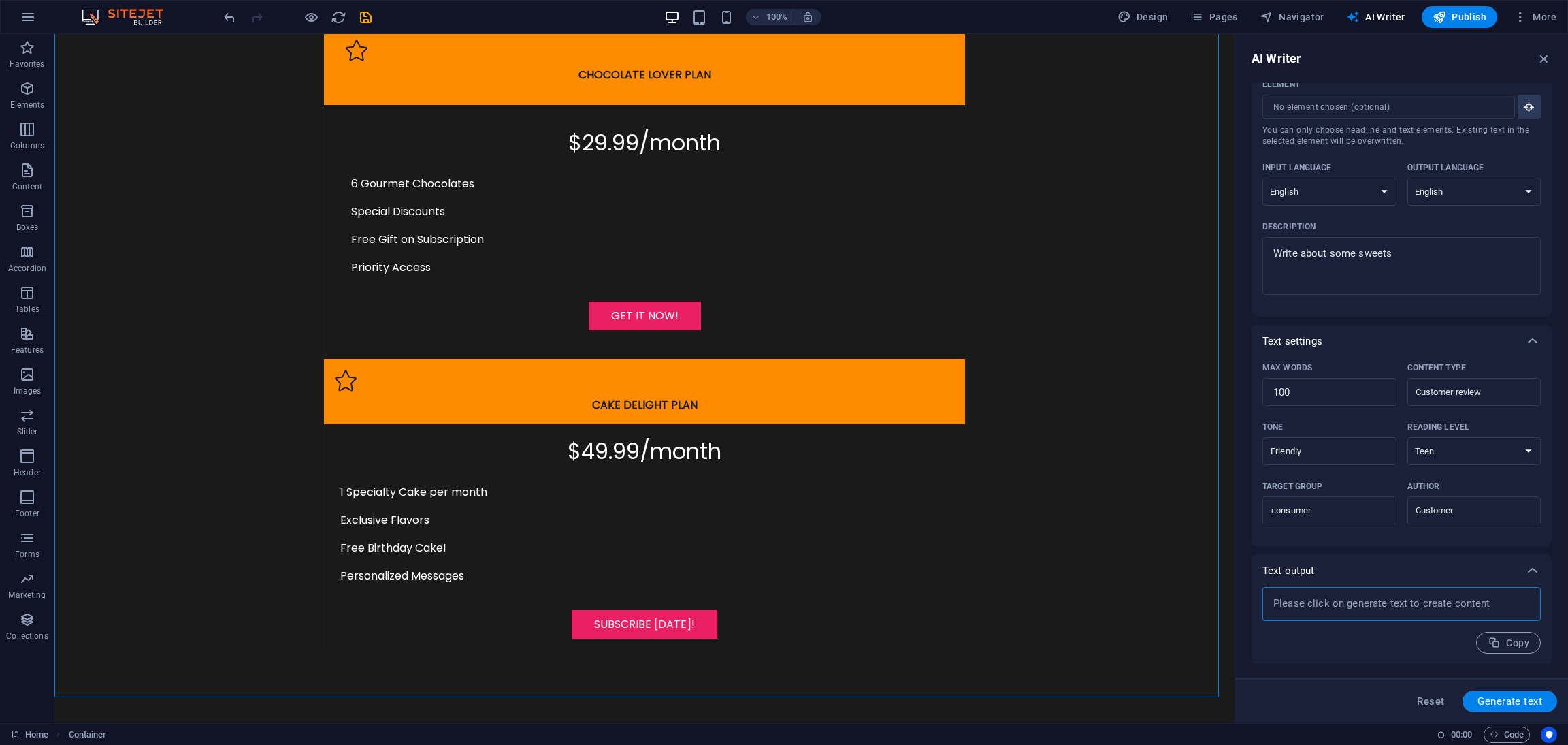
paste textarea
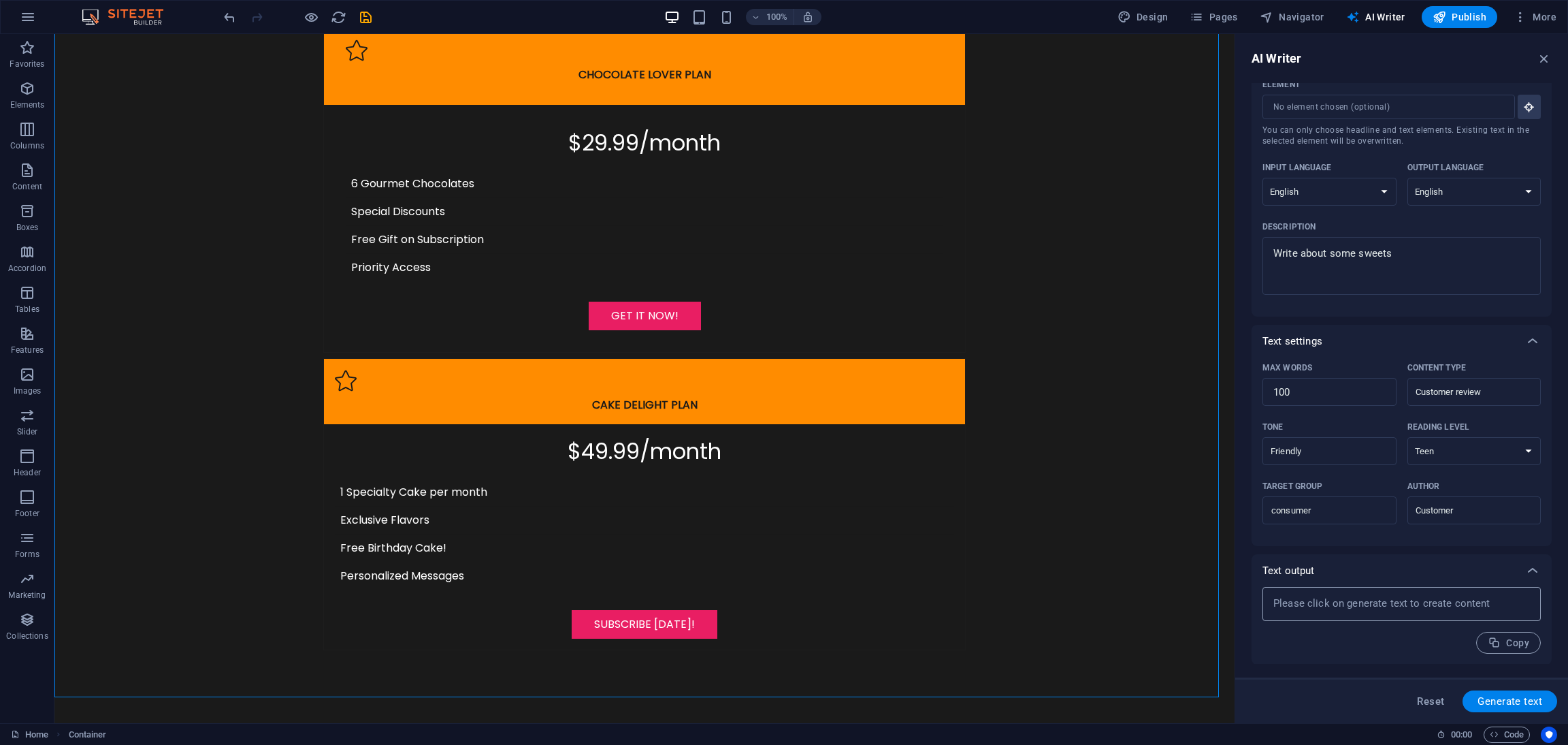
click at [1393, 597] on textarea at bounding box center [1401, 604] width 265 height 20
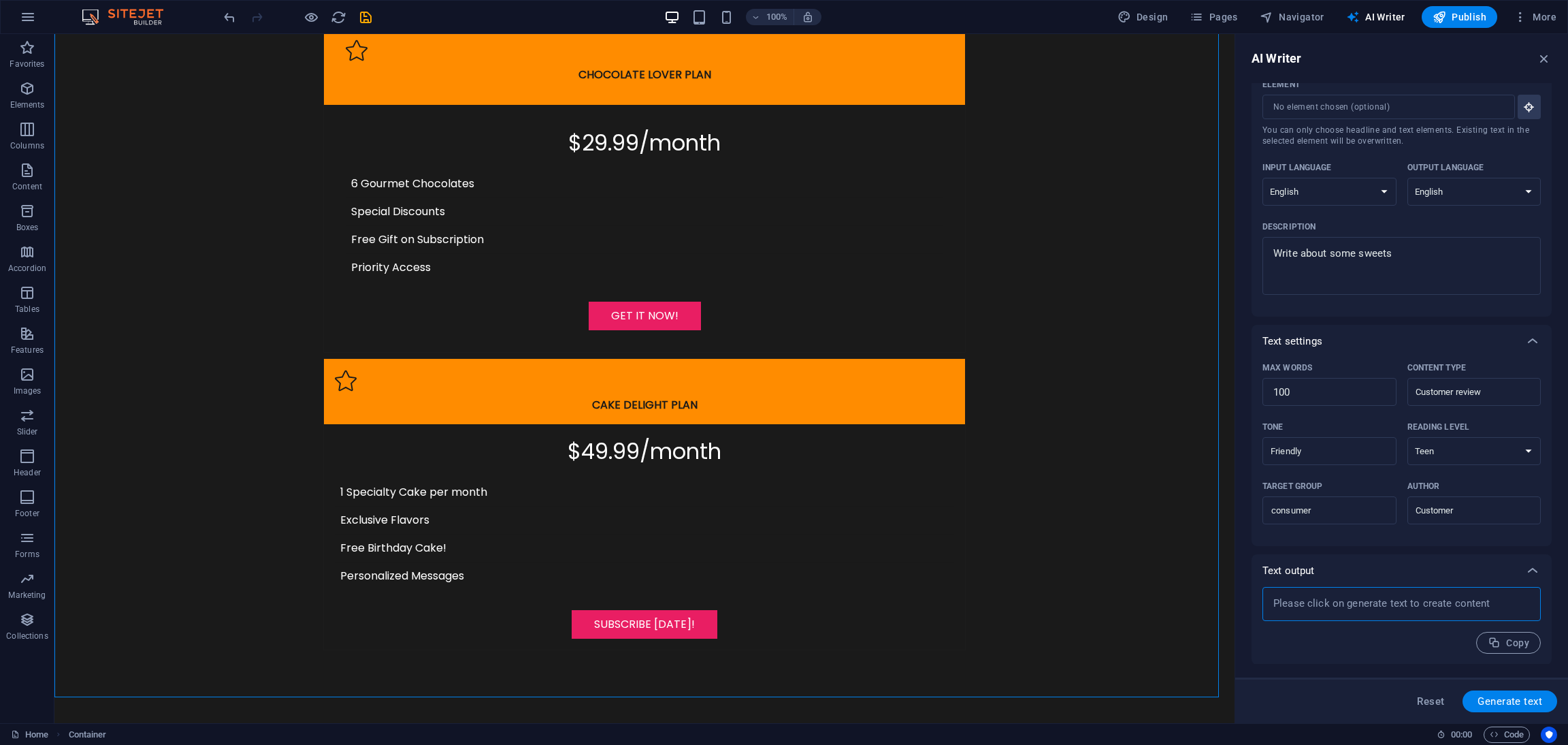
click at [1393, 597] on textarea at bounding box center [1401, 604] width 265 height 20
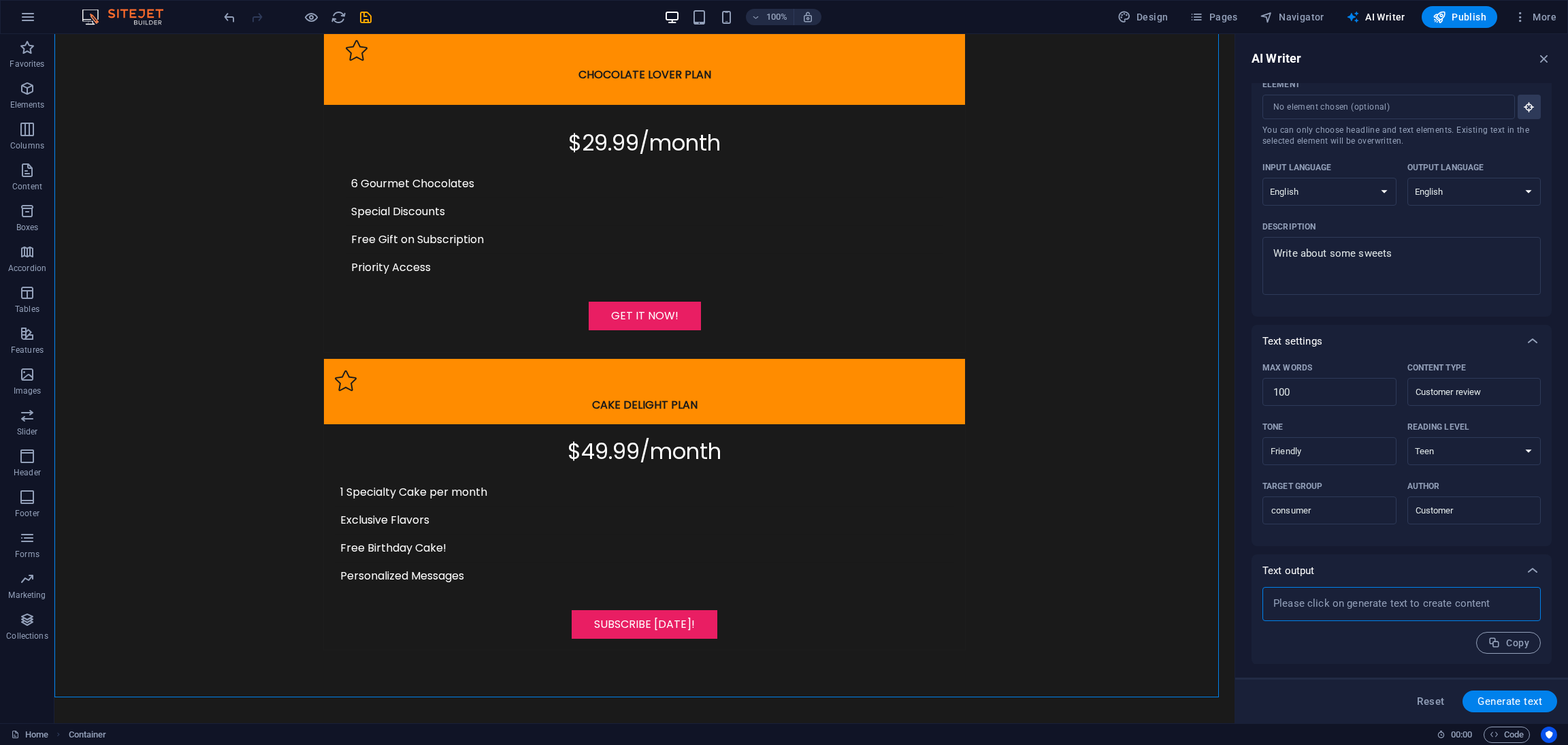
click at [1393, 597] on textarea at bounding box center [1401, 604] width 265 height 20
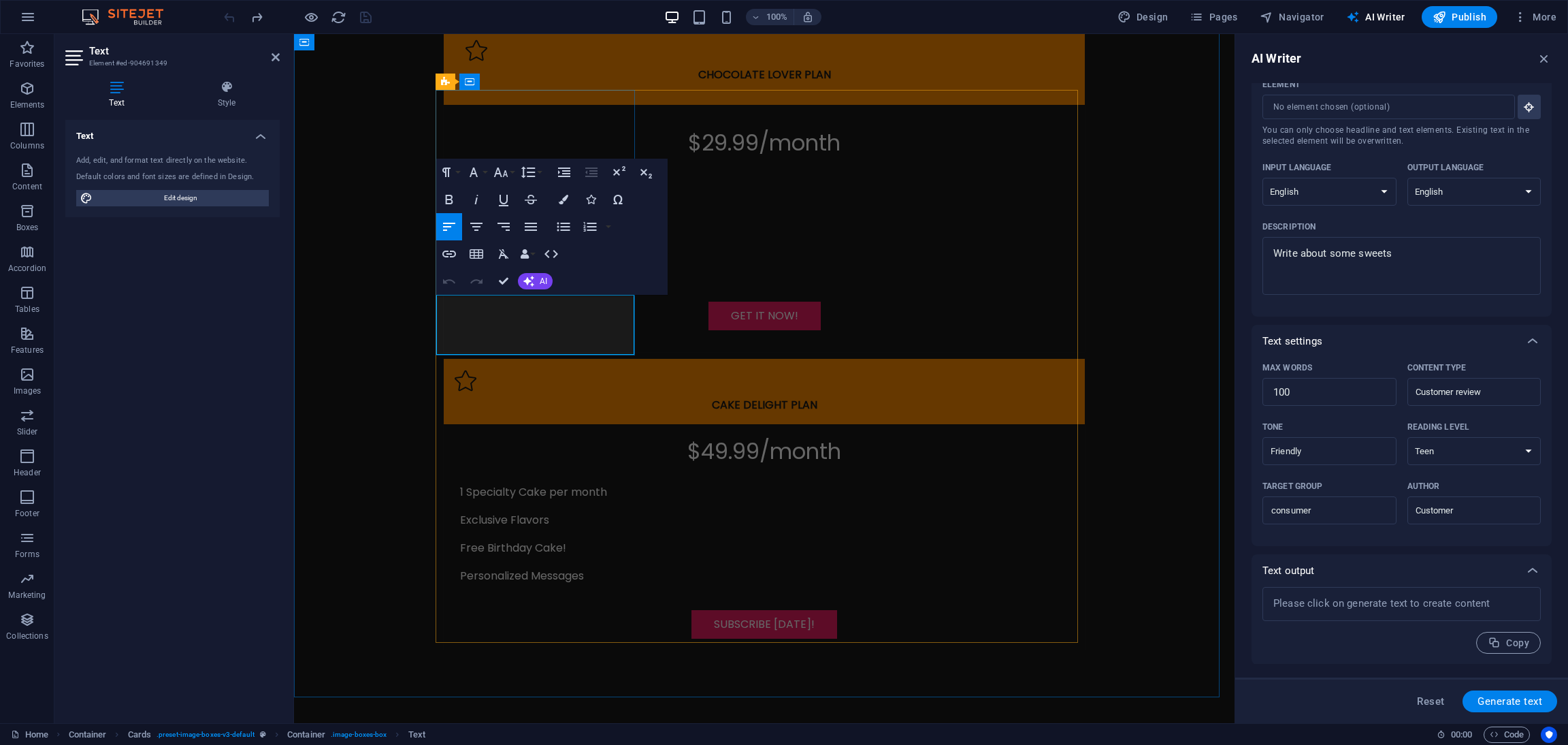
copy div "Indulge in delightful sweets that satisfy any craving, perfect for every occasi…"
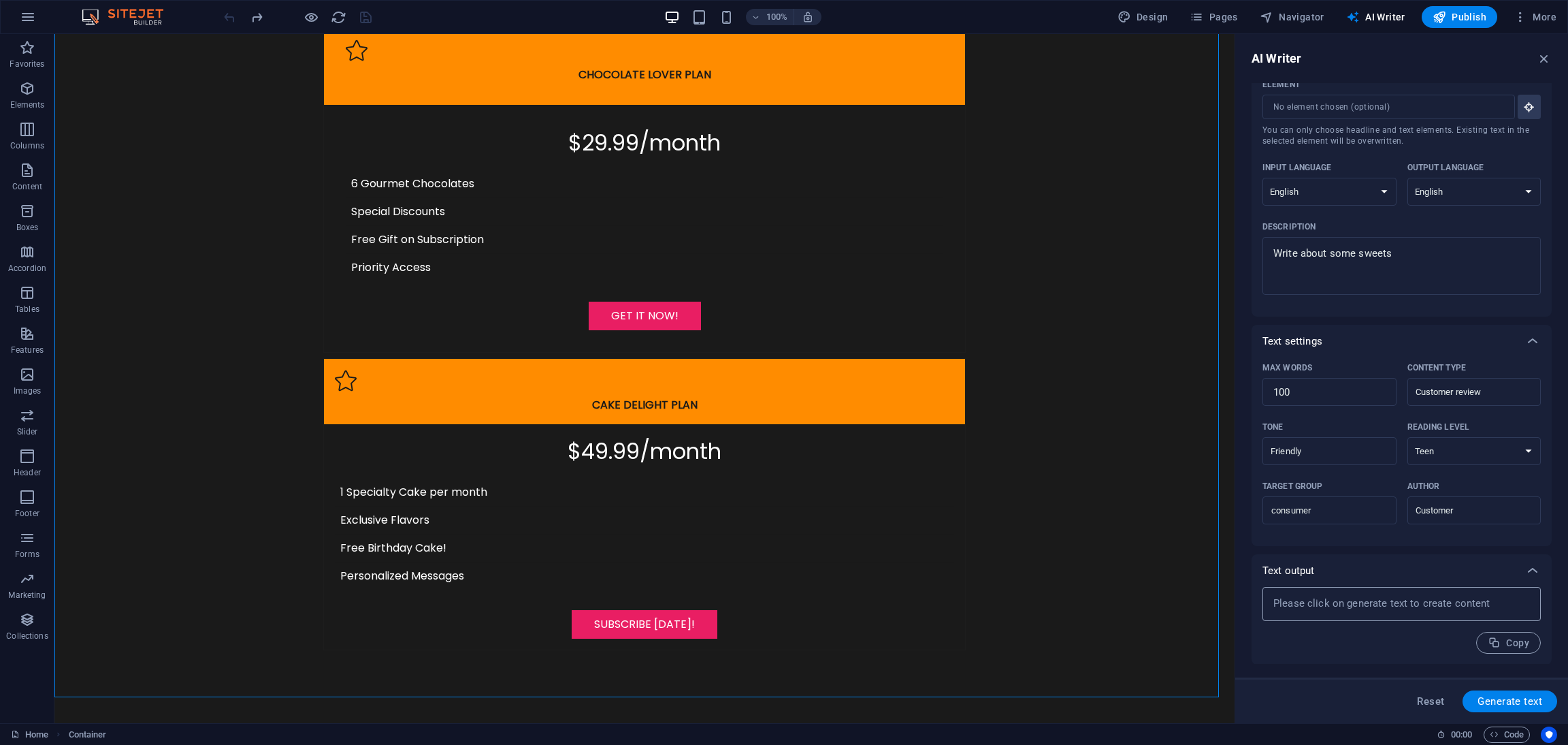
type textarea "x"
click at [1339, 596] on textarea at bounding box center [1401, 604] width 265 height 20
paste textarea
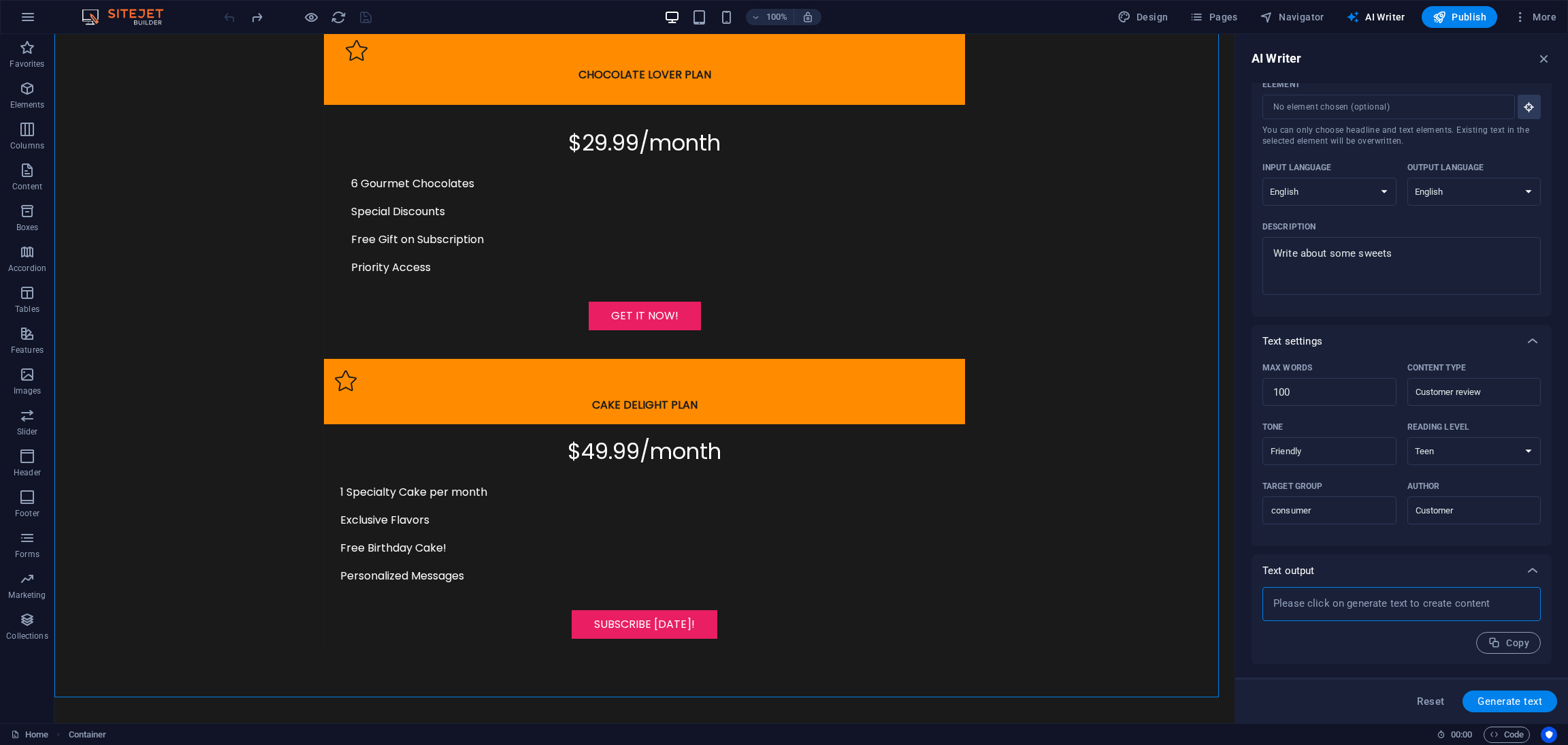
paste textarea
type textarea "x"
click at [1393, 105] on icon "button" at bounding box center [1529, 106] width 12 height 12
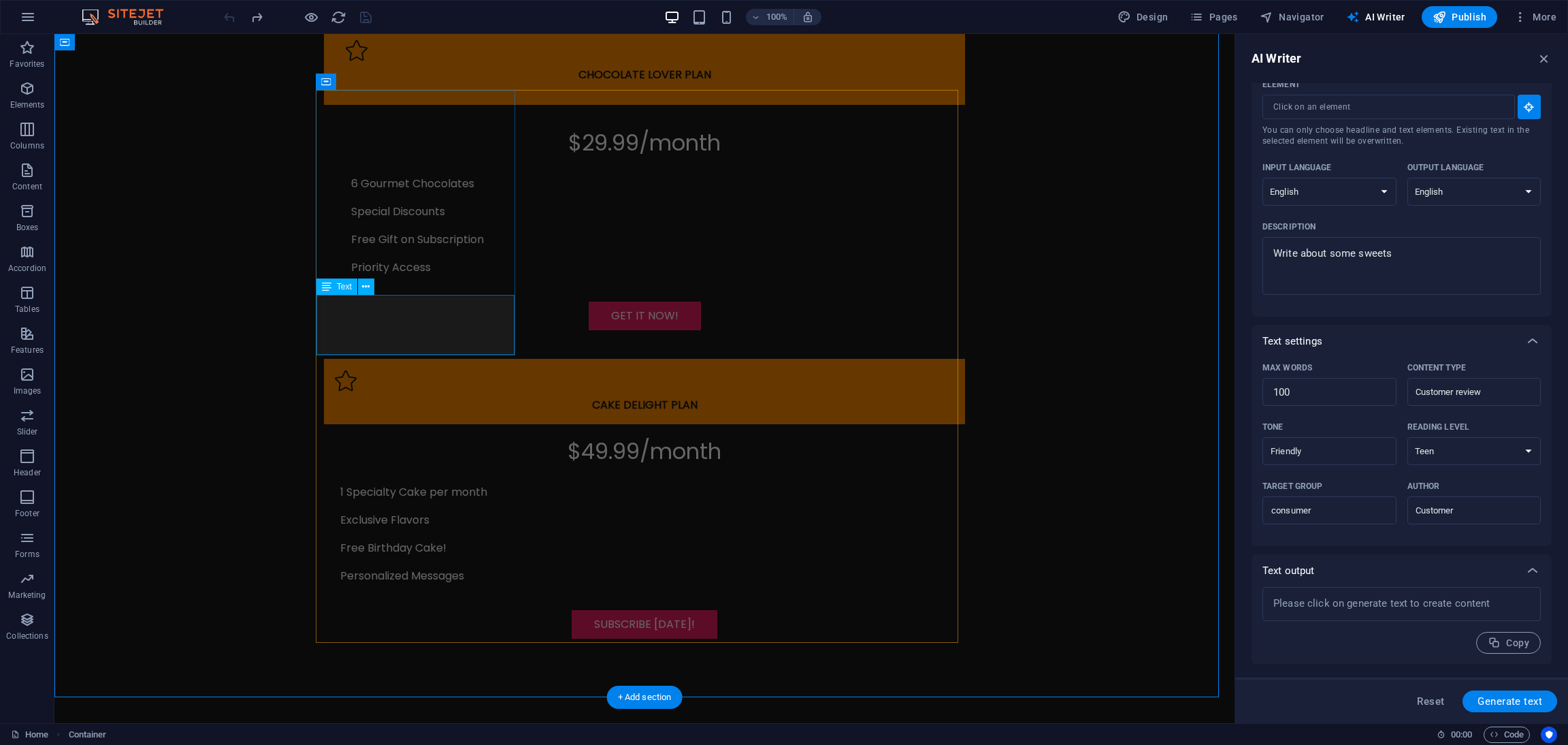
type input "#ed-904691349"
type textarea "x"
type input "12"
type textarea "x"
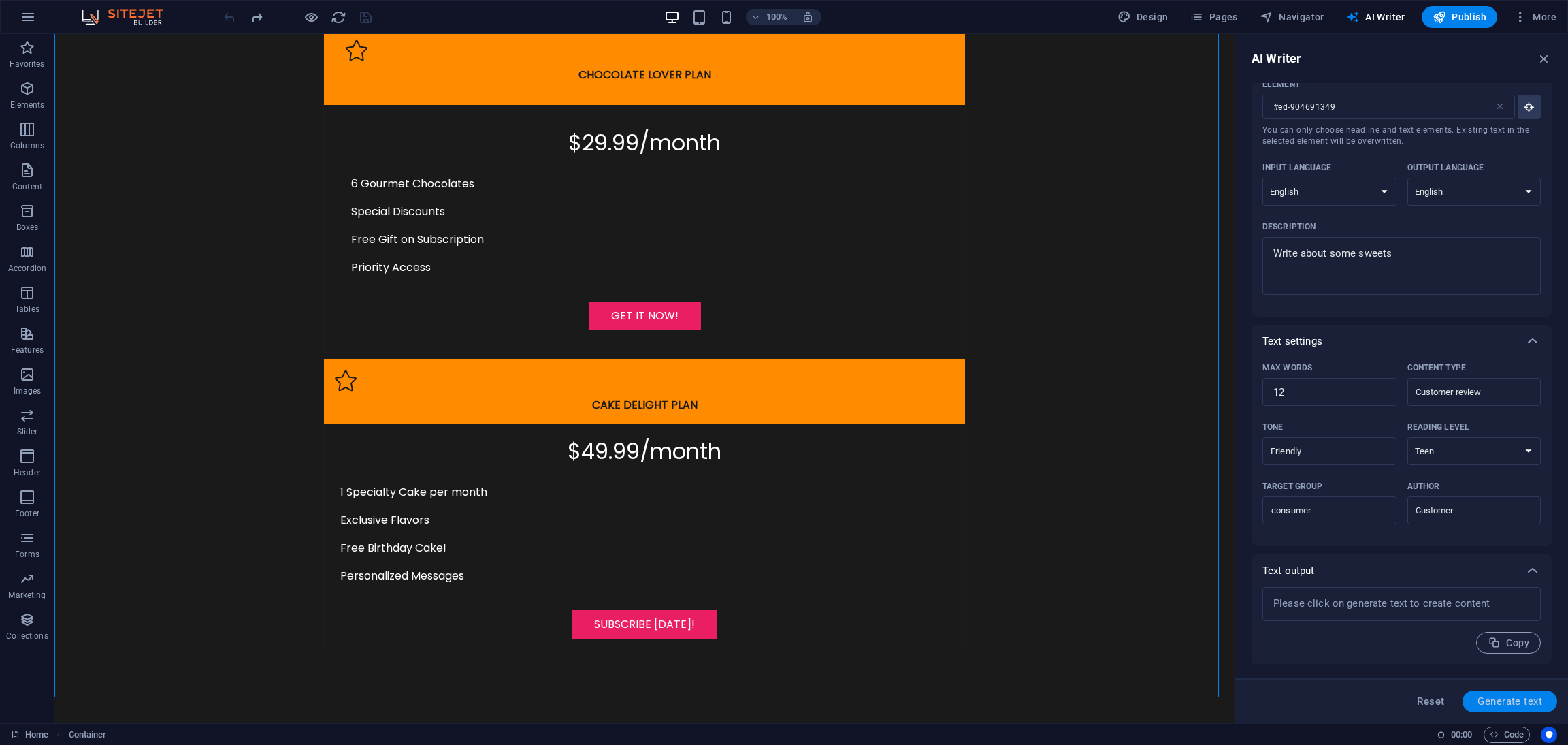
click at [1393, 661] on span "Generate text" at bounding box center [1509, 701] width 65 height 11
type textarea "x"
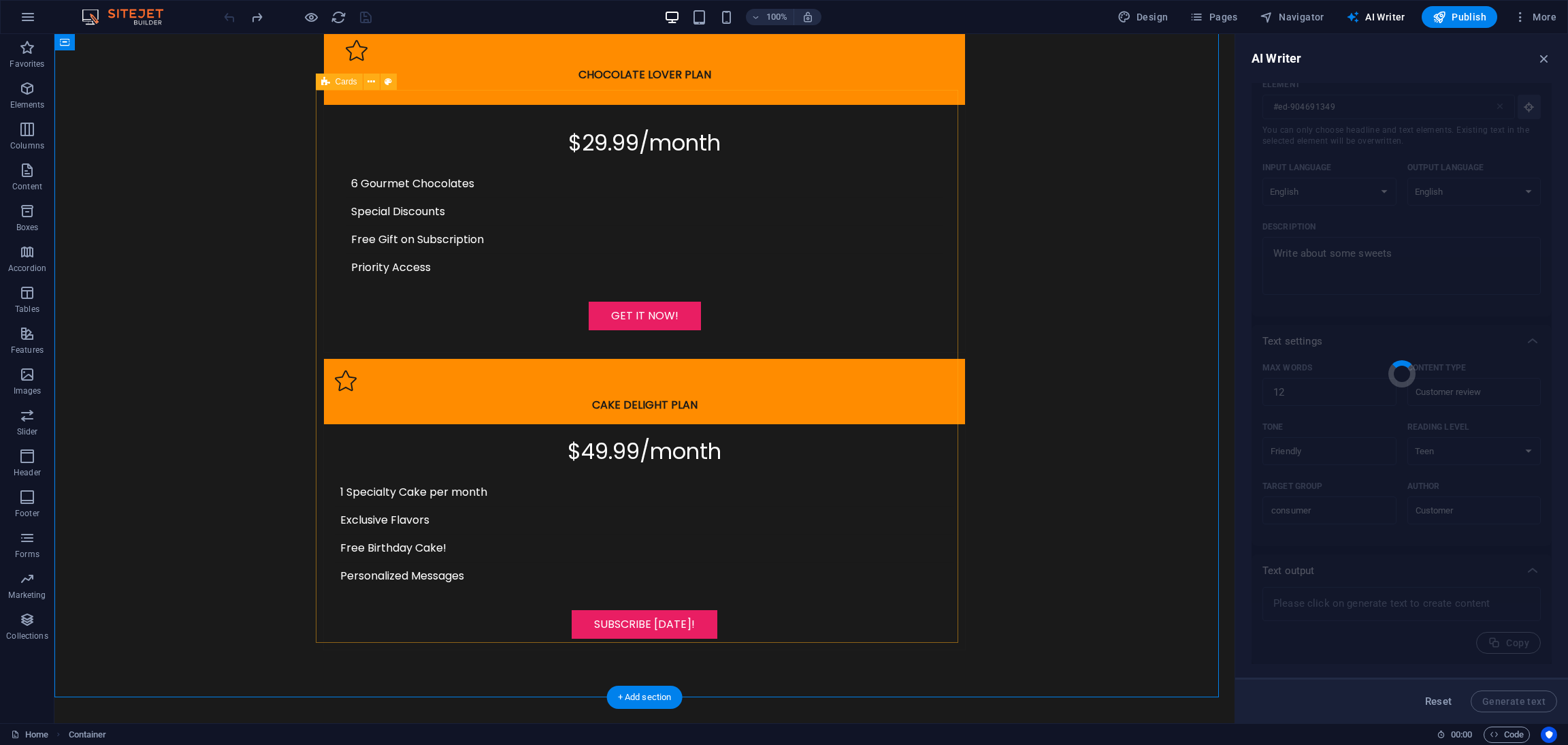
type textarea "x"
type textarea "These sweets are deliciously addictive and perfect for sharing!"
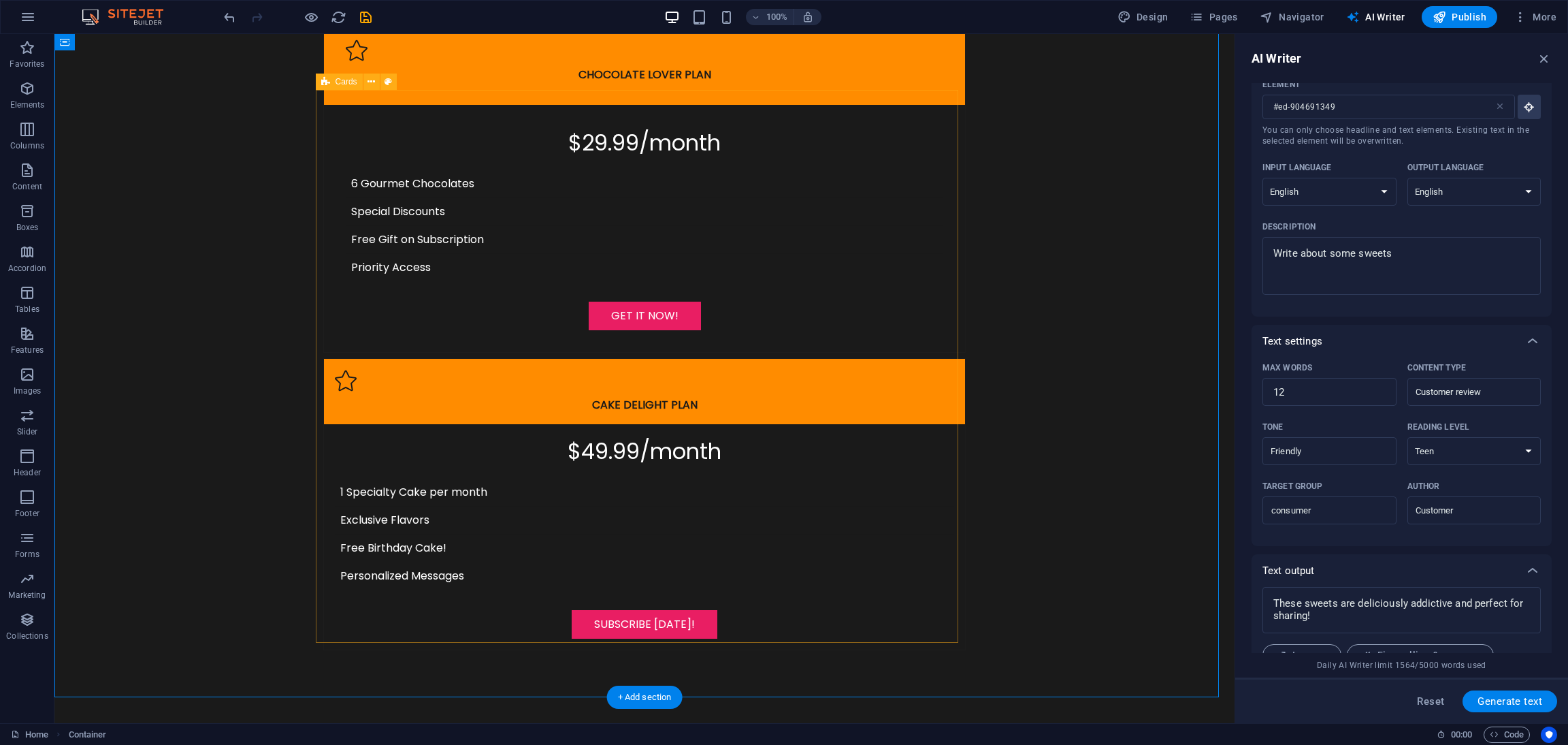
scroll to position [125, 0]
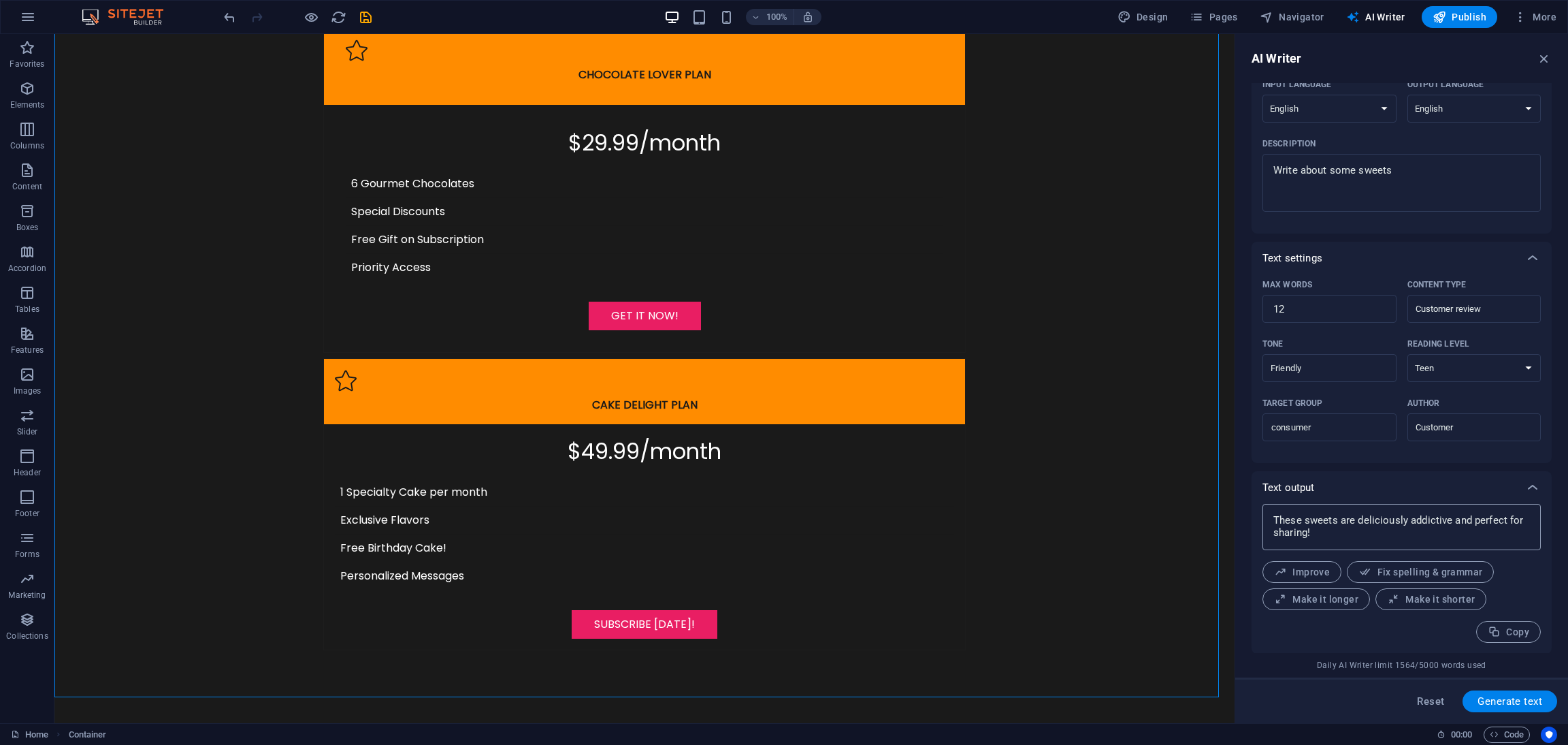
type textarea "x"
click at [1339, 541] on textarea "These sweets are deliciously addictive and perfect for sharing!" at bounding box center [1401, 527] width 265 height 33
drag, startPoint x: 1336, startPoint y: 540, endPoint x: 1242, endPoint y: 511, distance: 98.4
click at [1242, 511] on div "AI Writer Text input Element #ed-904691349 ​ You can only choose headline and t…" at bounding box center [1402, 378] width 333 height 689
paste textarea
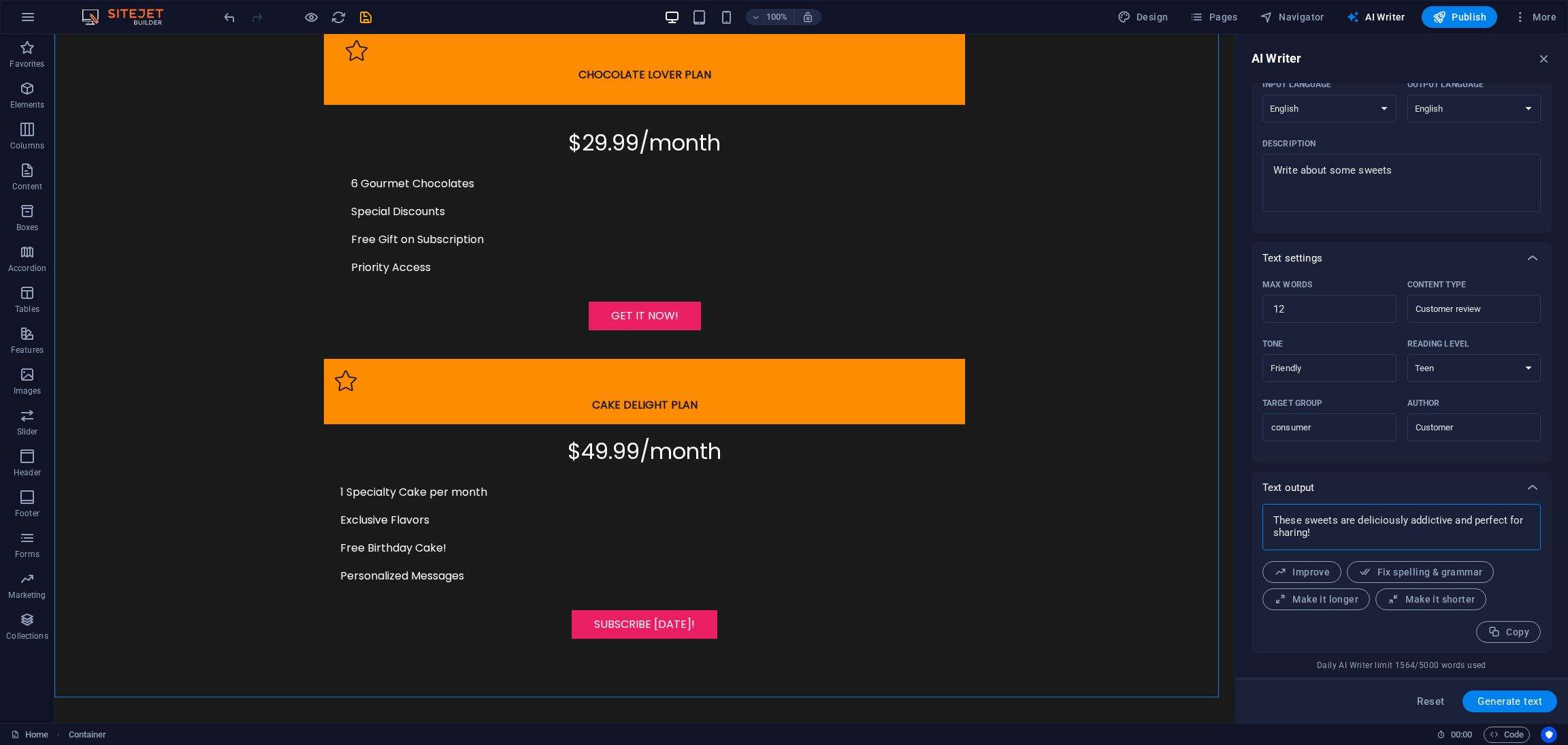
drag, startPoint x: 1345, startPoint y: 533, endPoint x: 1261, endPoint y: 517, distance: 85.5
click at [1261, 517] on div "These sweets are deliciously addictive and perfect for sharing! x ​ Improve Fix…" at bounding box center [1402, 578] width 301 height 149
type textarea "These sweets are deliciously addictive and perfect for sharing!"
type textarea "x"
click at [1393, 65] on icon "button" at bounding box center [1544, 59] width 15 height 15
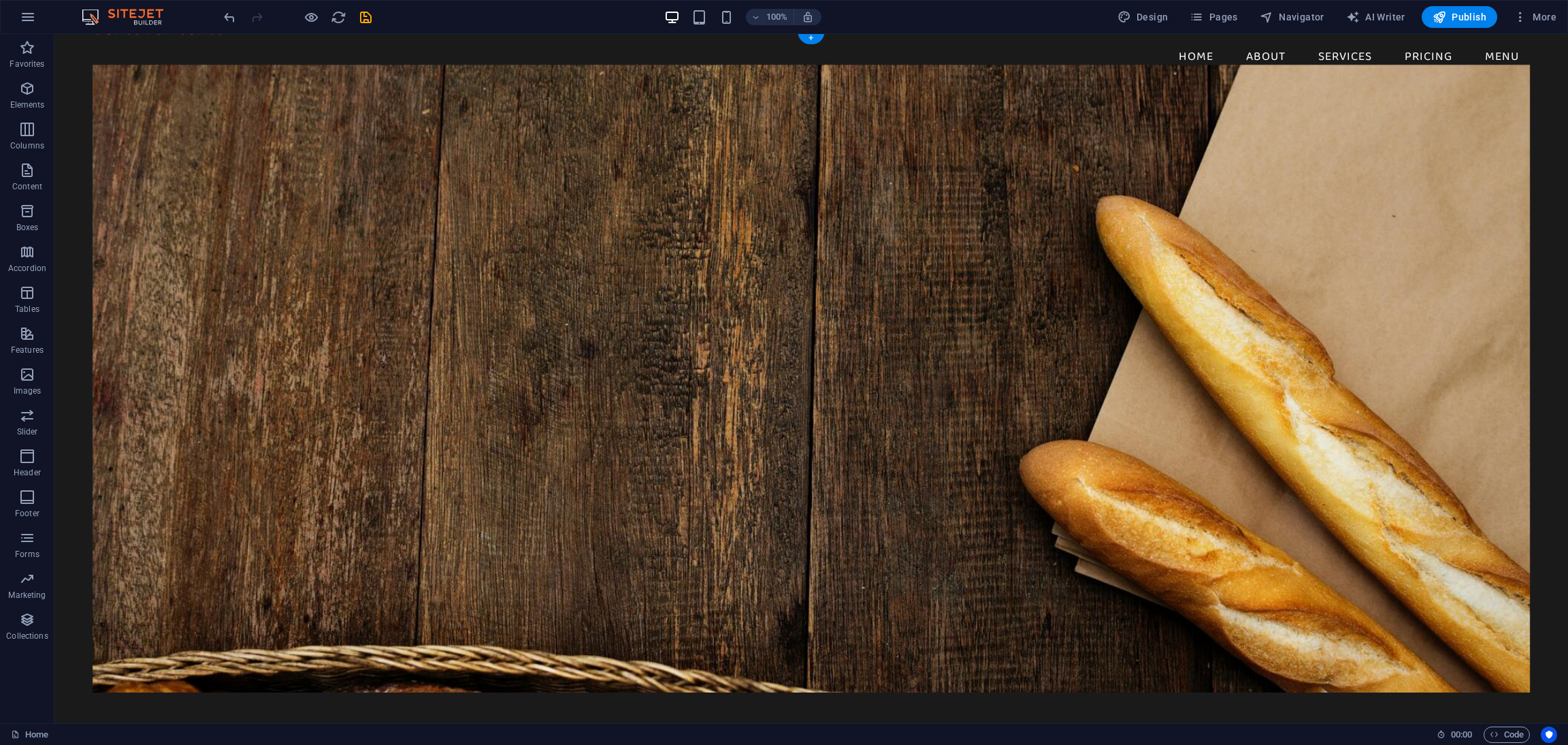
scroll to position [0, 0]
